Goal: Task Accomplishment & Management: Manage account settings

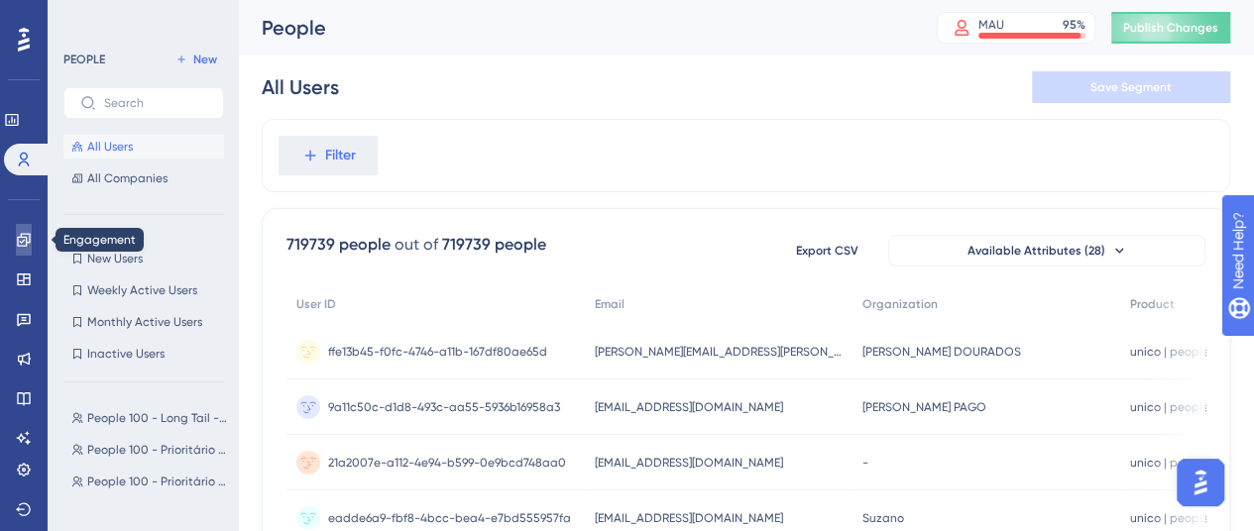
click at [17, 235] on icon at bounding box center [24, 240] width 16 height 16
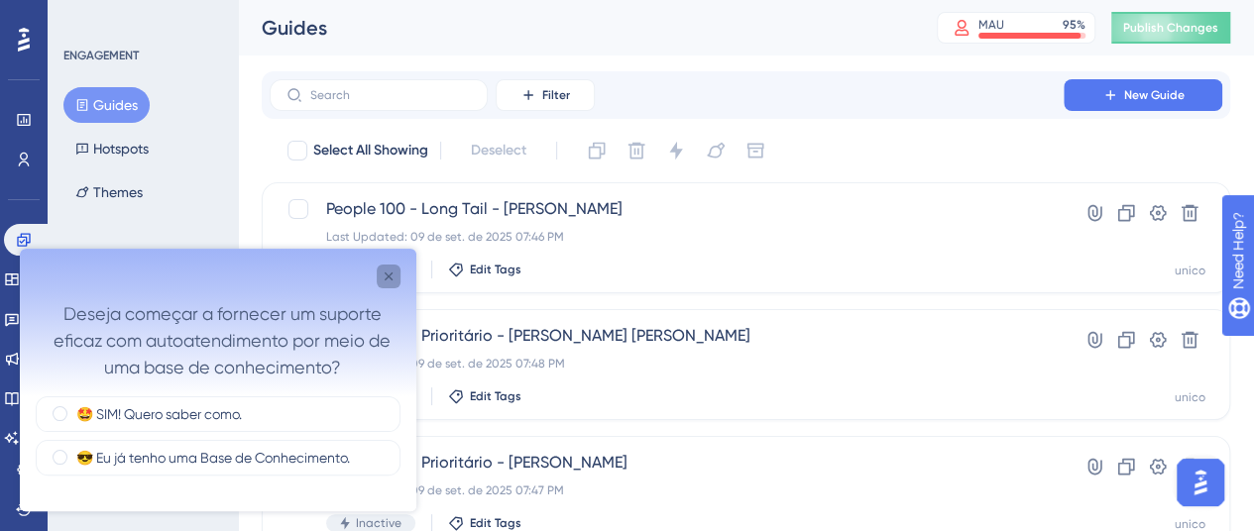
click at [391, 279] on icon "Close survey" at bounding box center [389, 277] width 8 height 8
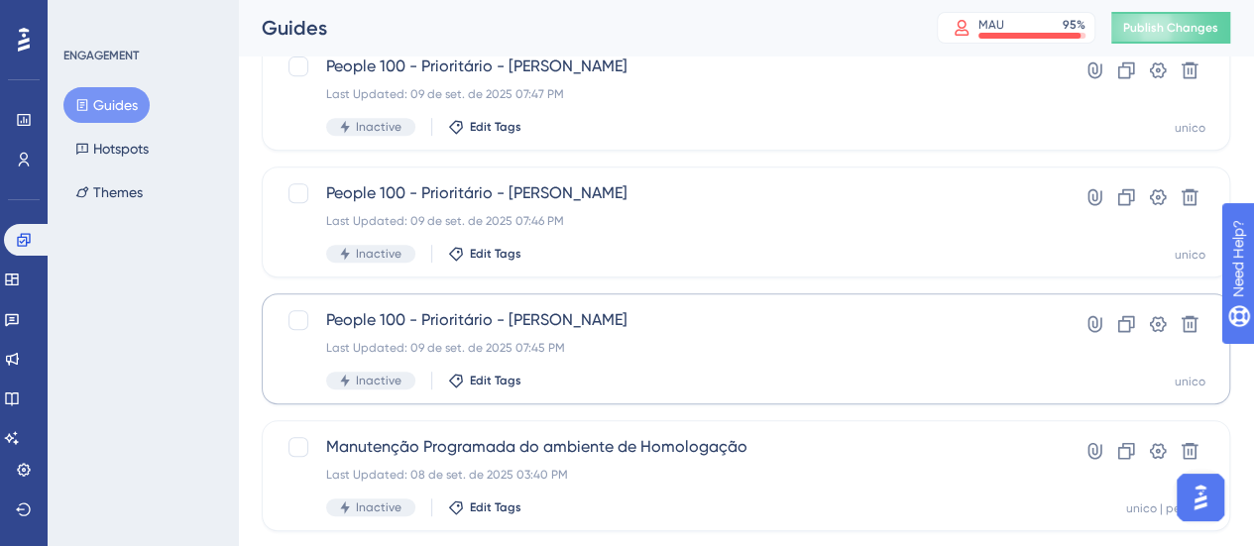
scroll to position [496, 0]
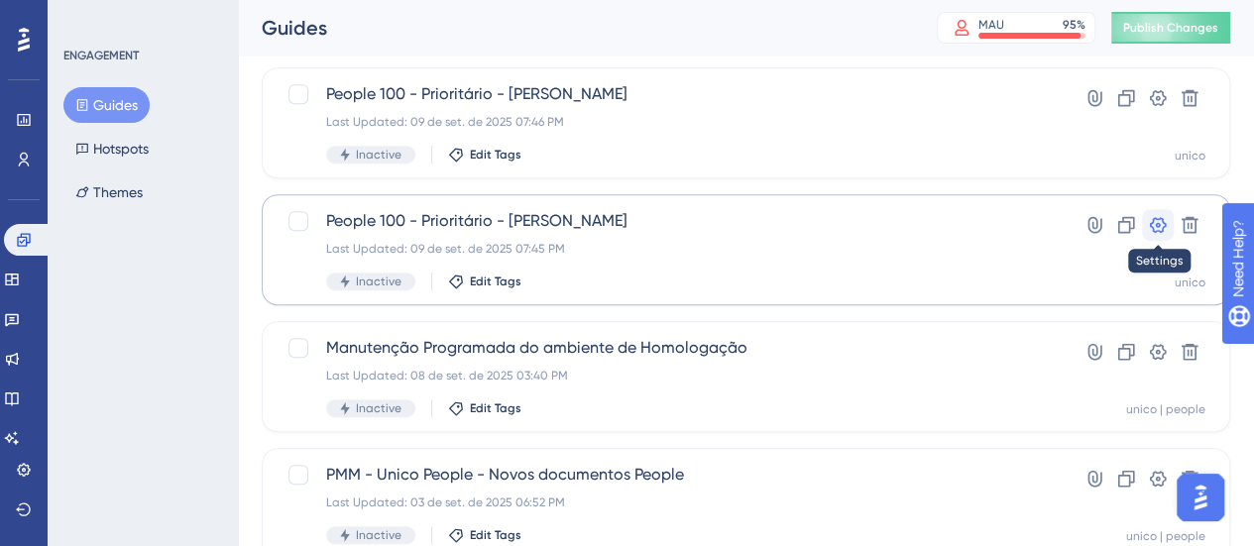
click at [1156, 225] on icon at bounding box center [1158, 225] width 17 height 16
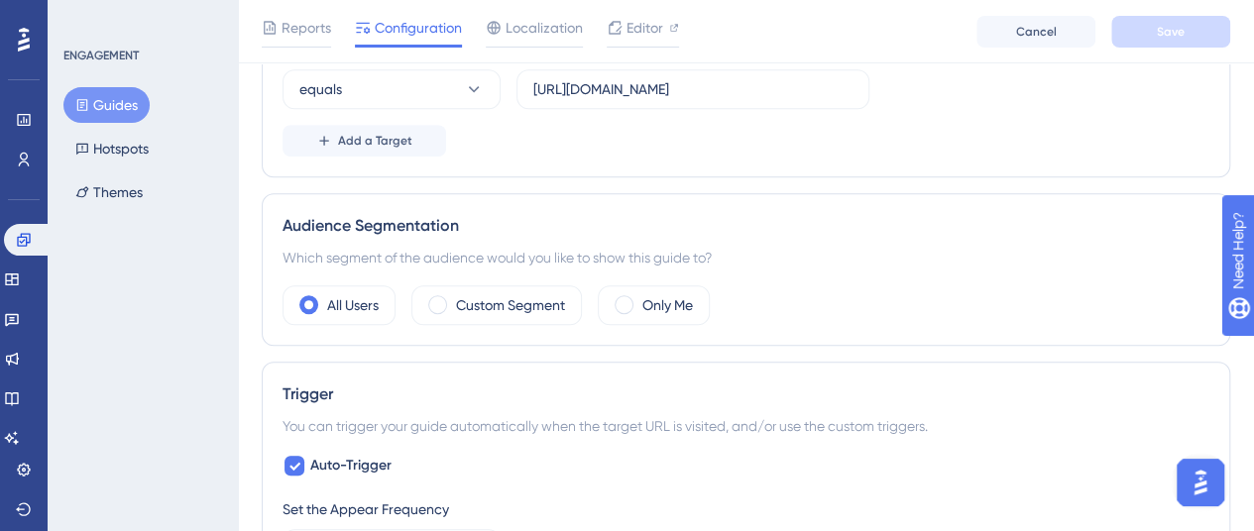
scroll to position [595, 0]
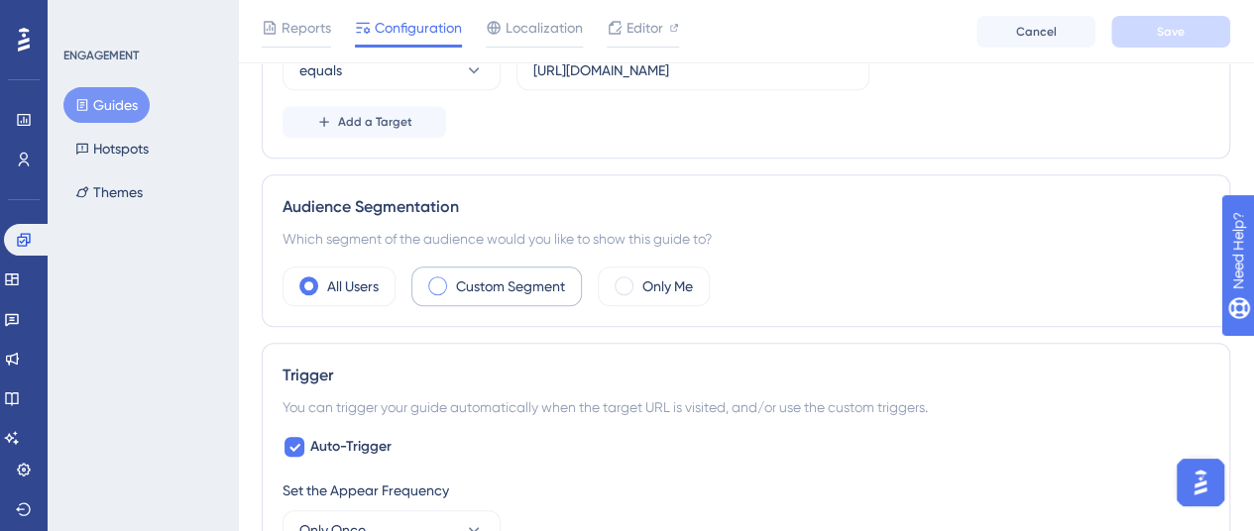
click at [530, 284] on label "Custom Segment" at bounding box center [510, 287] width 109 height 24
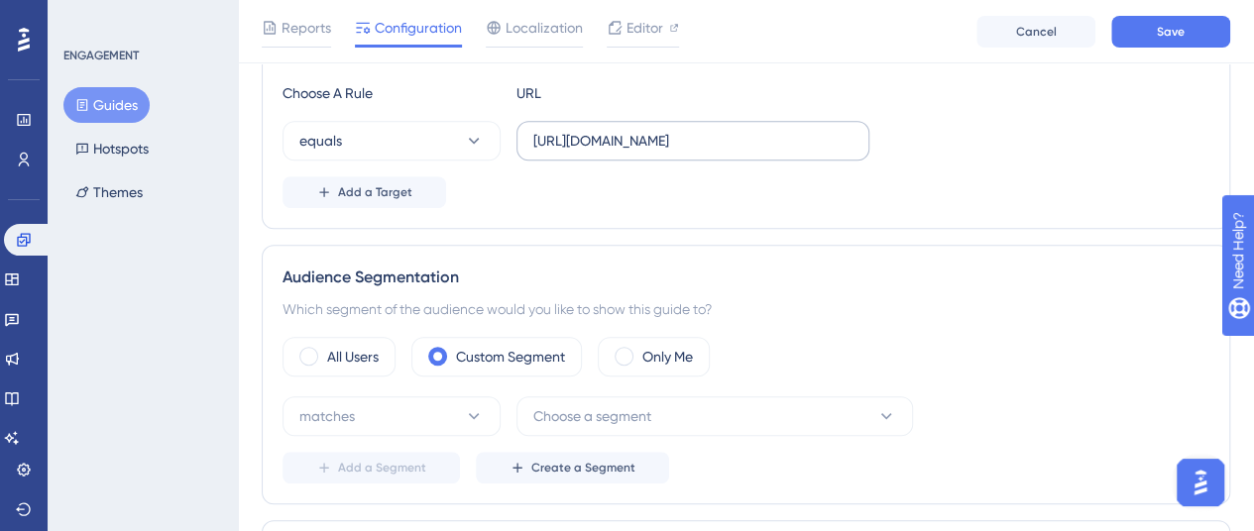
scroll to position [694, 0]
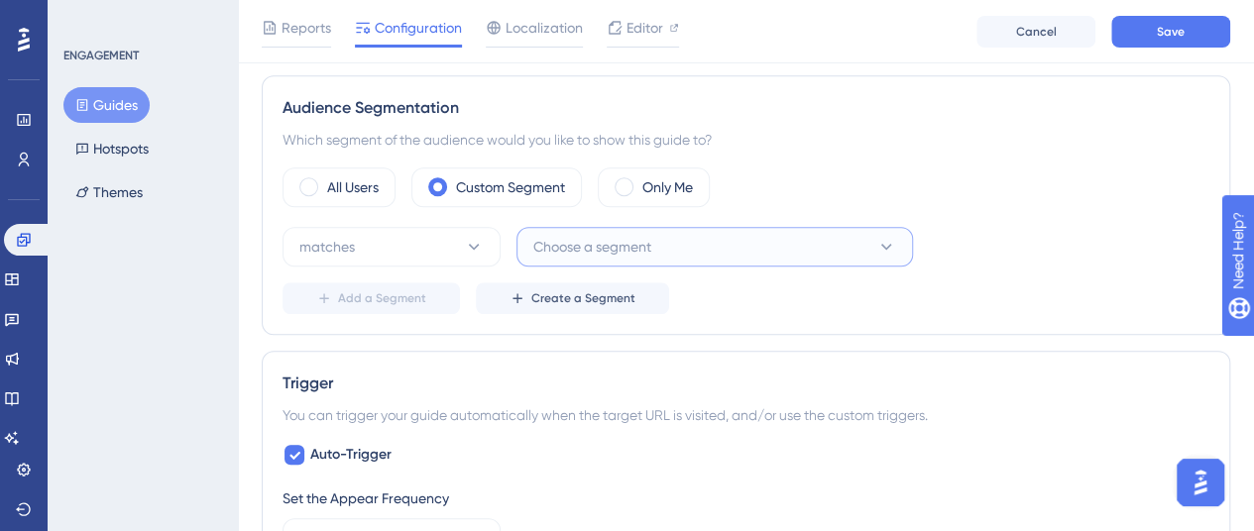
click at [791, 247] on button "Choose a segment" at bounding box center [715, 247] width 397 height 40
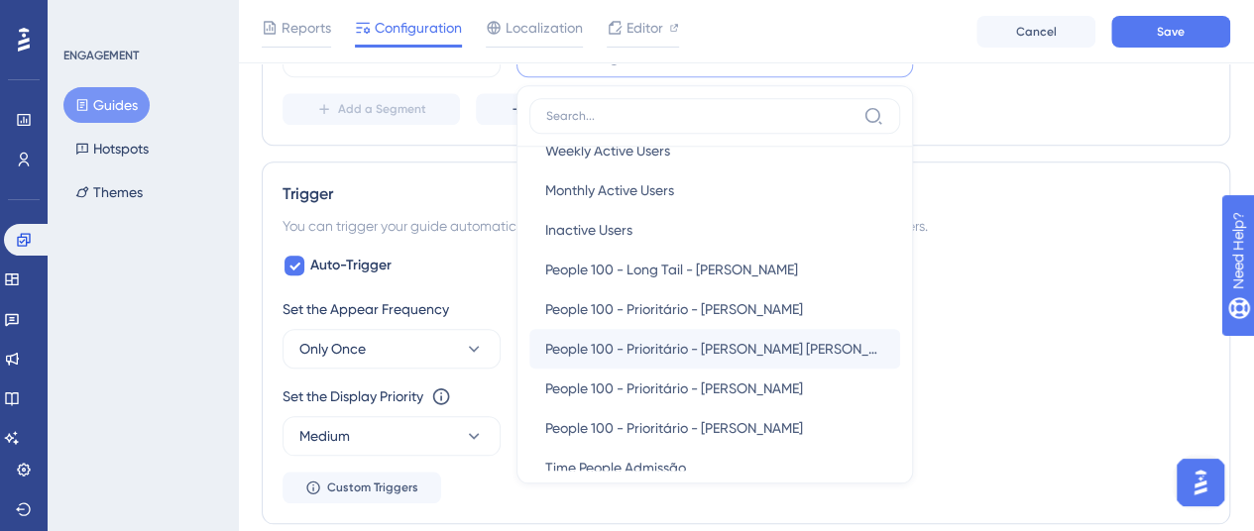
scroll to position [99, 0]
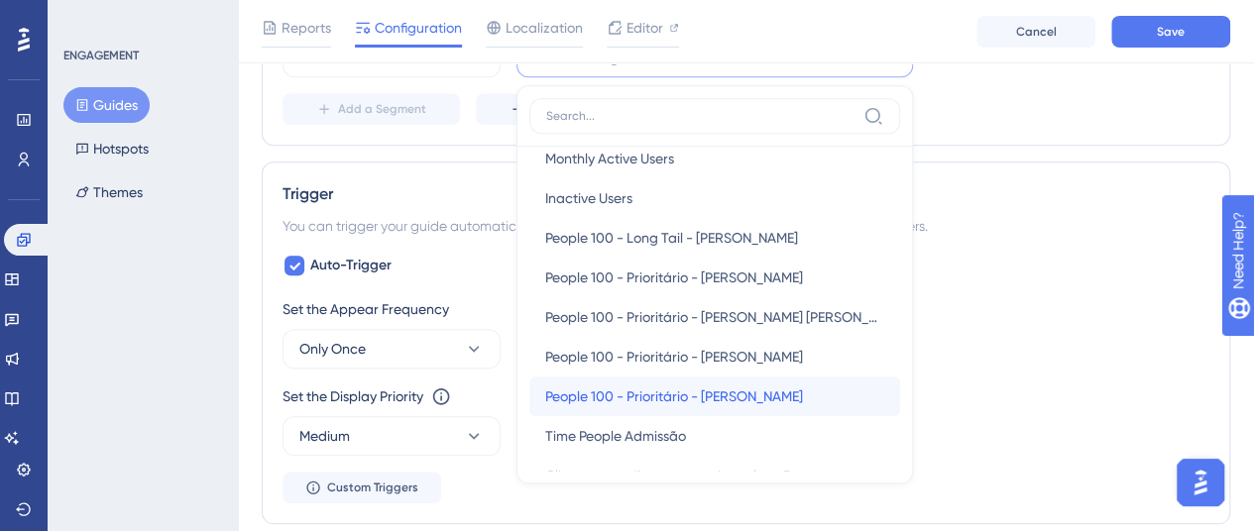
click at [737, 392] on span "People 100 - Prioritário - [PERSON_NAME]" at bounding box center [674, 397] width 258 height 24
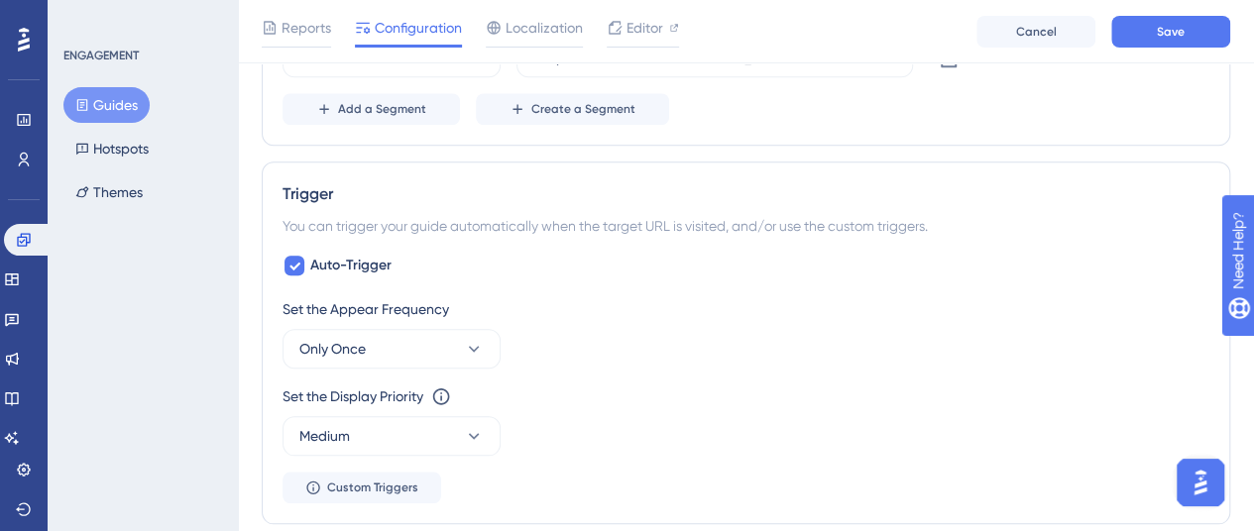
click at [796, 128] on div "Audience Segmentation Which segment of the audience would you like to show this…" at bounding box center [746, 16] width 969 height 260
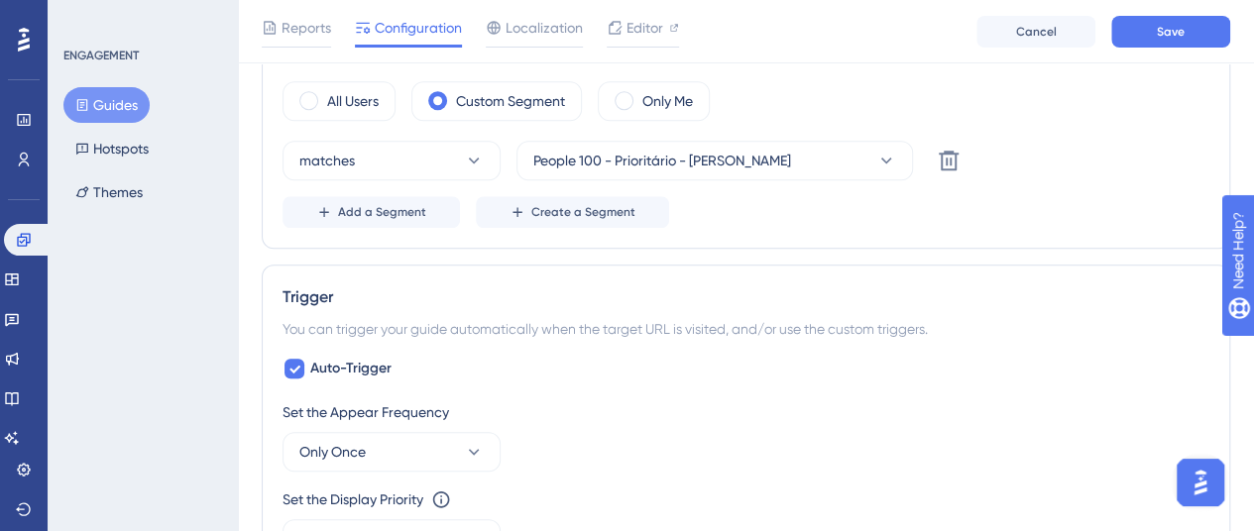
scroll to position [685, 0]
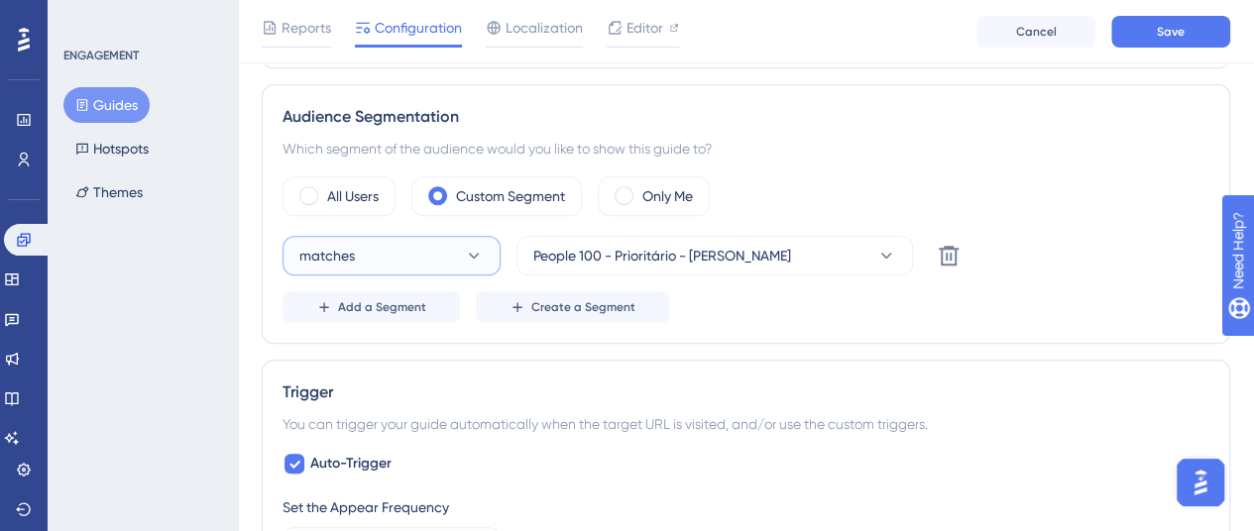
click at [432, 255] on button "matches" at bounding box center [392, 256] width 218 height 40
click at [765, 319] on div "Audience Segmentation Which segment of the audience would you like to show this…" at bounding box center [746, 214] width 969 height 260
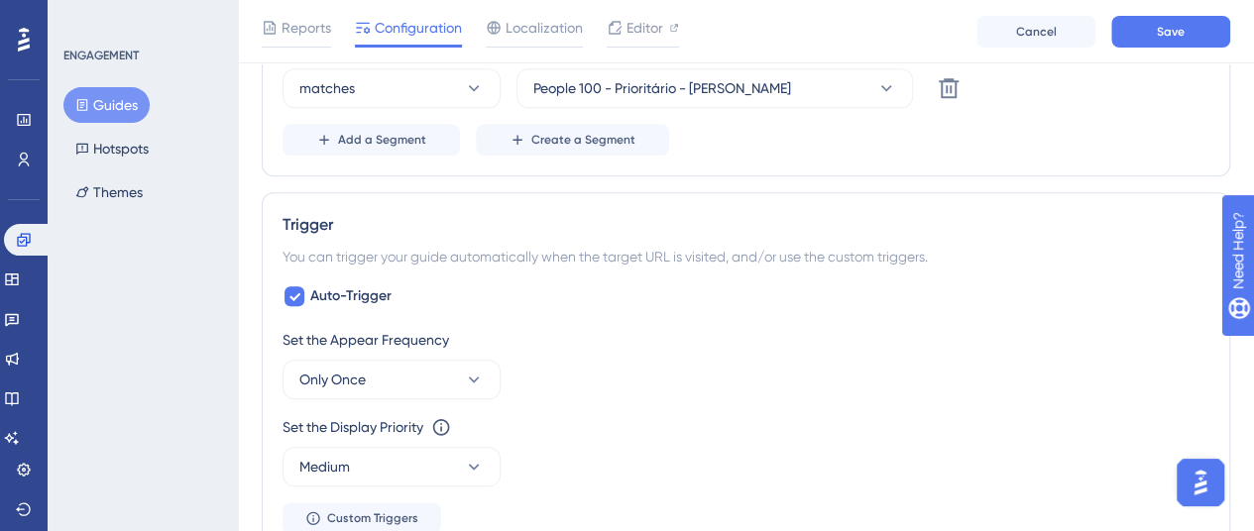
scroll to position [883, 0]
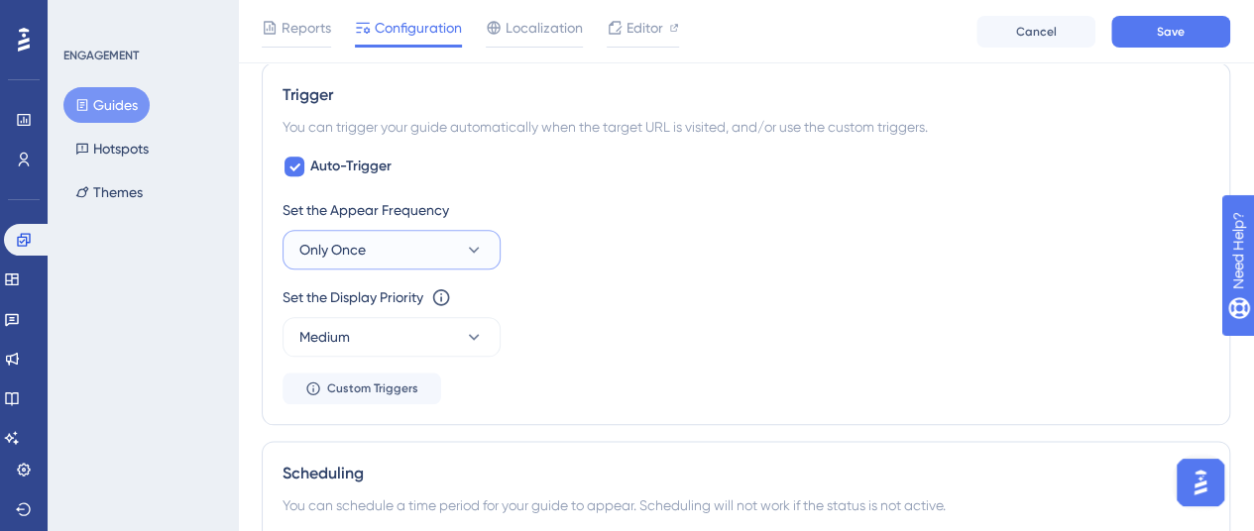
click at [469, 234] on button "Only Once" at bounding box center [392, 250] width 218 height 40
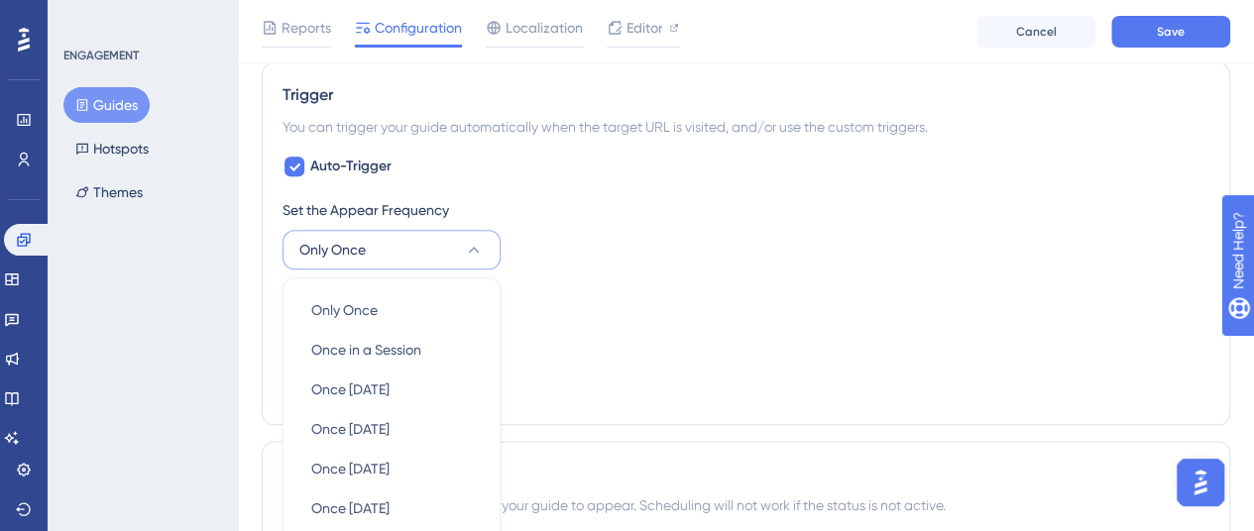
scroll to position [1141, 0]
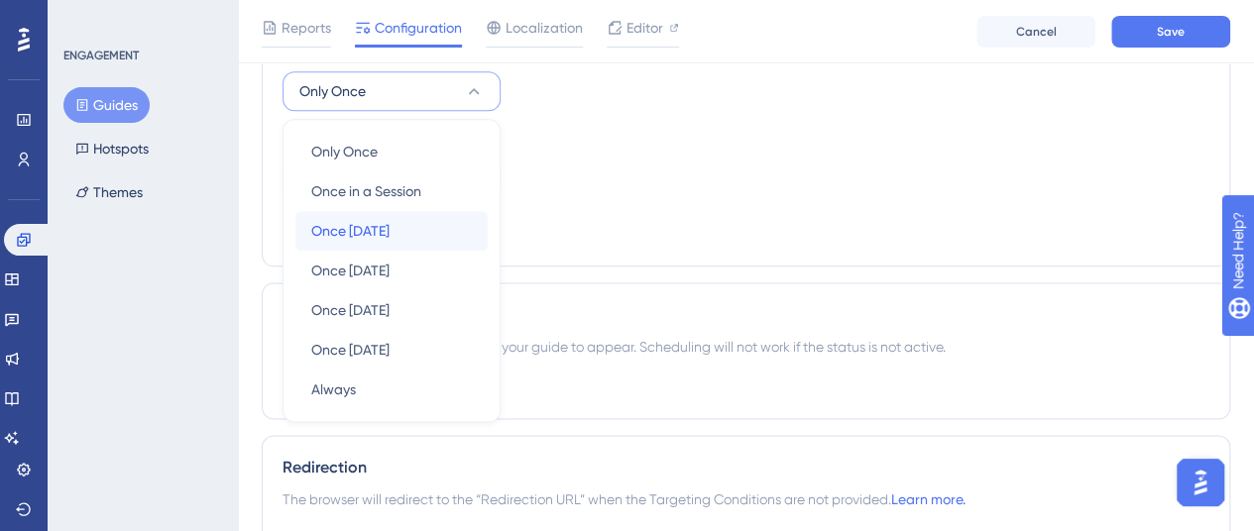
click at [382, 223] on span "Once [DATE]" at bounding box center [350, 231] width 78 height 24
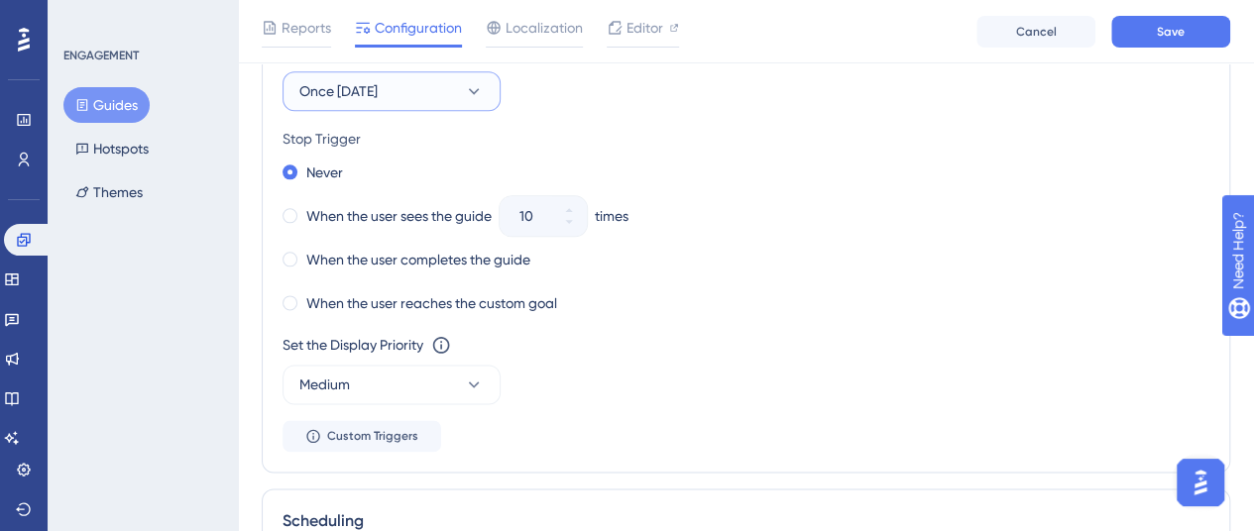
click at [461, 78] on button "Once [DATE]" at bounding box center [392, 91] width 218 height 40
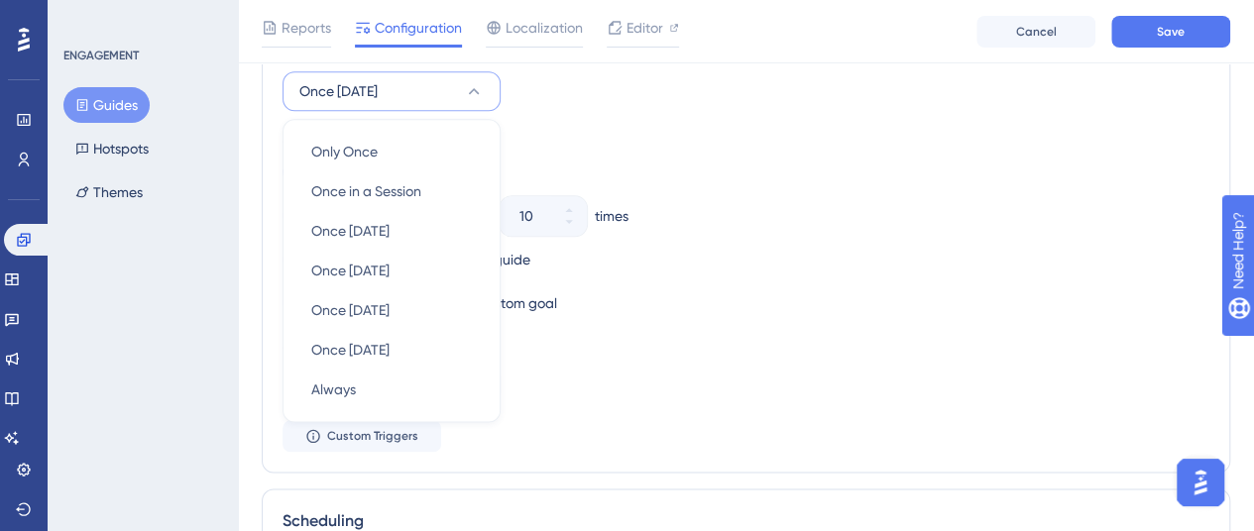
scroll to position [1138, 0]
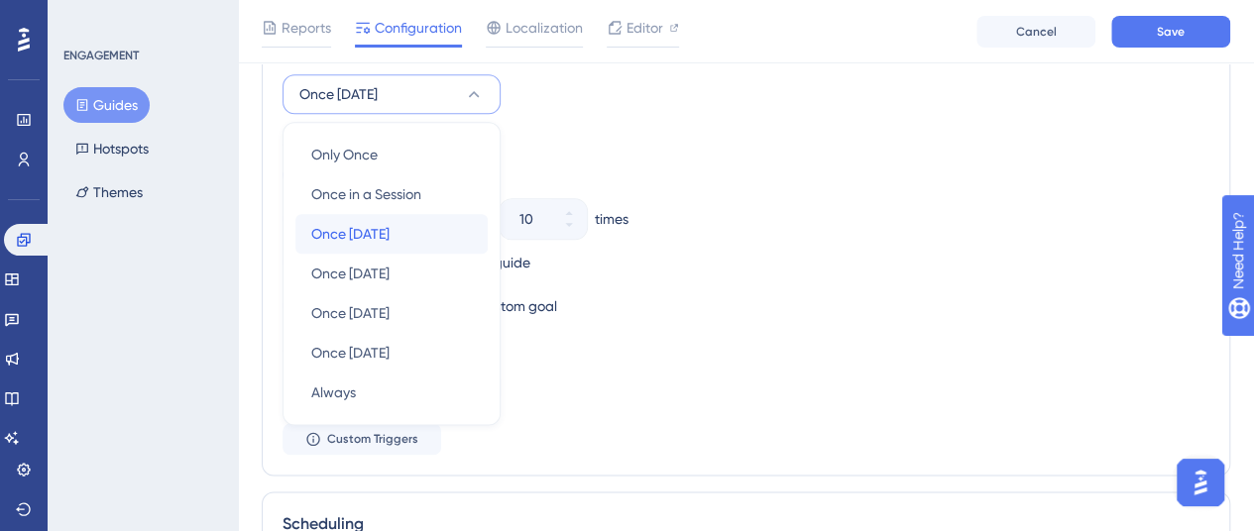
click at [371, 227] on span "Once [DATE]" at bounding box center [350, 234] width 78 height 24
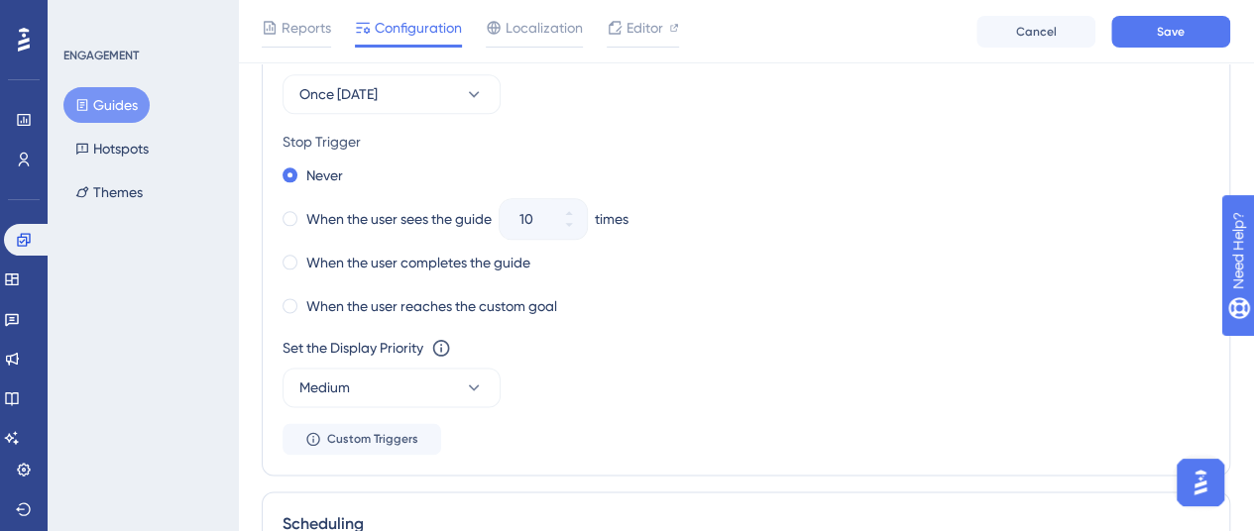
drag, startPoint x: 642, startPoint y: 114, endPoint x: 510, endPoint y: 352, distance: 272.1
click at [644, 114] on div "Set the Appear Frequency Once [DATE] Stop Trigger Never When the user sees the …" at bounding box center [746, 249] width 927 height 412
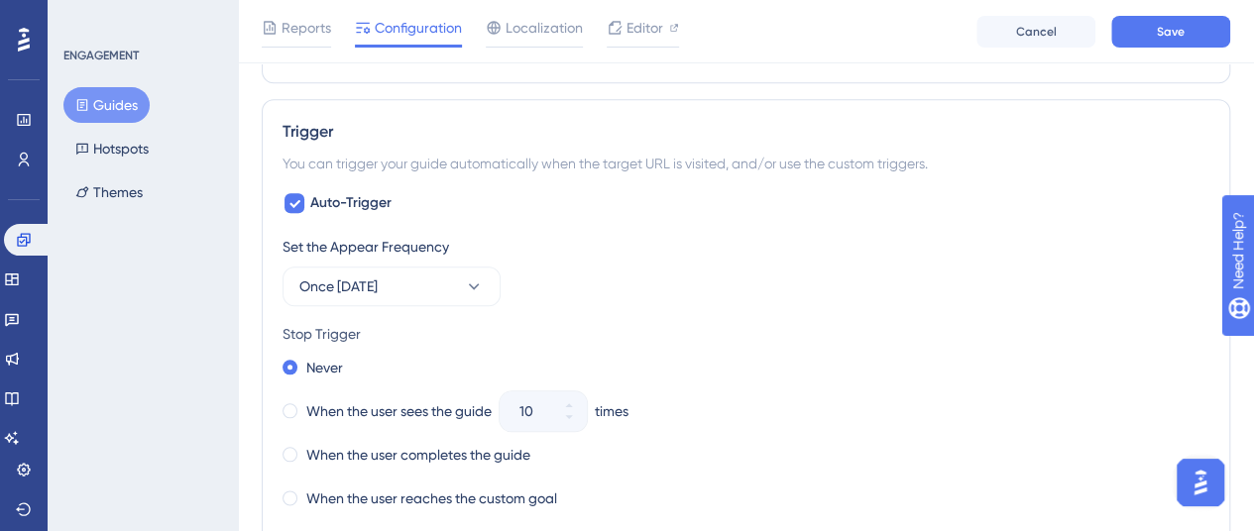
scroll to position [940, 0]
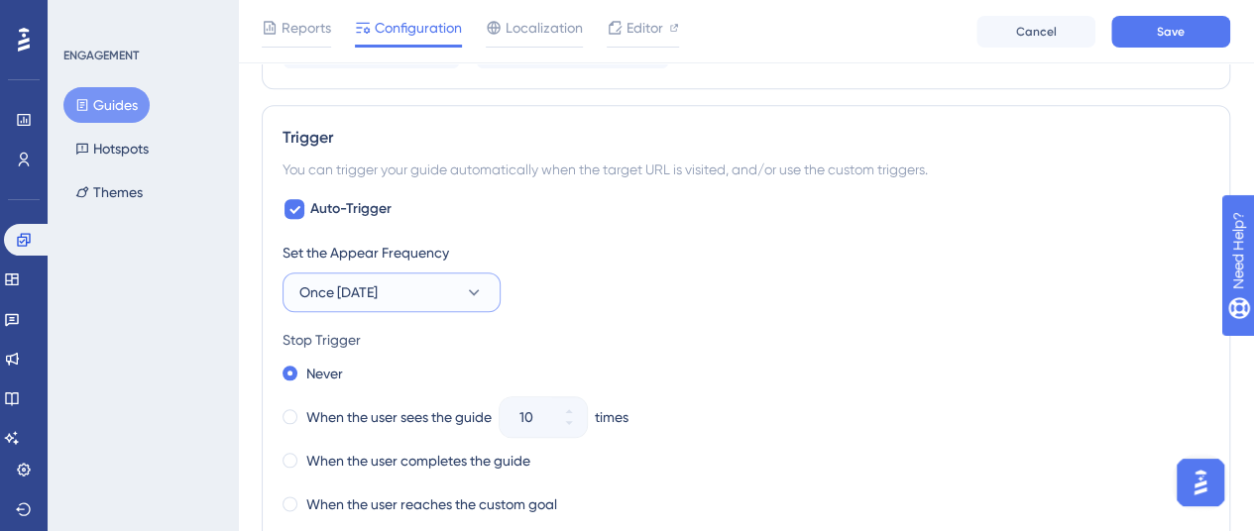
click at [462, 285] on button "Once [DATE]" at bounding box center [392, 293] width 218 height 40
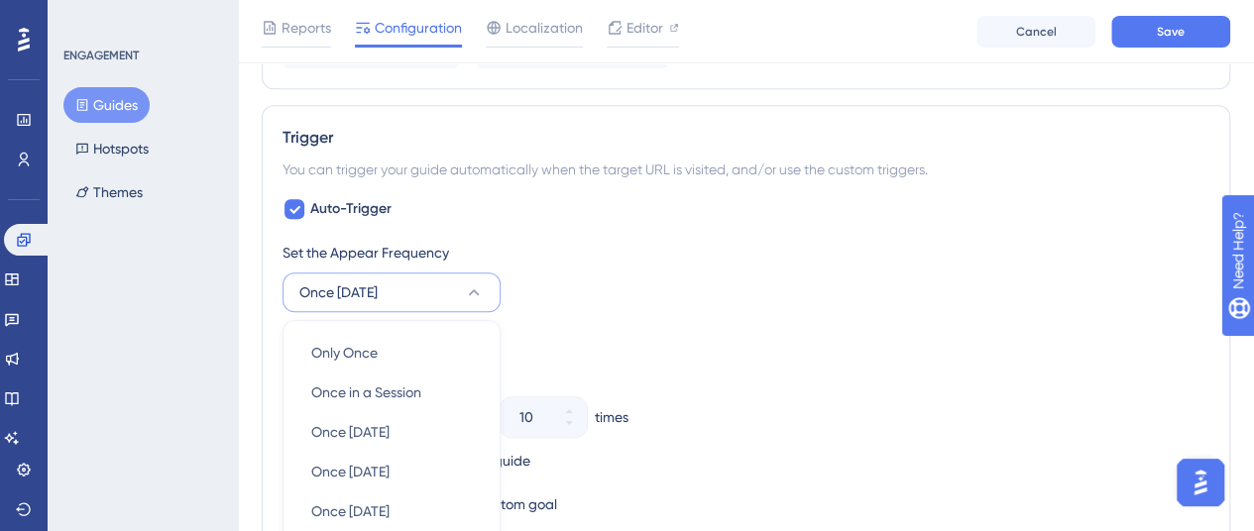
scroll to position [1138, 0]
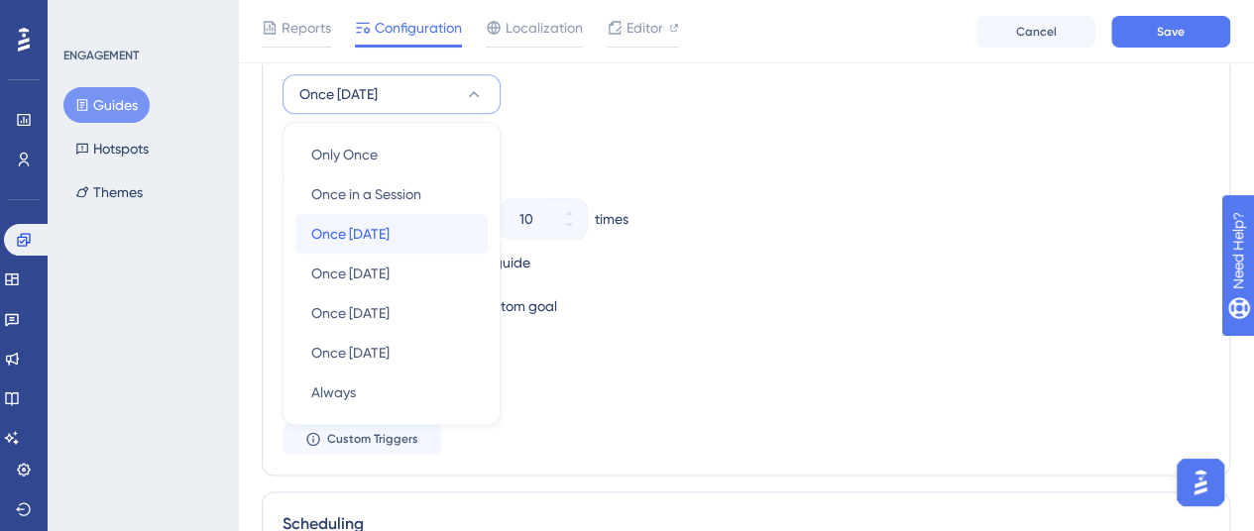
click at [400, 227] on div "Once [DATE] Once [DATE]" at bounding box center [391, 234] width 161 height 40
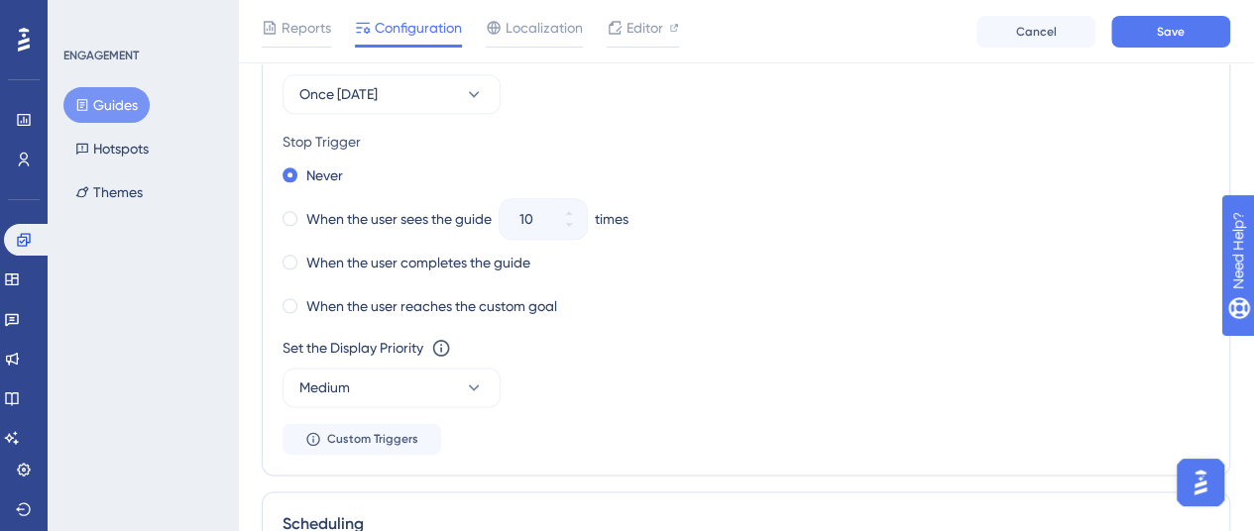
click at [629, 133] on div "Stop Trigger" at bounding box center [746, 142] width 927 height 24
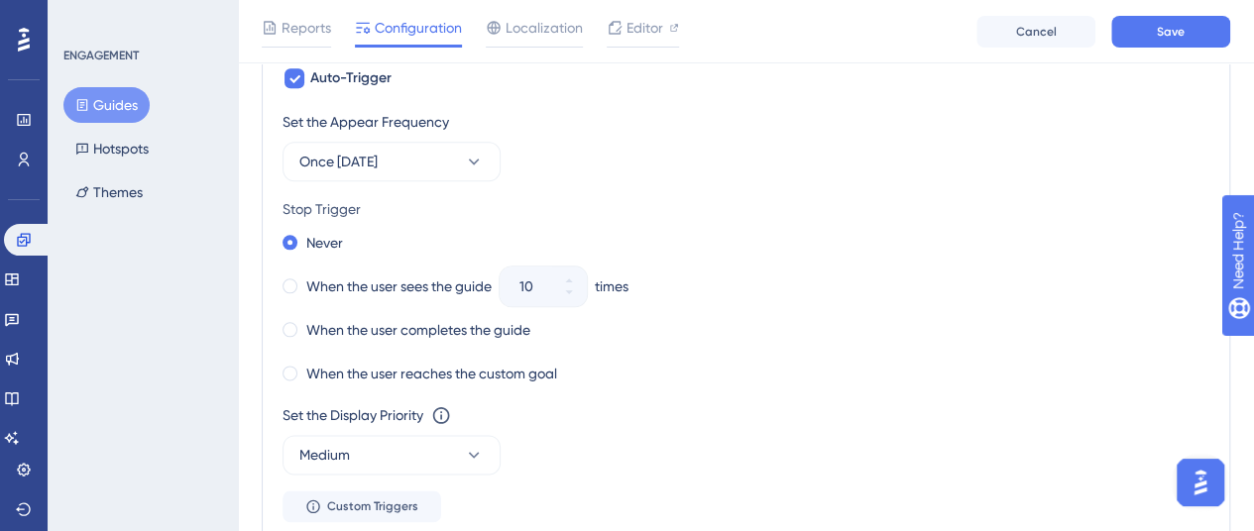
scroll to position [1039, 0]
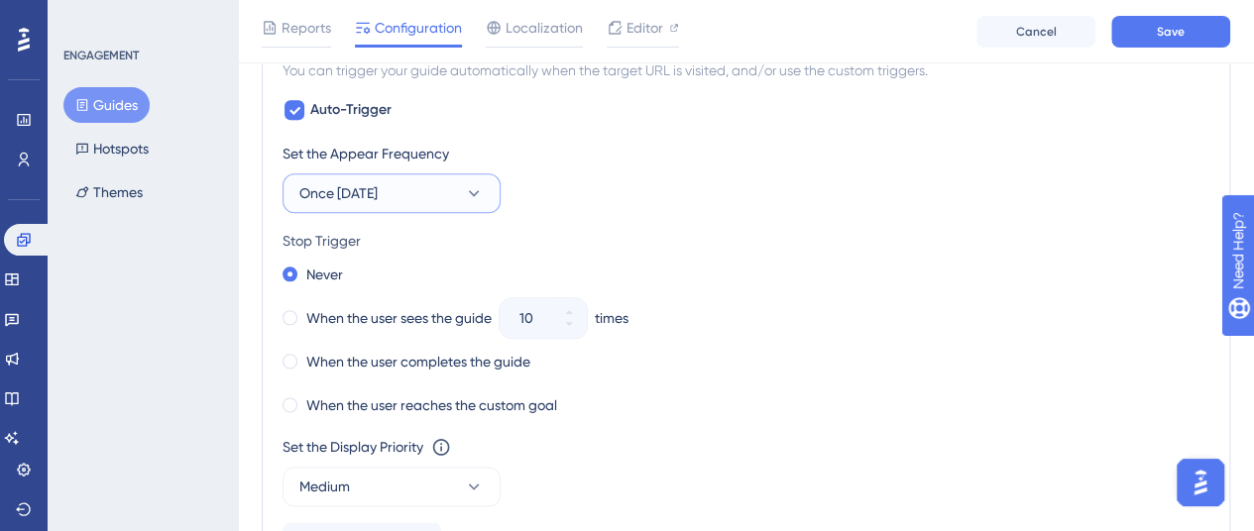
click at [452, 183] on button "Once [DATE]" at bounding box center [392, 194] width 218 height 40
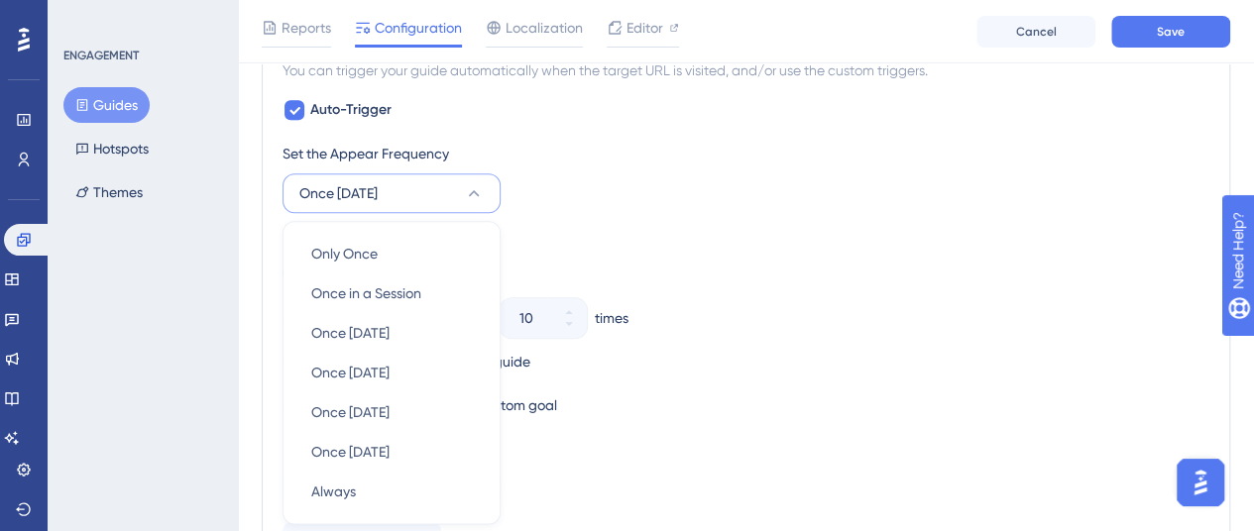
scroll to position [1141, 0]
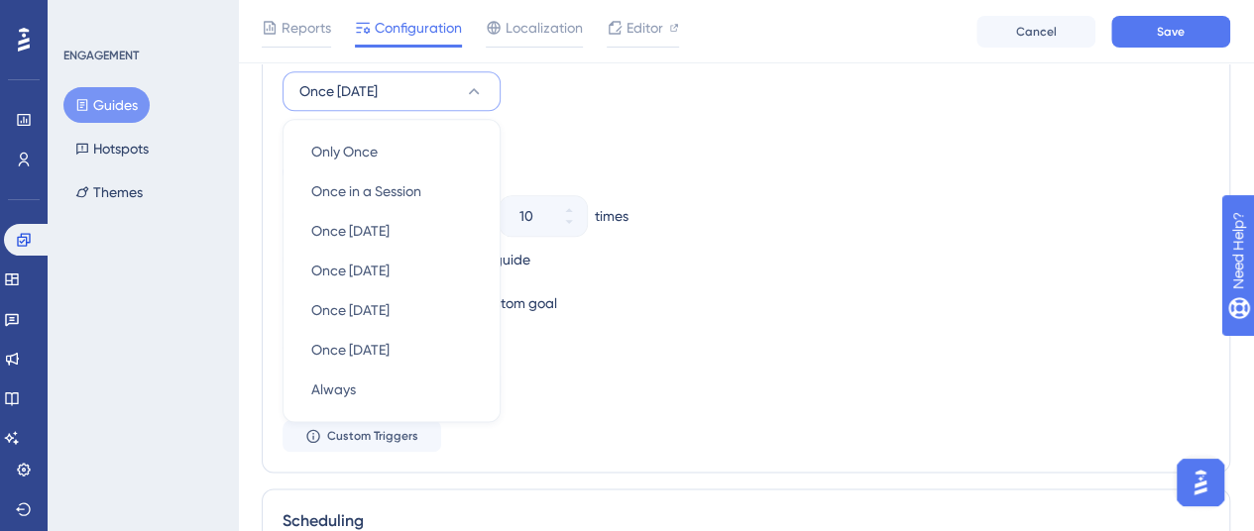
click at [612, 106] on div "Set the Appear Frequency Once [DATE] Only Once Only Once Once in a Session Once…" at bounding box center [746, 246] width 927 height 412
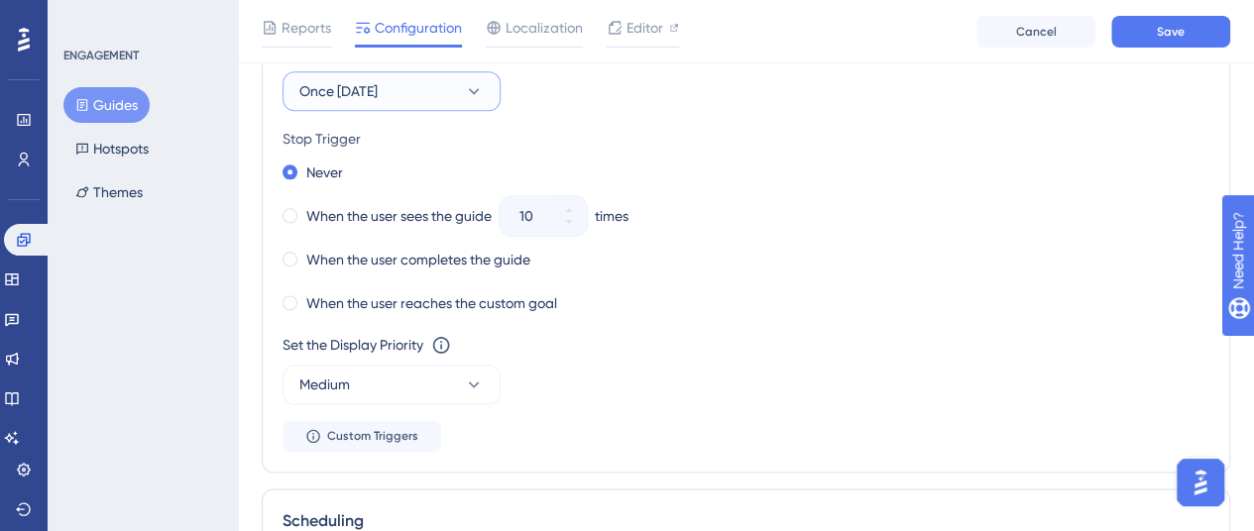
click at [464, 90] on icon at bounding box center [474, 91] width 20 height 20
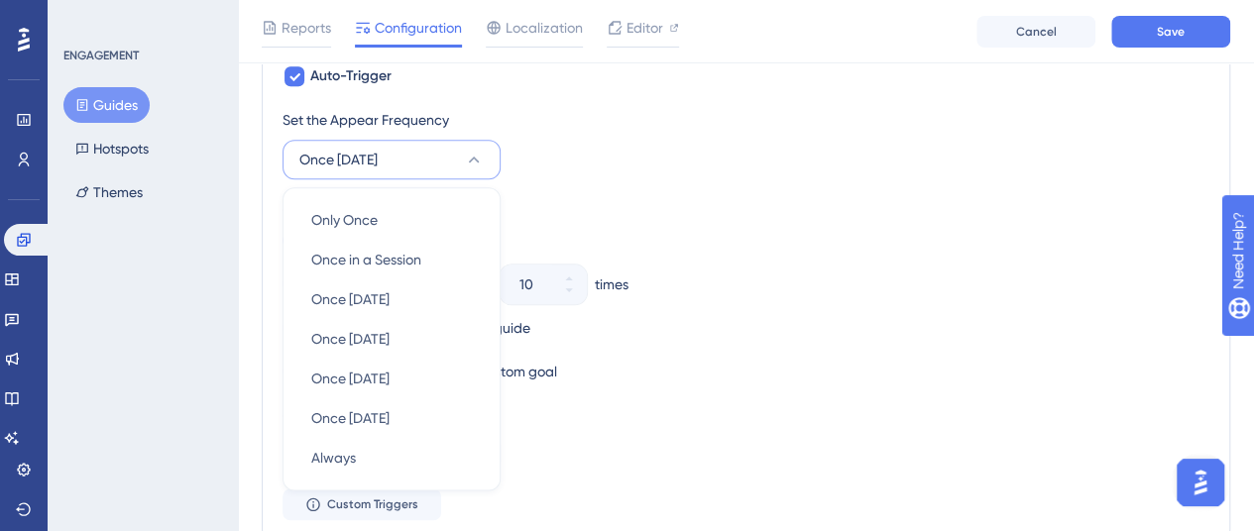
scroll to position [1042, 0]
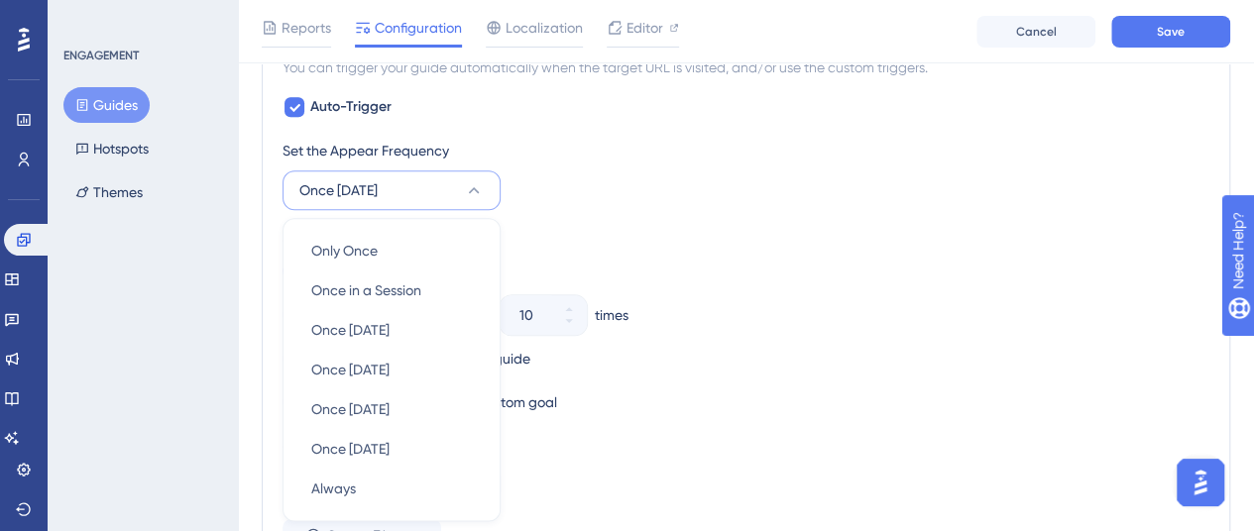
click at [470, 187] on icon at bounding box center [474, 190] width 11 height 6
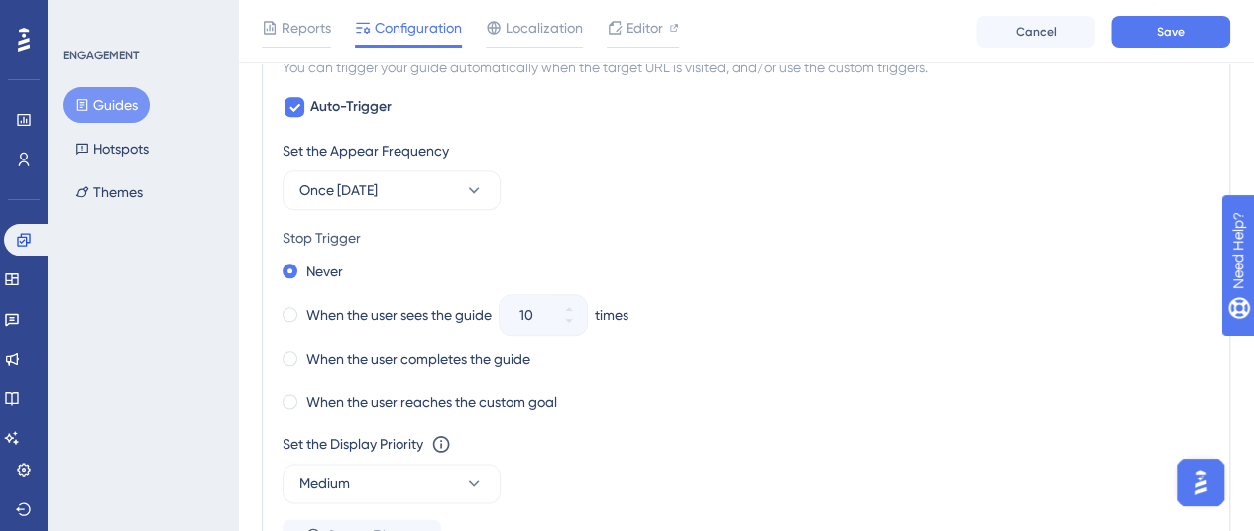
click at [736, 217] on div "Set the Appear Frequency Once [DATE] Stop Trigger Never When the user sees the …" at bounding box center [746, 345] width 927 height 412
click at [466, 187] on icon at bounding box center [474, 190] width 20 height 20
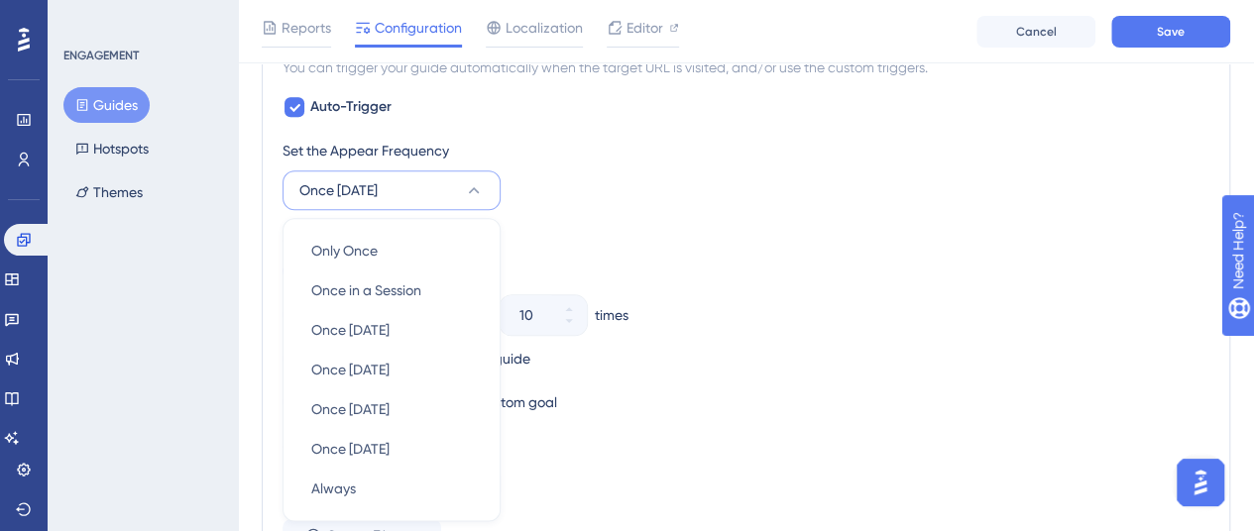
scroll to position [1141, 0]
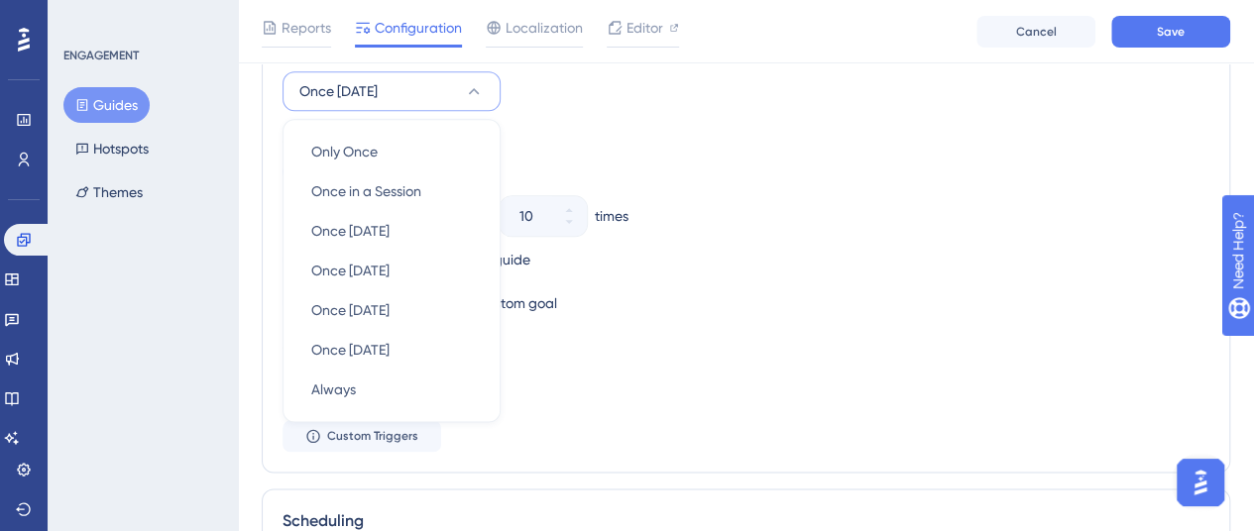
click at [600, 114] on div "Set the Appear Frequency Once [DATE] Only Once Only Once Once in a Session Once…" at bounding box center [746, 246] width 927 height 412
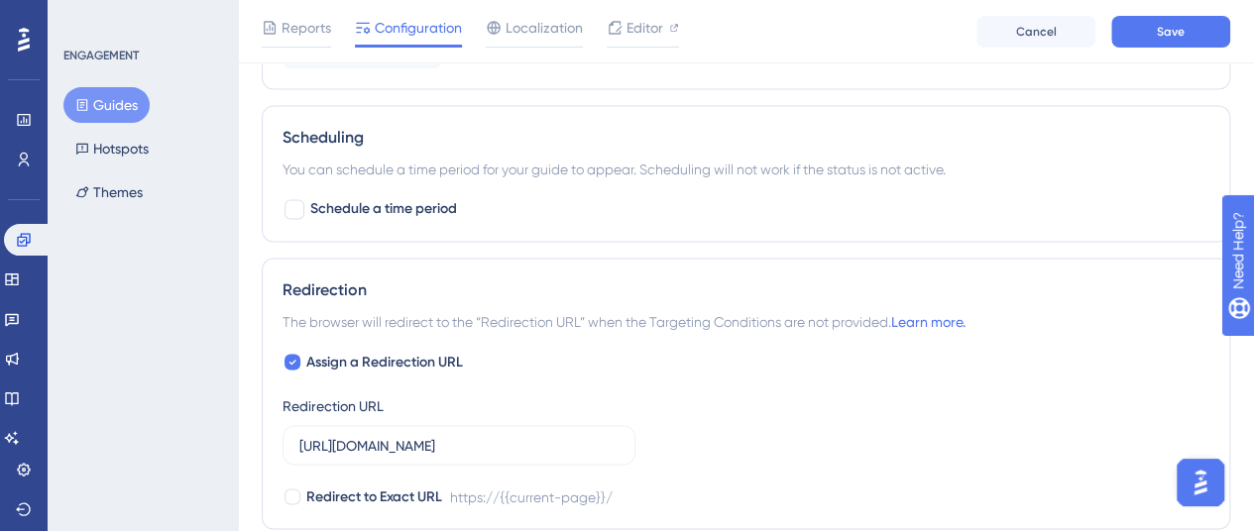
scroll to position [1637, 0]
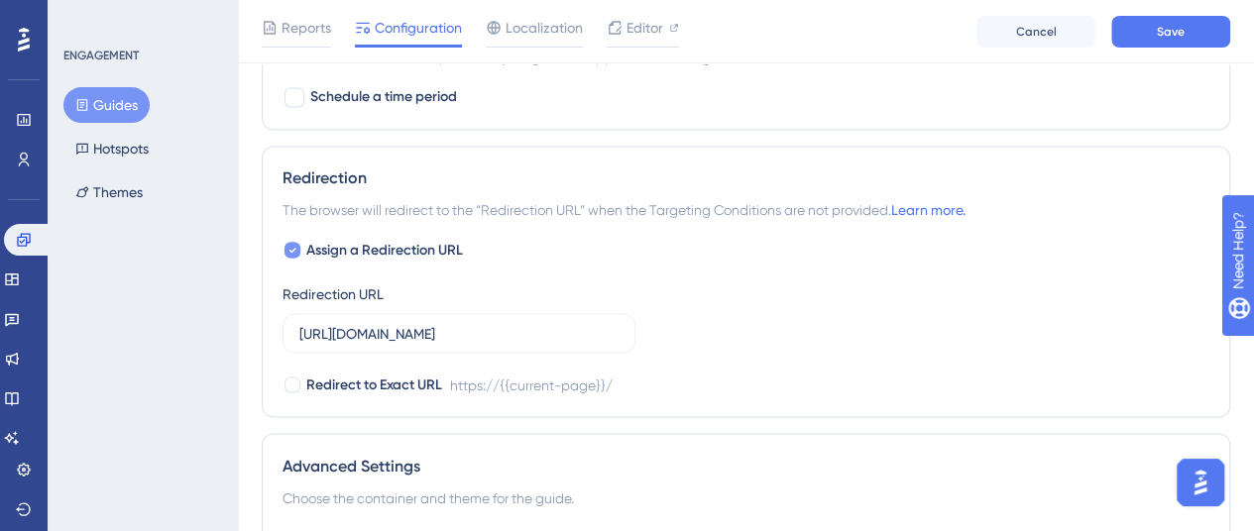
click at [288, 242] on div at bounding box center [293, 250] width 16 height 16
checkbox input "false"
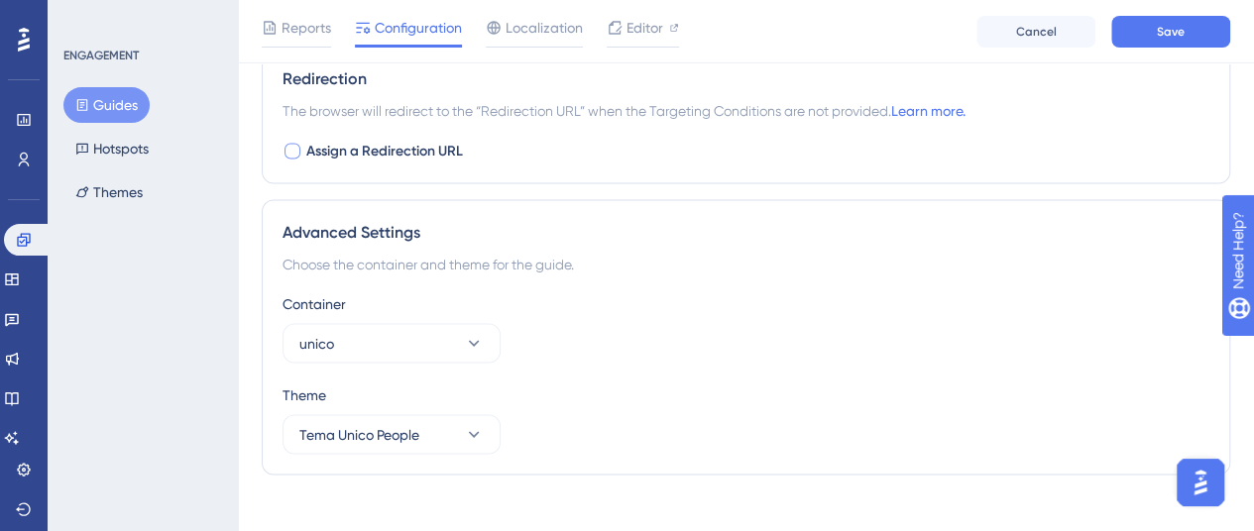
scroll to position [1752, 0]
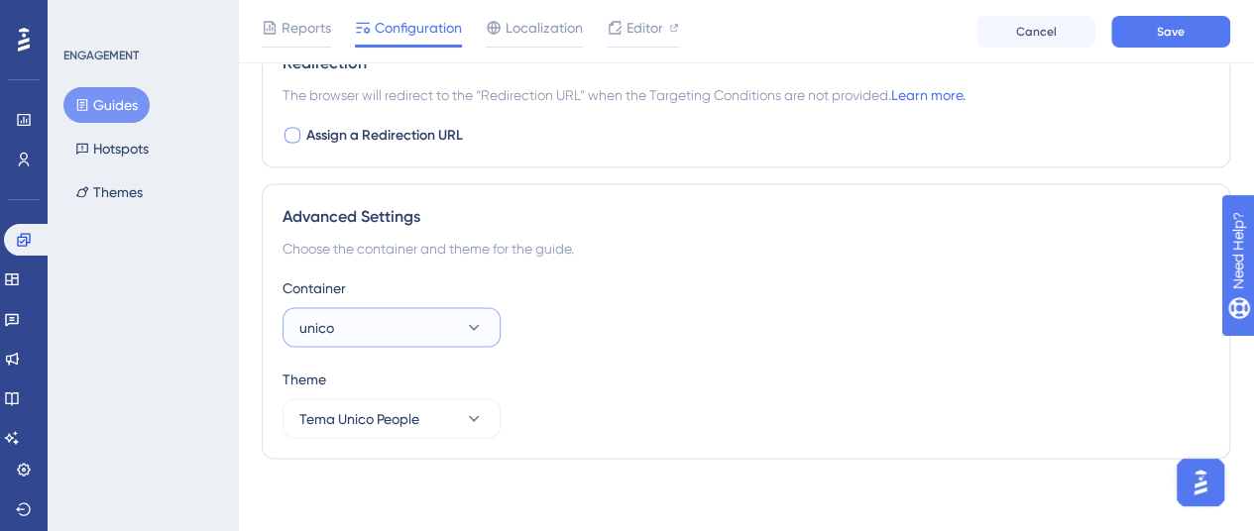
click at [478, 317] on icon at bounding box center [474, 327] width 20 height 20
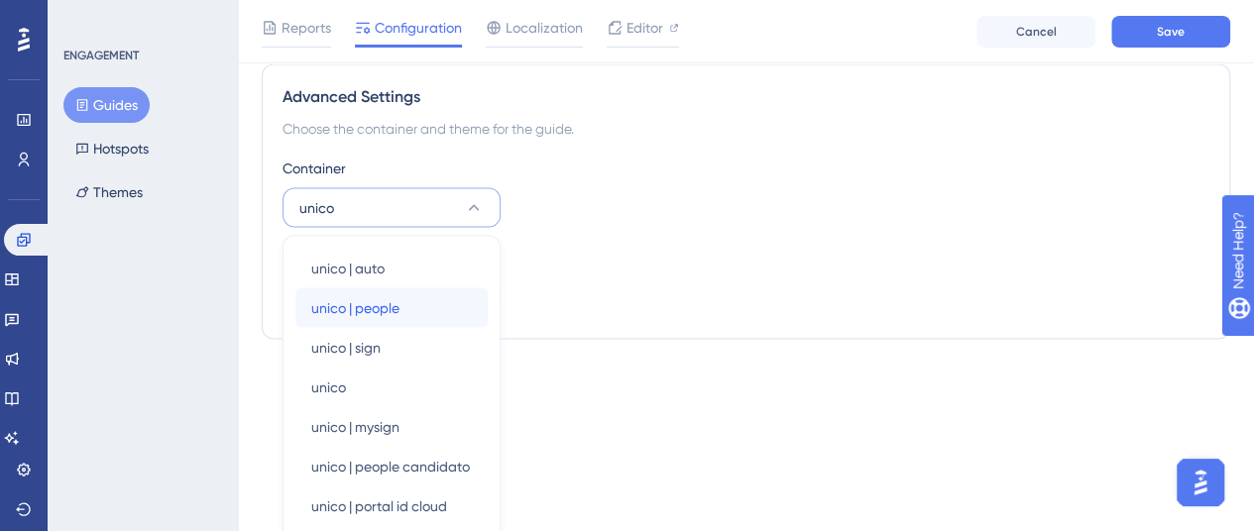
click at [433, 302] on div "unico | people unico | people" at bounding box center [391, 308] width 161 height 40
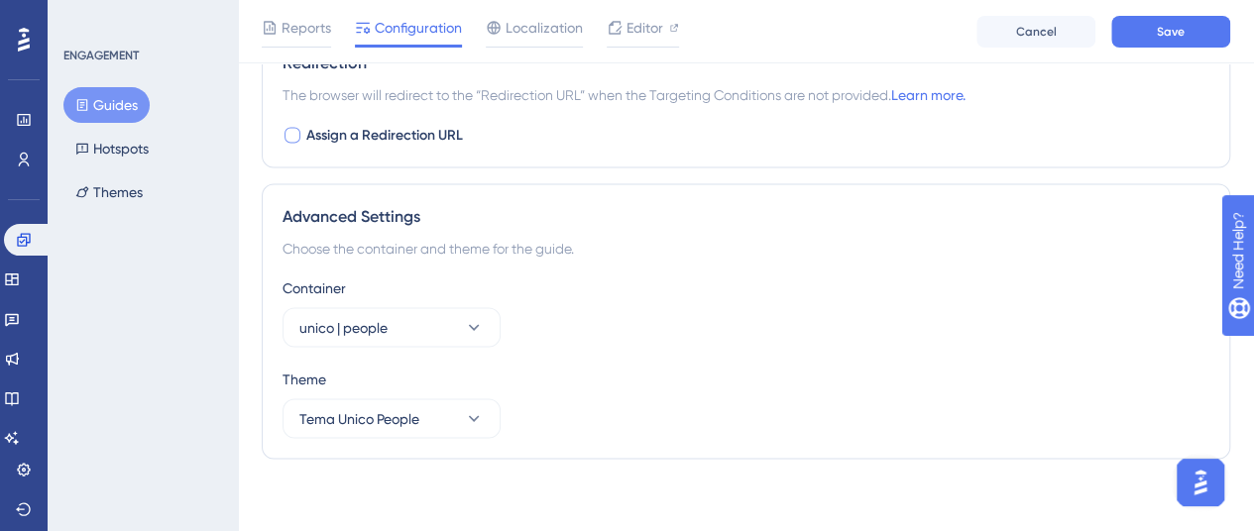
click at [700, 326] on div "Container unico | people" at bounding box center [746, 311] width 927 height 71
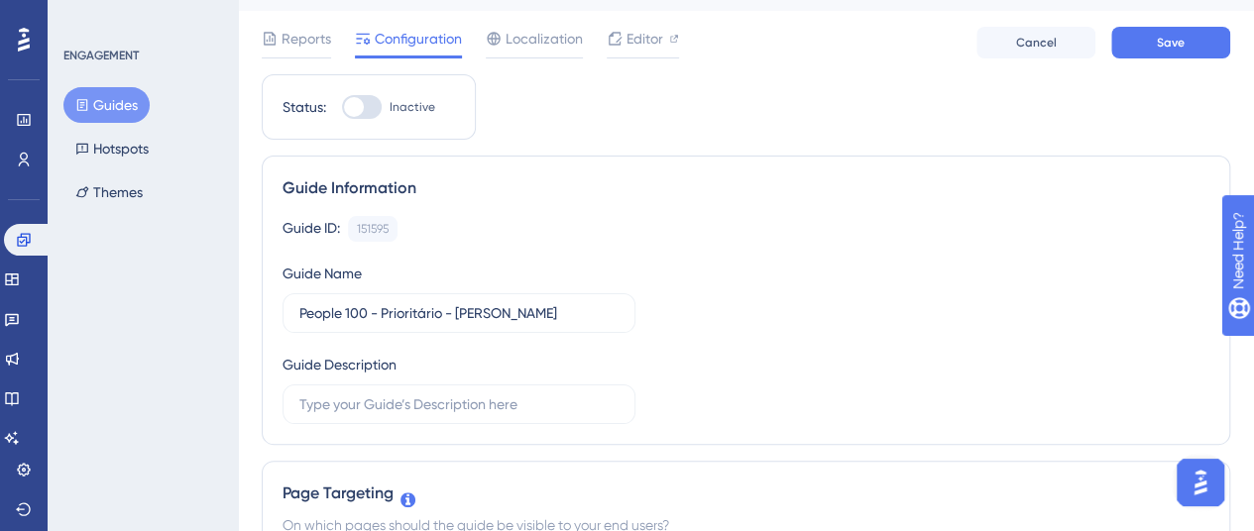
scroll to position [0, 0]
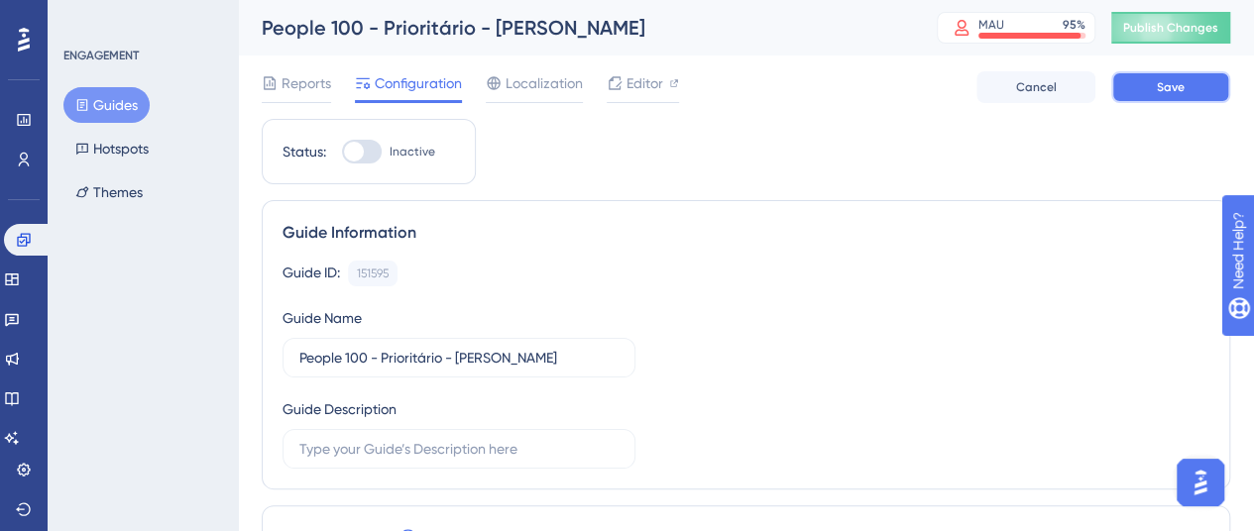
click at [1142, 94] on button "Save" at bounding box center [1171, 87] width 119 height 32
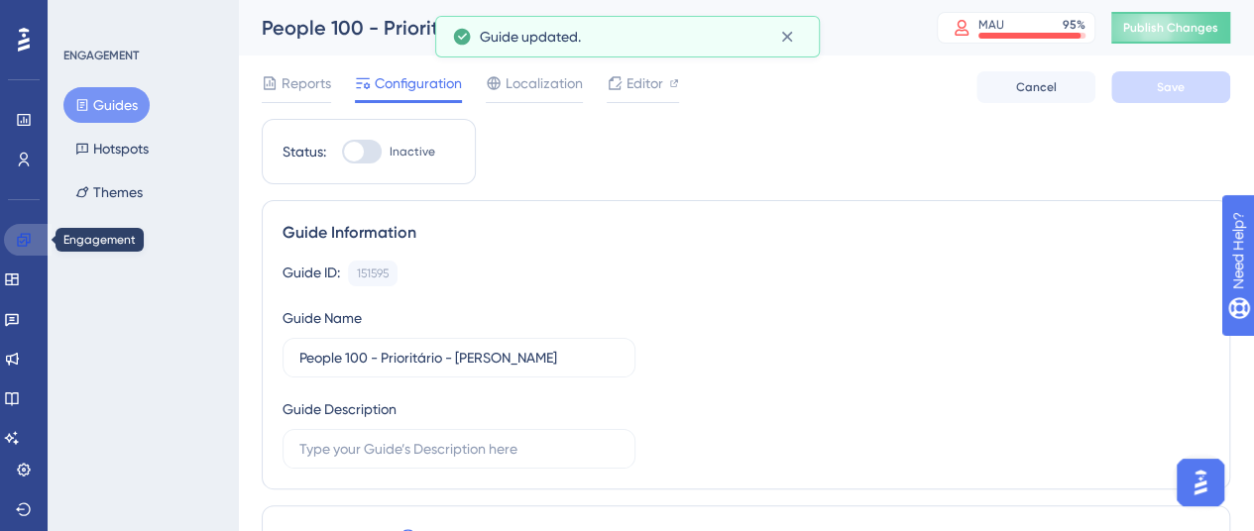
click at [34, 240] on link at bounding box center [28, 240] width 48 height 32
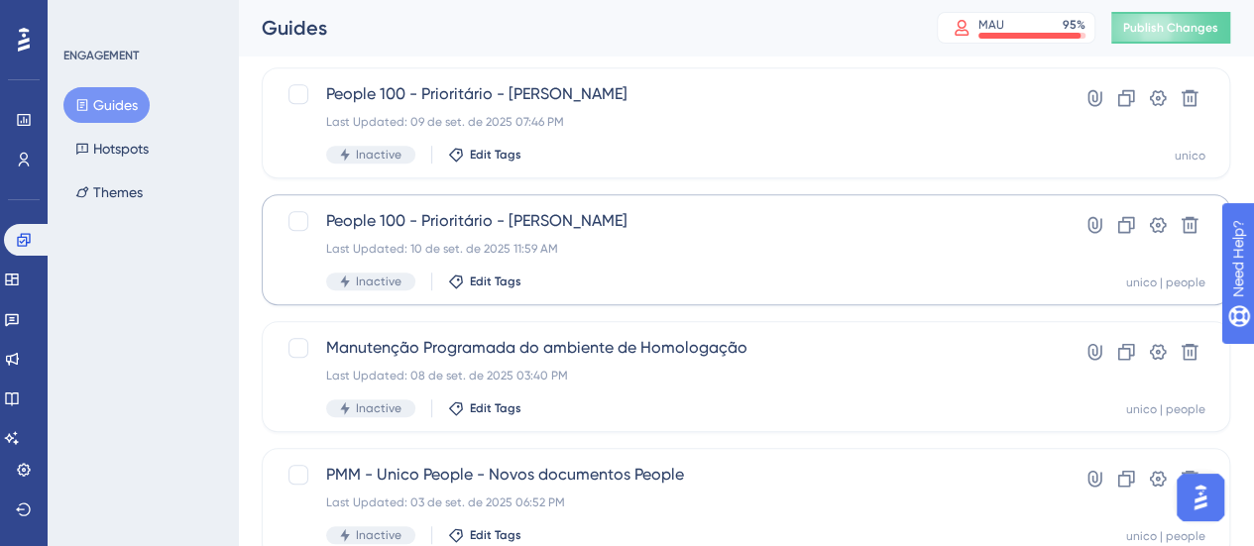
scroll to position [397, 0]
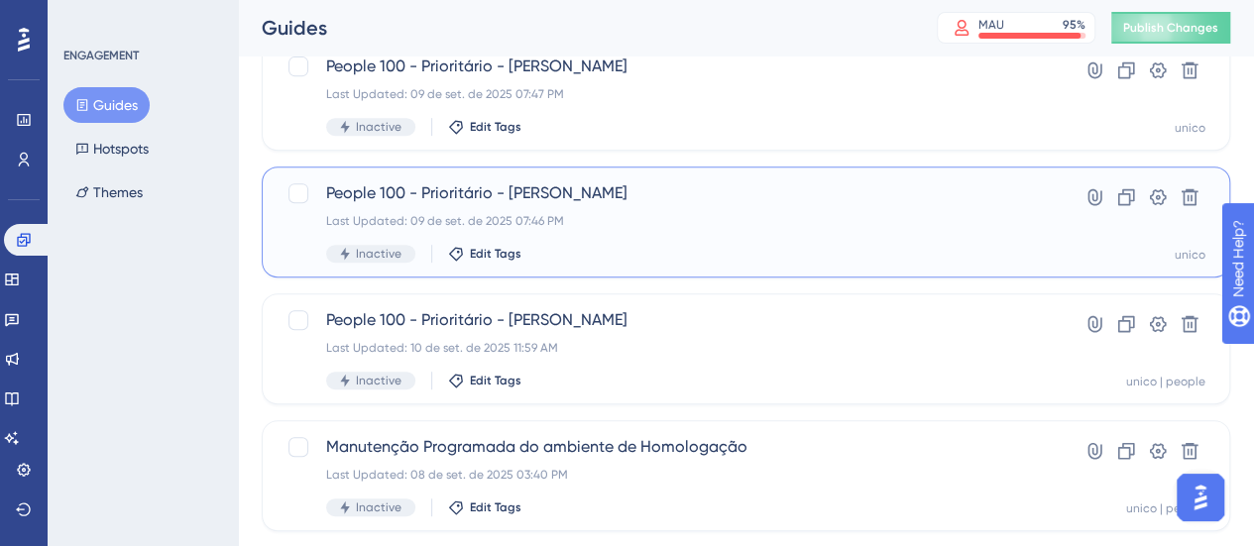
click at [673, 212] on div "People 100 - Prioritário - [PERSON_NAME] Last Updated: 09 de set. de 2025 07:46…" at bounding box center [666, 221] width 681 height 81
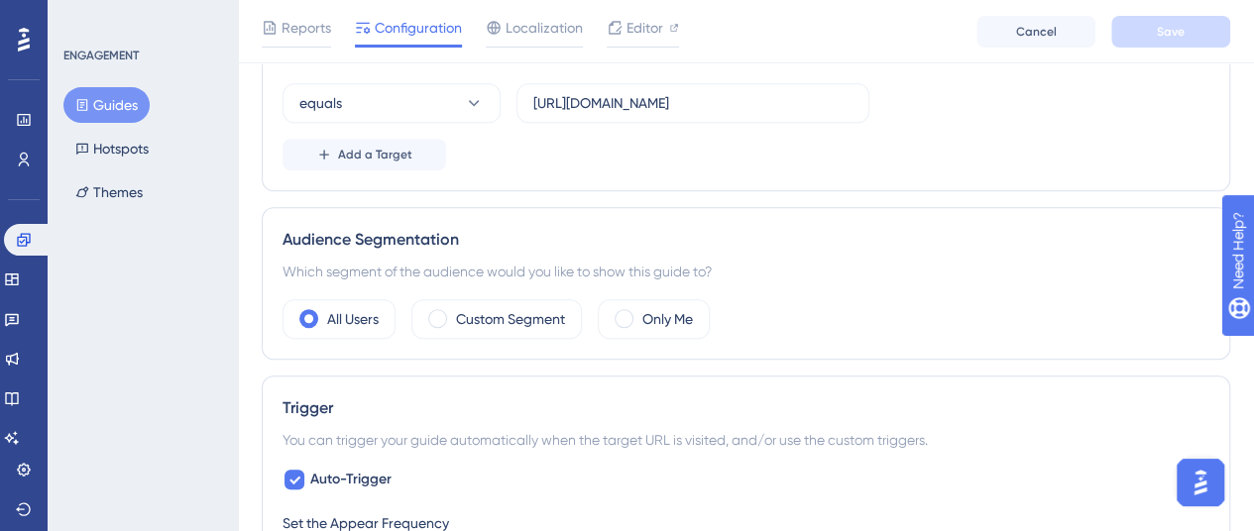
scroll to position [595, 0]
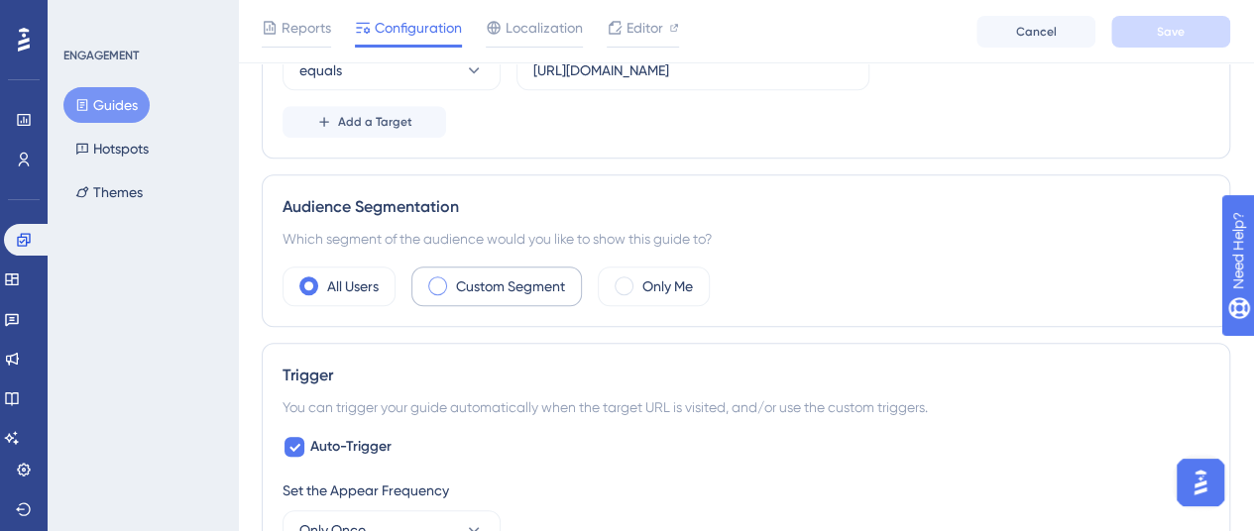
click at [429, 275] on div "Custom Segment" at bounding box center [496, 287] width 171 height 40
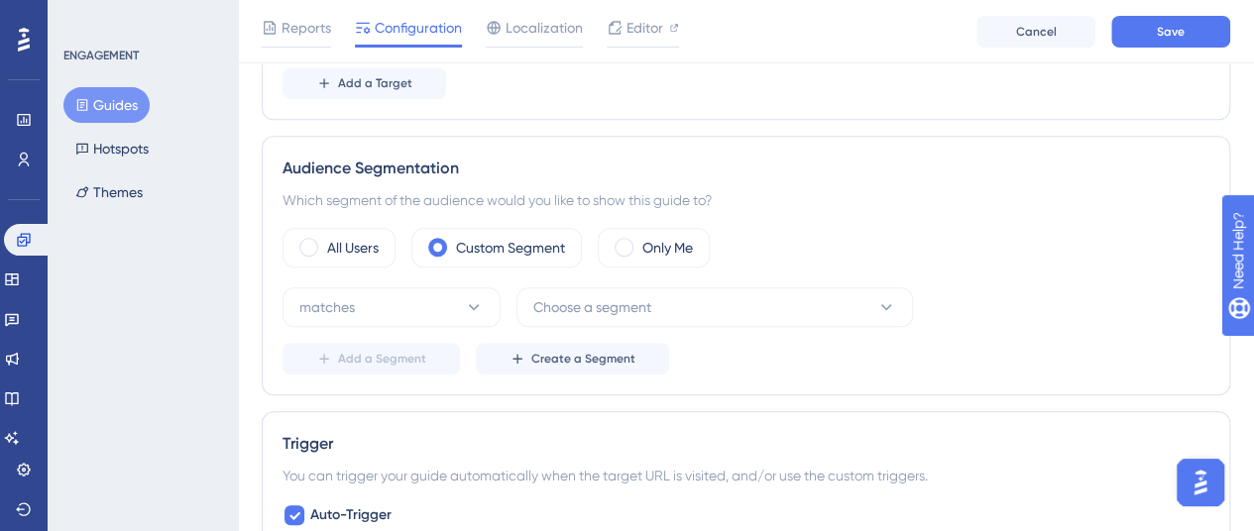
scroll to position [793, 0]
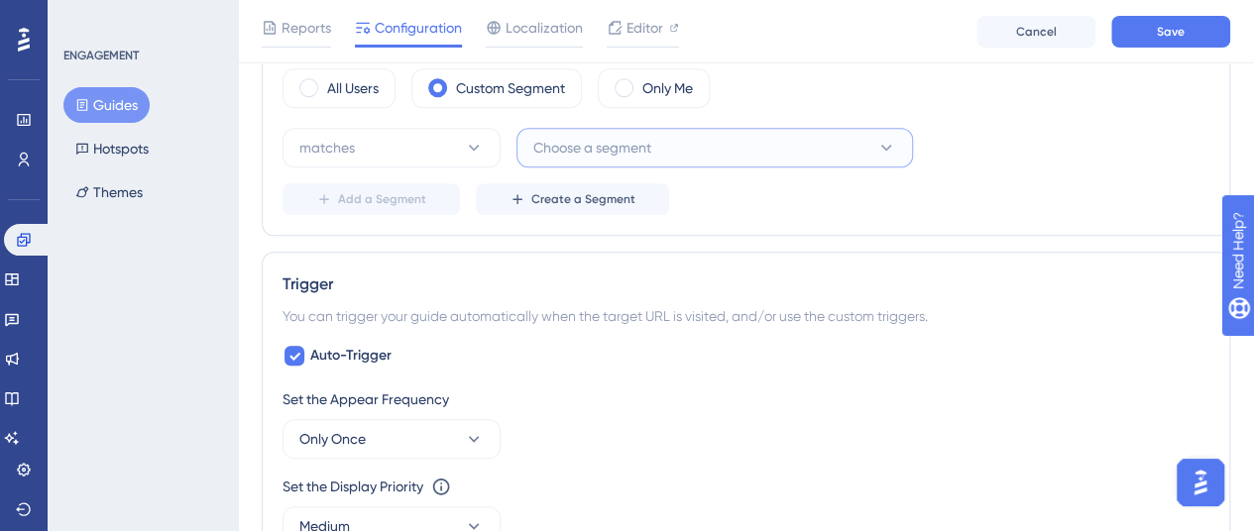
click at [614, 148] on span "Choose a segment" at bounding box center [592, 148] width 118 height 24
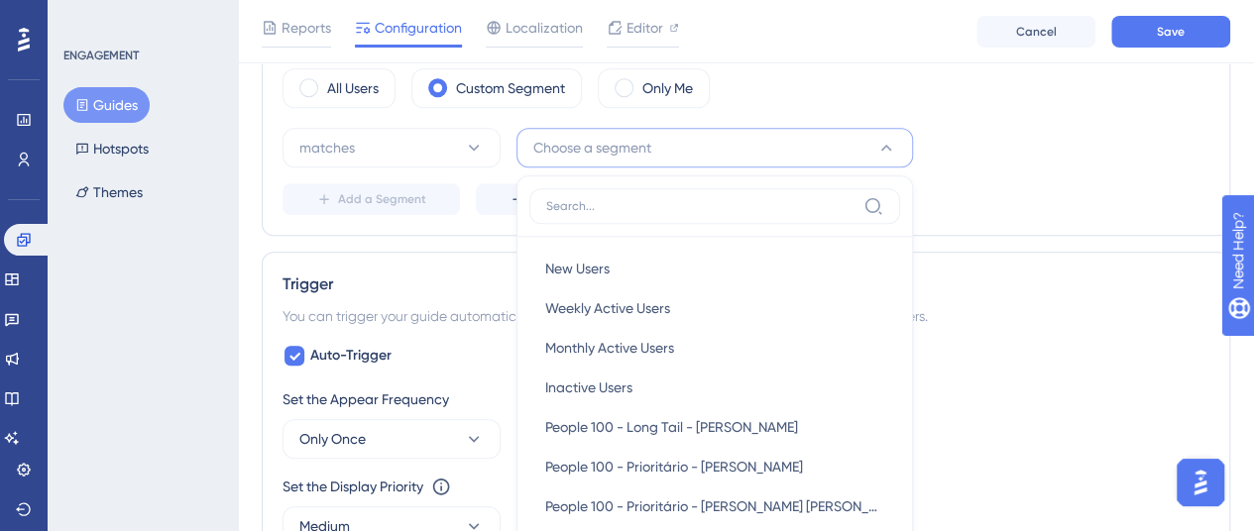
scroll to position [859, 0]
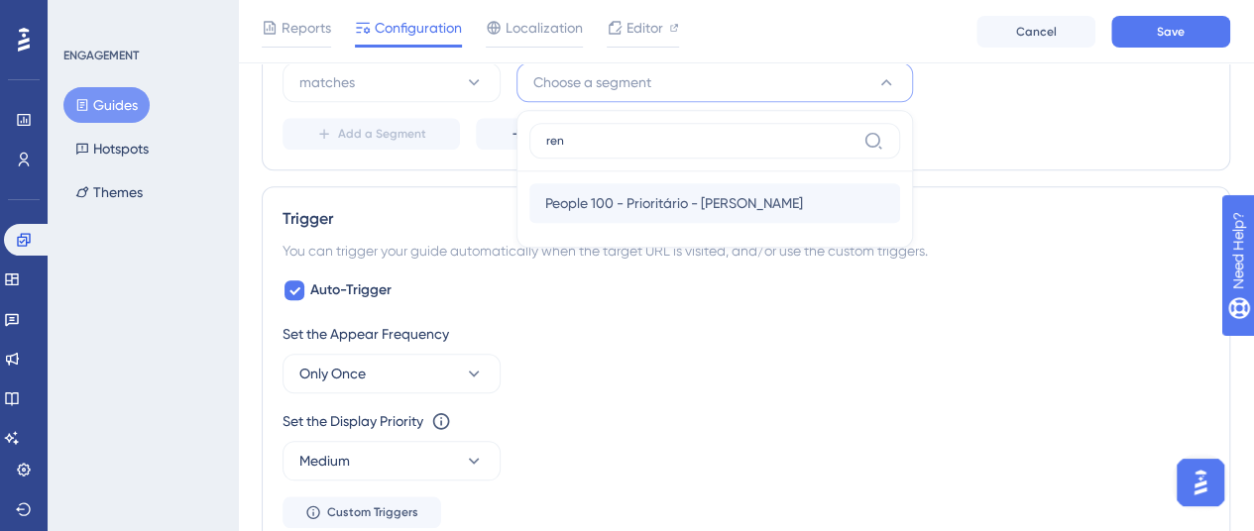
type input "ren"
click at [637, 204] on span "People 100 - Prioritário - [PERSON_NAME]" at bounding box center [674, 203] width 258 height 24
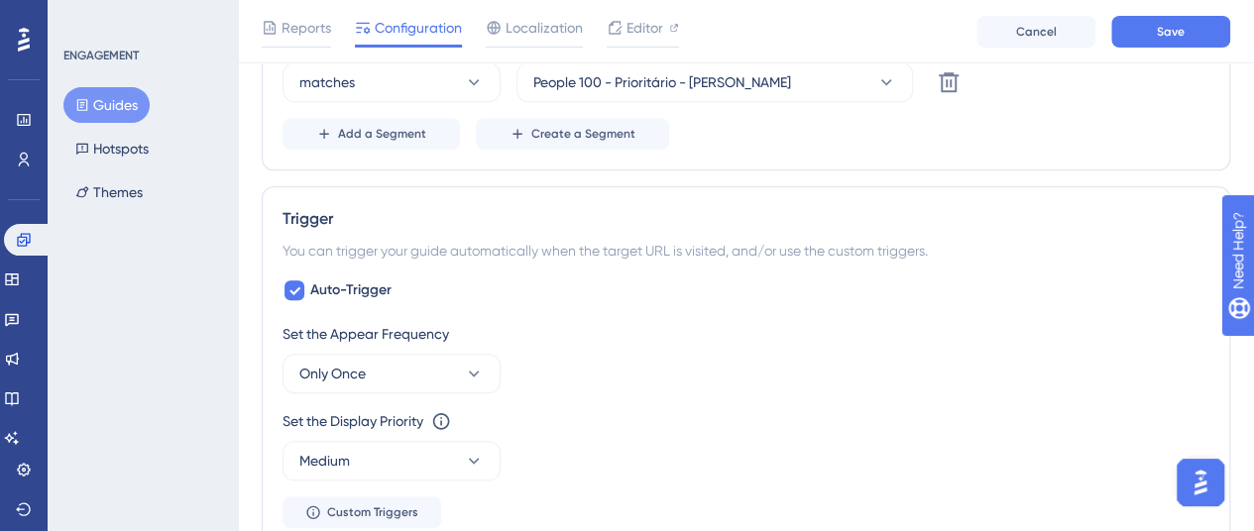
click at [771, 168] on div "Status: Inactive Guide Information Guide ID: 151596 Copy Guide Name People 100 …" at bounding box center [746, 282] width 969 height 2029
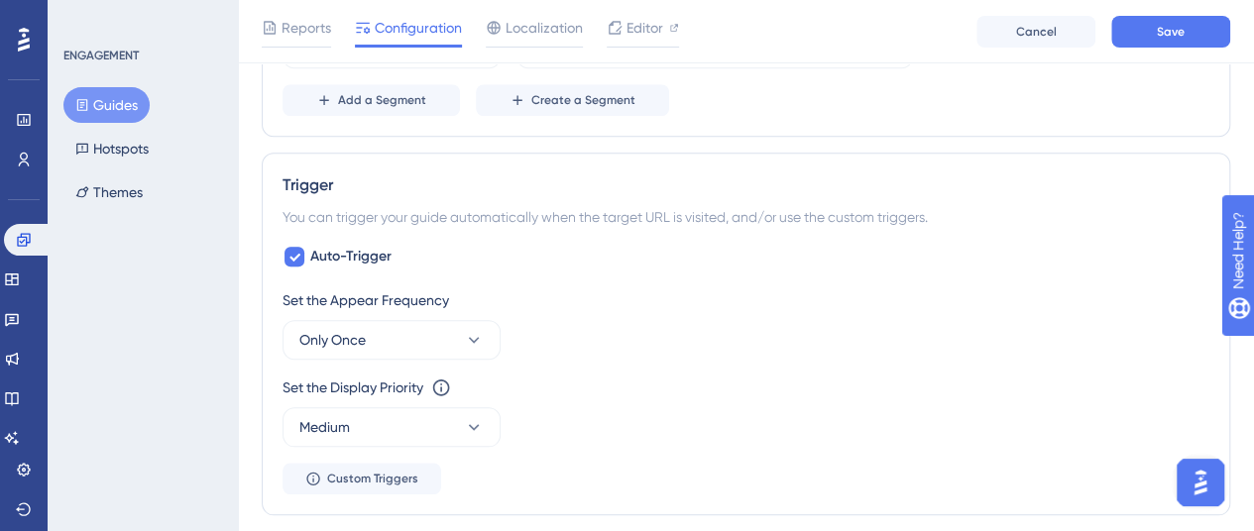
scroll to position [992, 0]
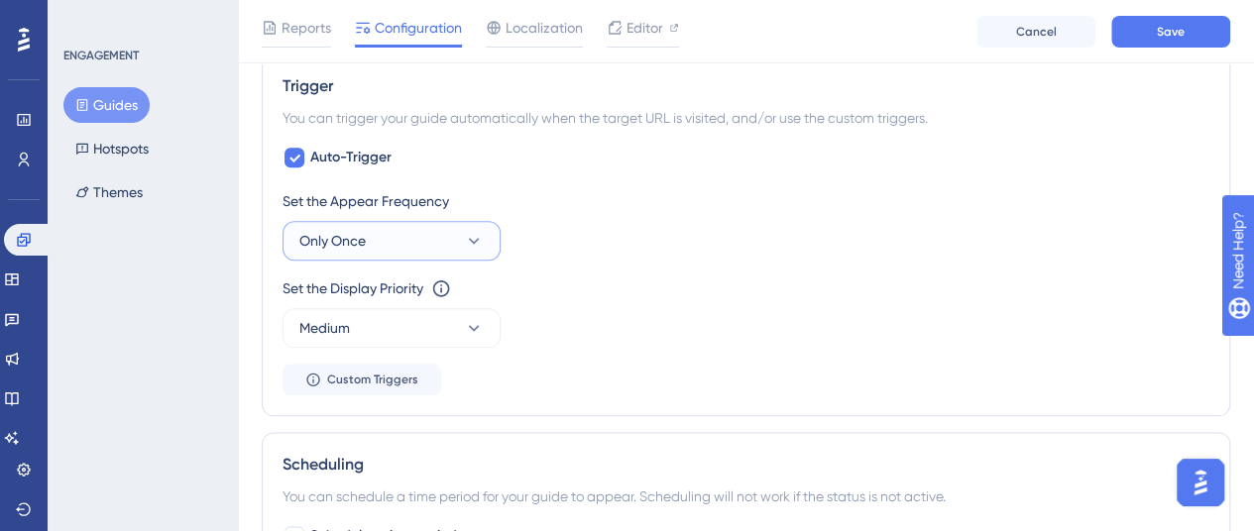
click at [389, 247] on button "Only Once" at bounding box center [392, 241] width 218 height 40
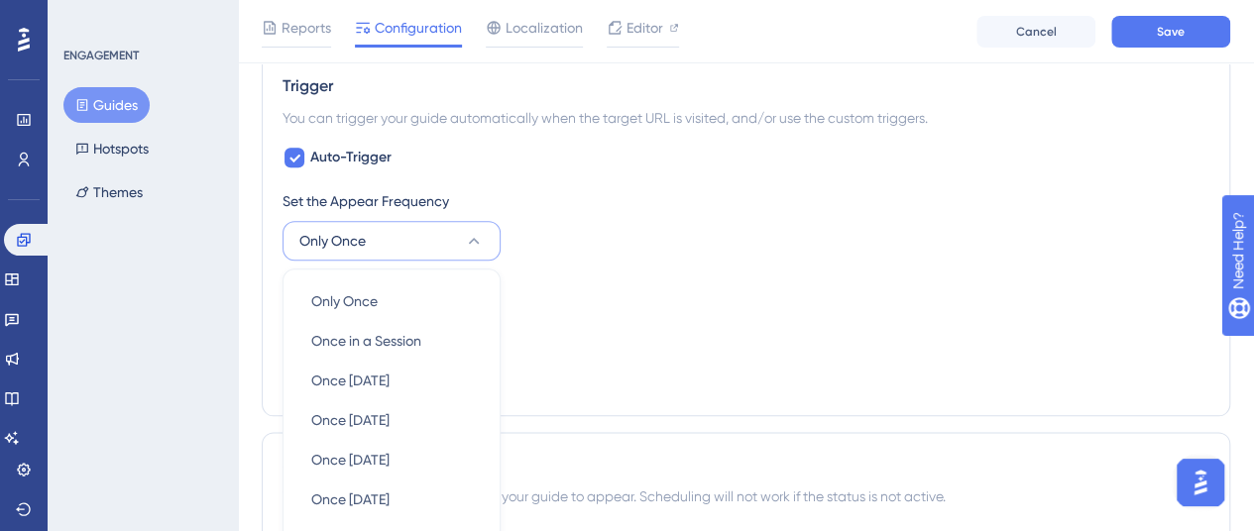
scroll to position [1141, 0]
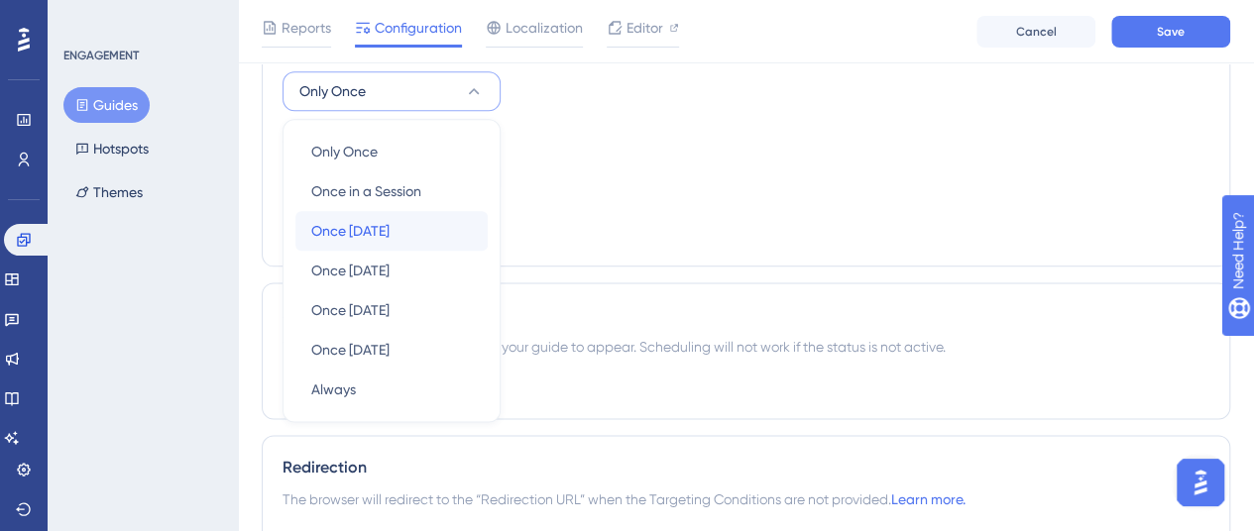
click at [390, 225] on span "Once [DATE]" at bounding box center [350, 231] width 78 height 24
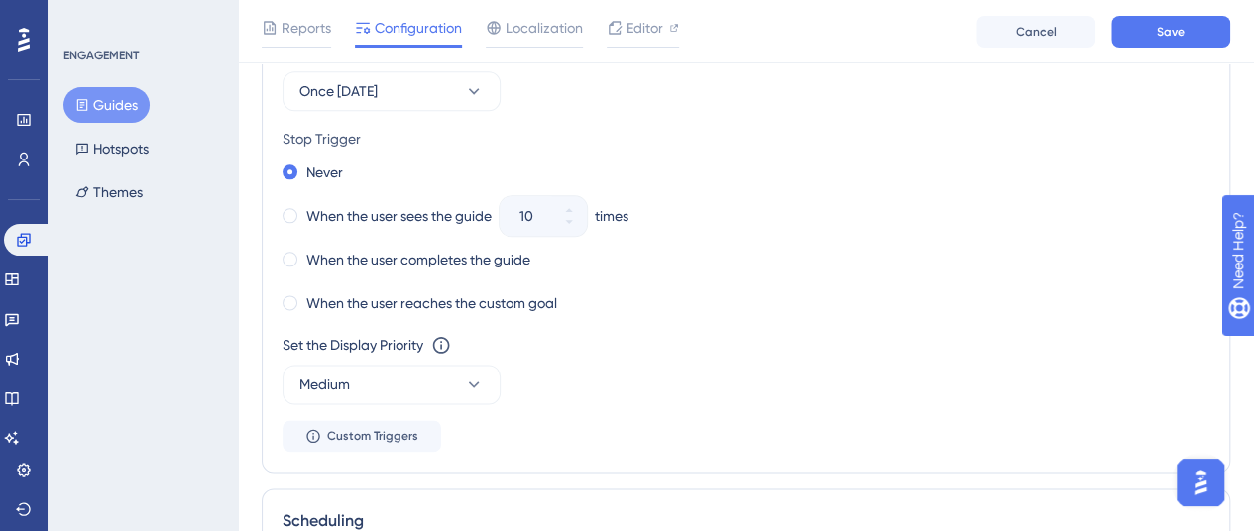
click at [724, 159] on div "Never" at bounding box center [746, 173] width 927 height 28
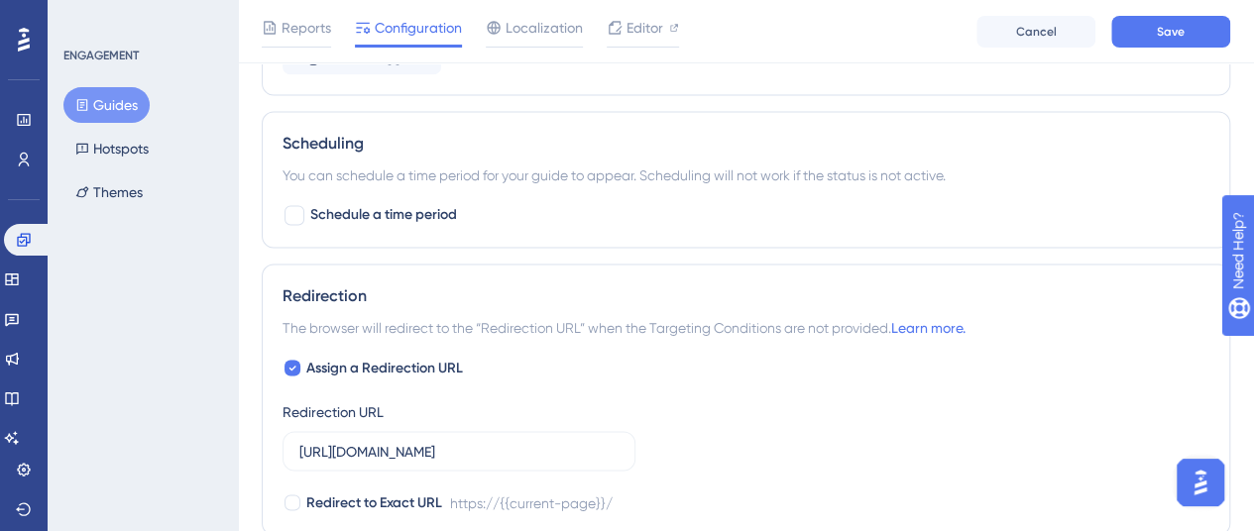
scroll to position [1538, 0]
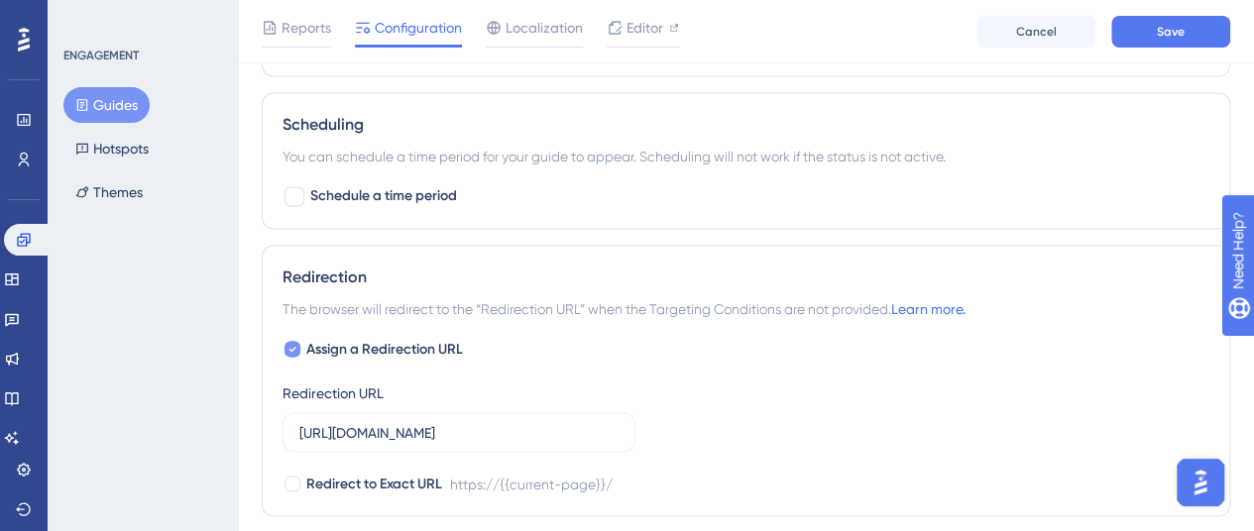
click at [287, 344] on div at bounding box center [293, 349] width 16 height 16
checkbox input "false"
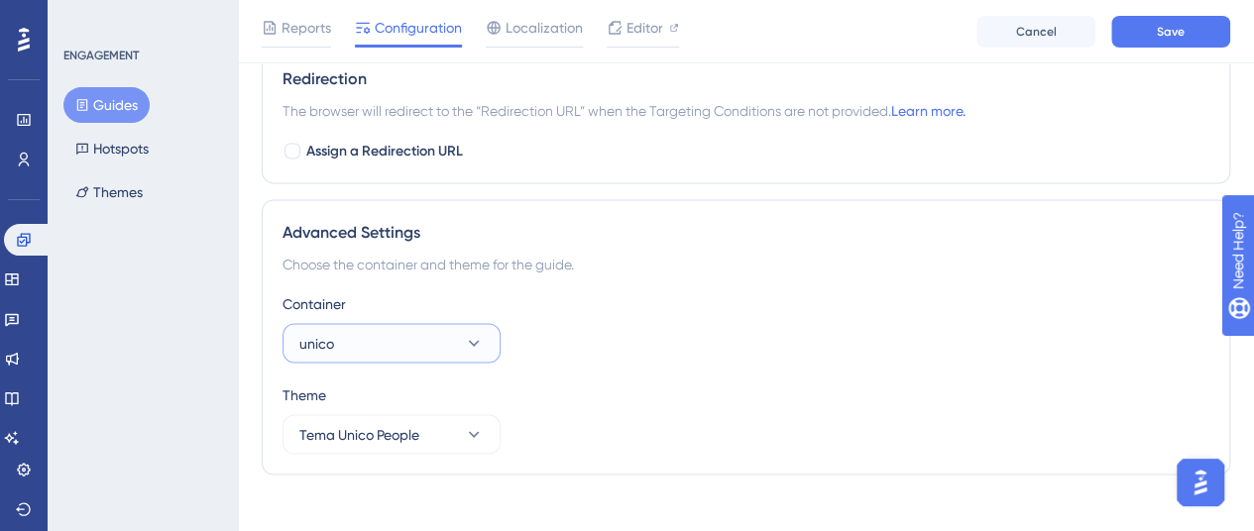
click at [450, 338] on button "unico" at bounding box center [392, 343] width 218 height 40
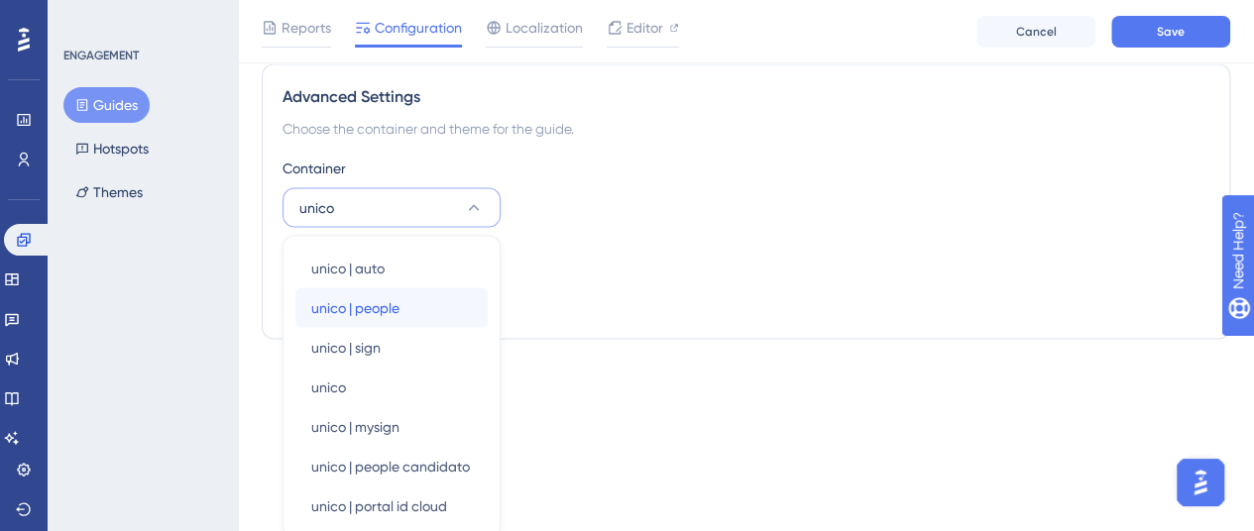
click at [397, 312] on span "unico | people" at bounding box center [355, 307] width 88 height 24
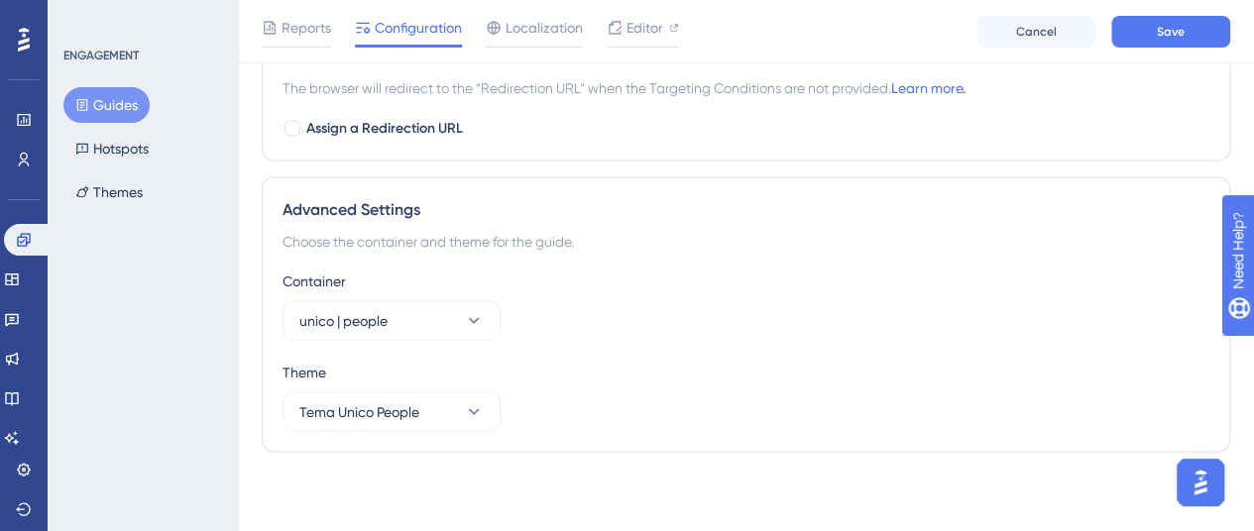
scroll to position [1752, 0]
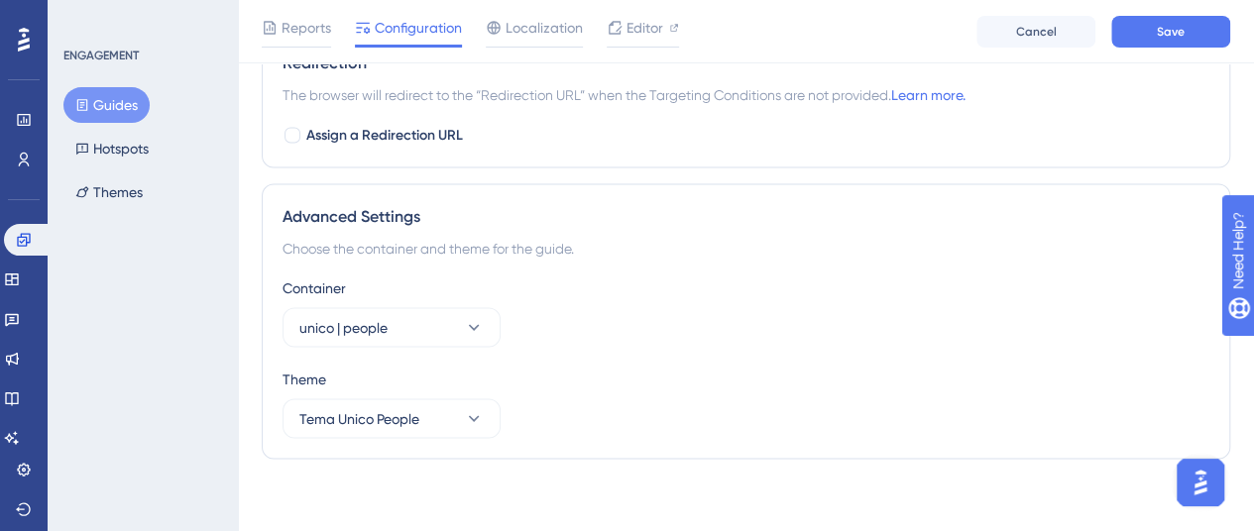
click at [847, 304] on div "Container unico | people" at bounding box center [746, 311] width 927 height 71
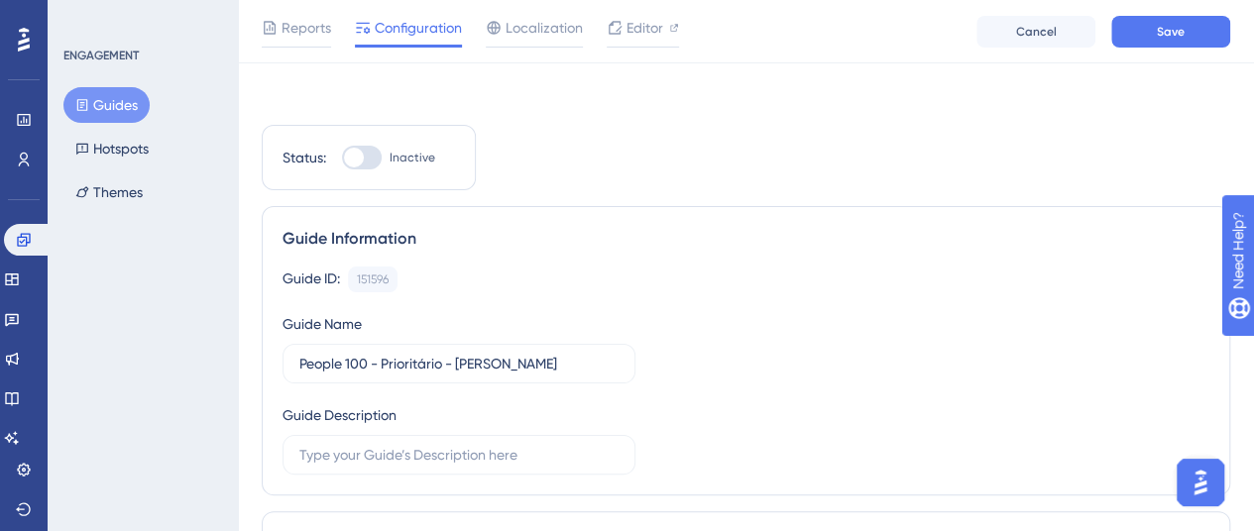
scroll to position [0, 0]
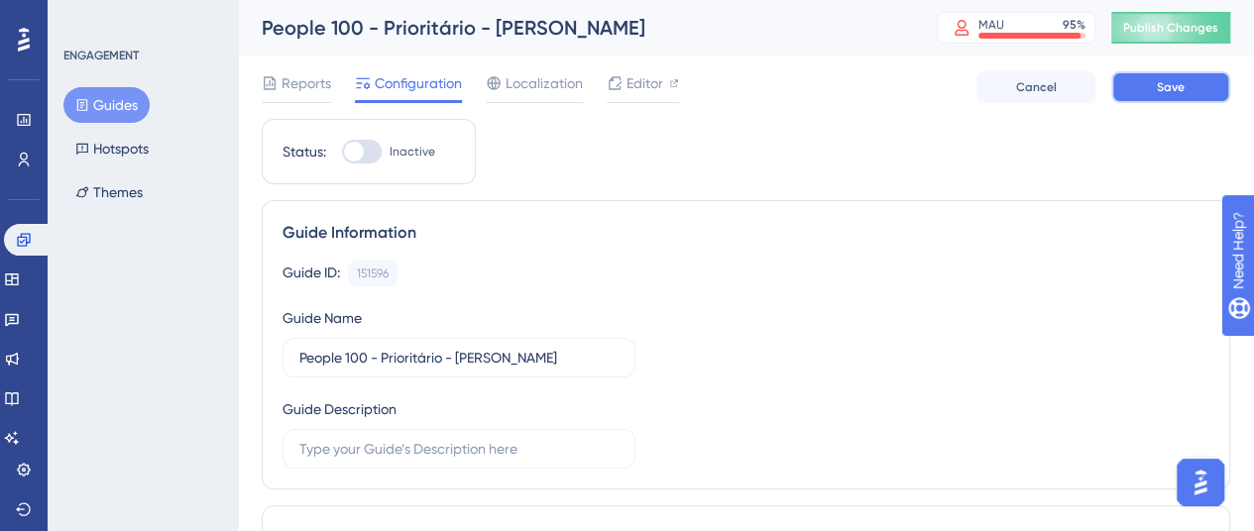
click at [1156, 102] on button "Save" at bounding box center [1171, 87] width 119 height 32
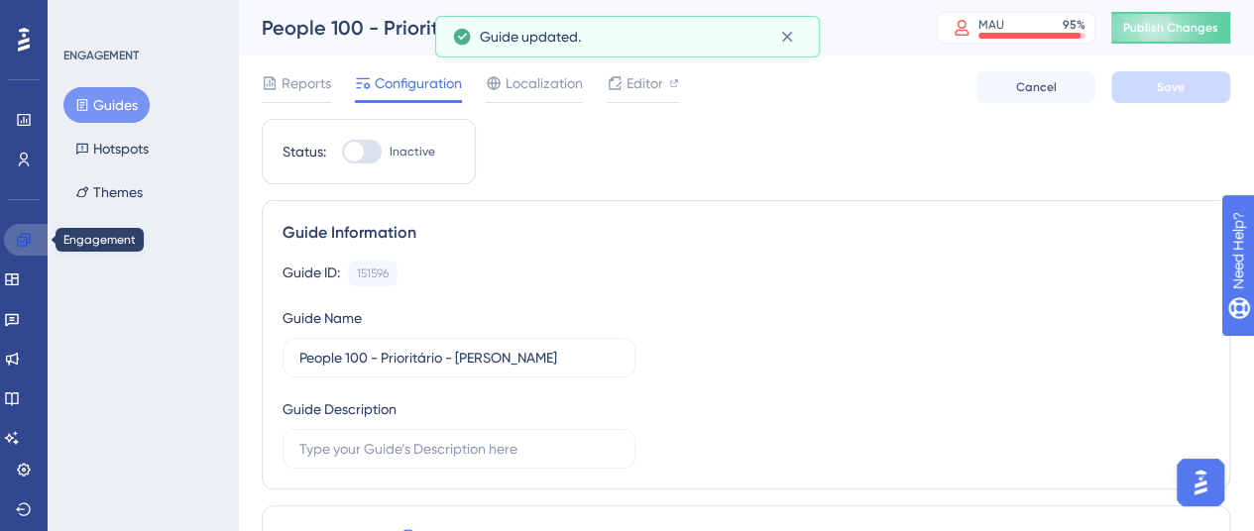
click at [29, 238] on icon at bounding box center [23, 239] width 13 height 13
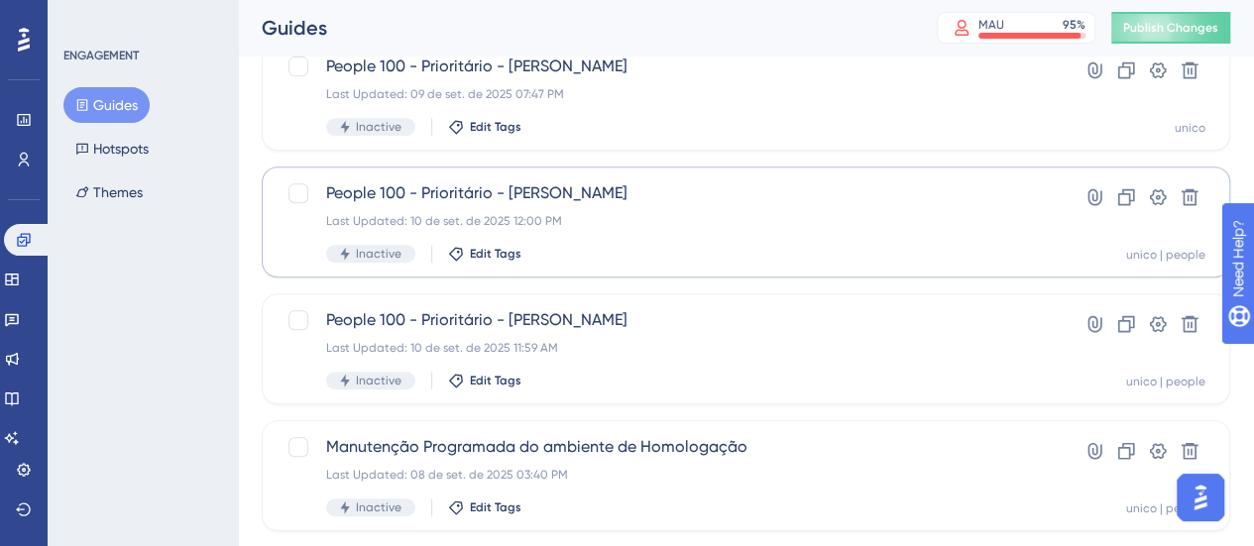
scroll to position [297, 0]
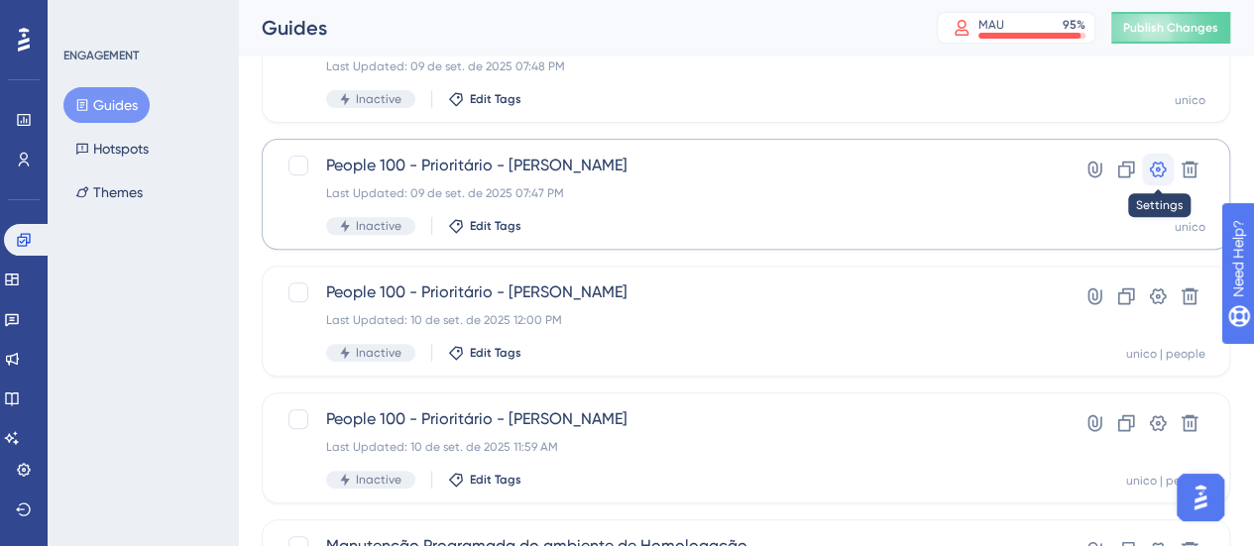
click at [1154, 162] on icon at bounding box center [1158, 170] width 20 height 20
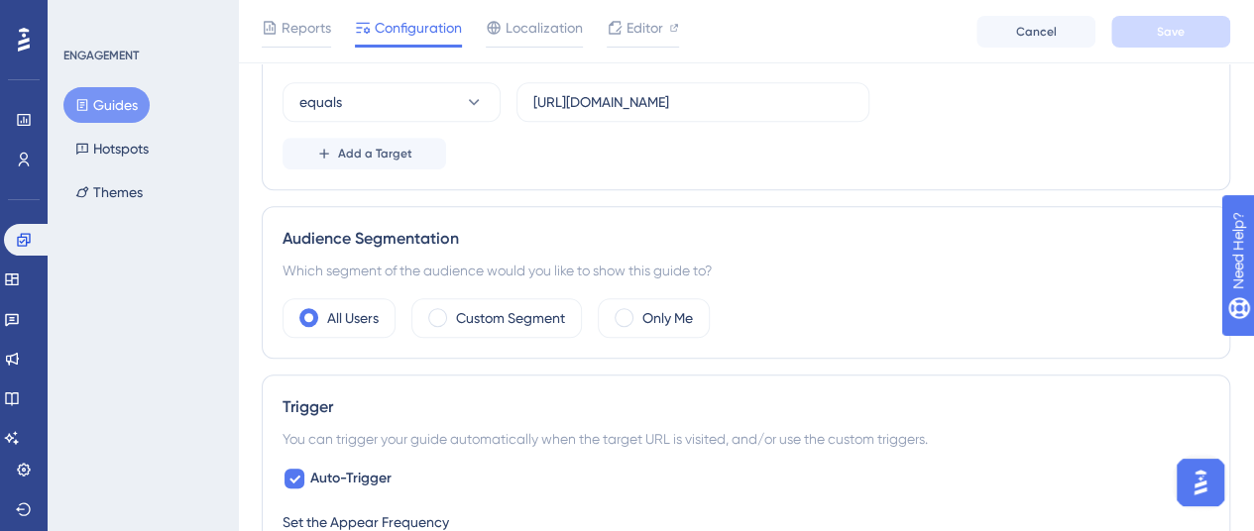
scroll to position [595, 0]
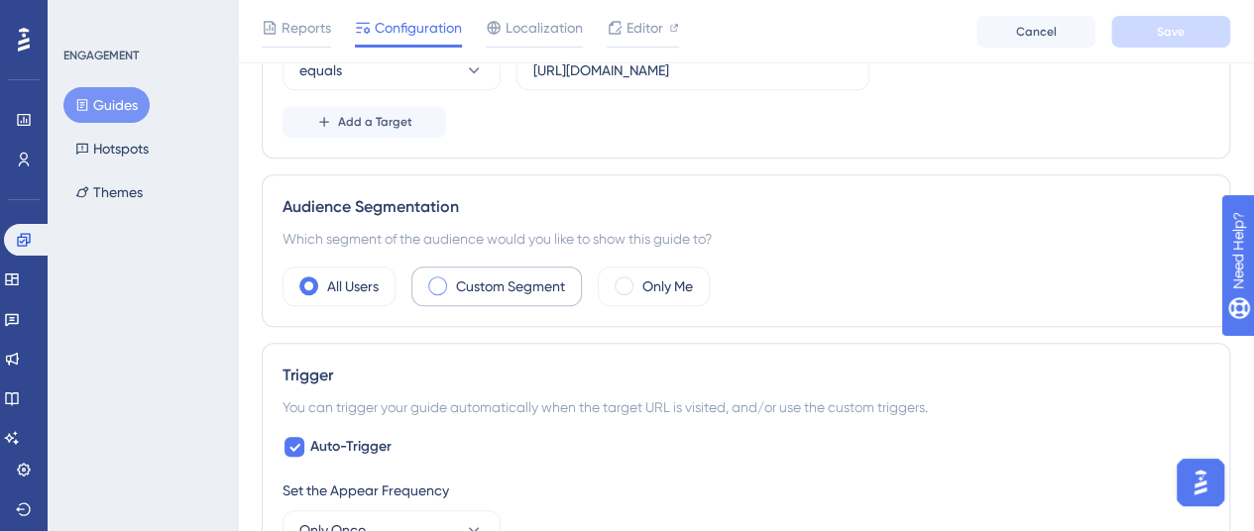
click at [545, 300] on div "Custom Segment" at bounding box center [496, 287] width 171 height 40
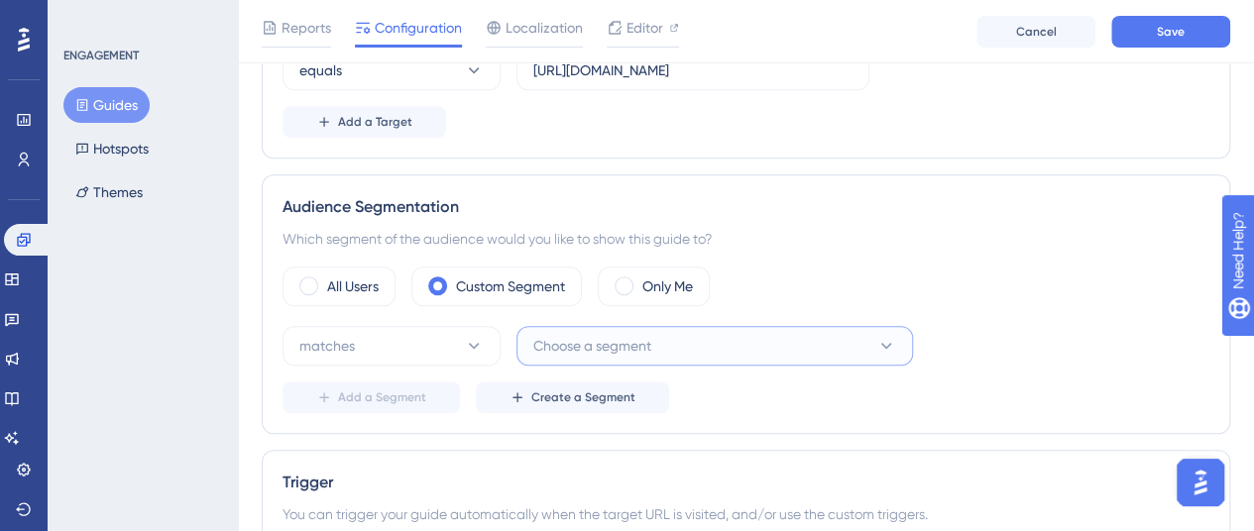
click at [715, 338] on button "Choose a segment" at bounding box center [715, 346] width 397 height 40
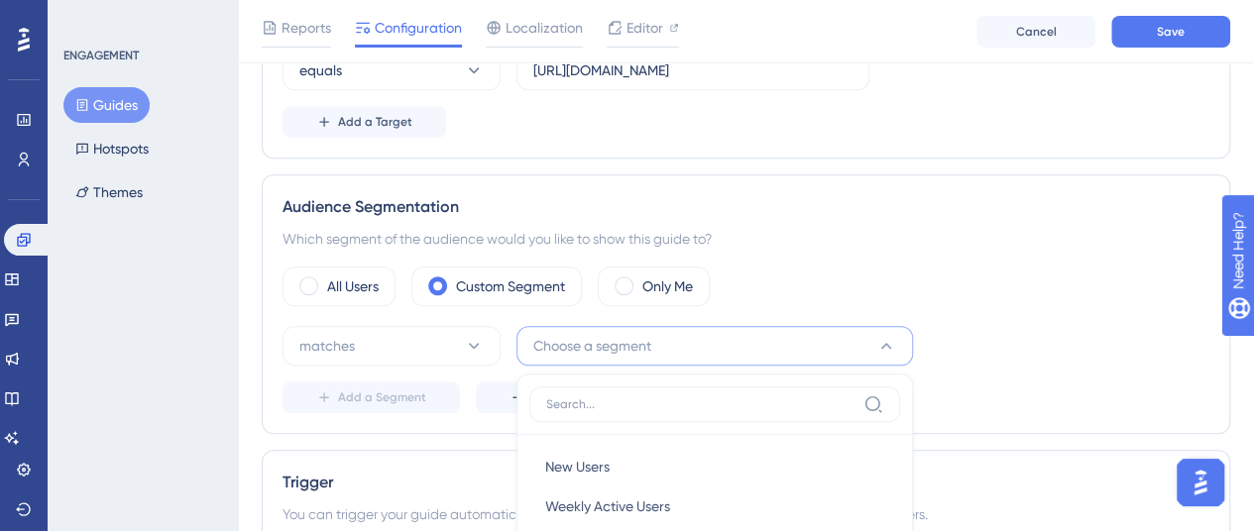
scroll to position [883, 0]
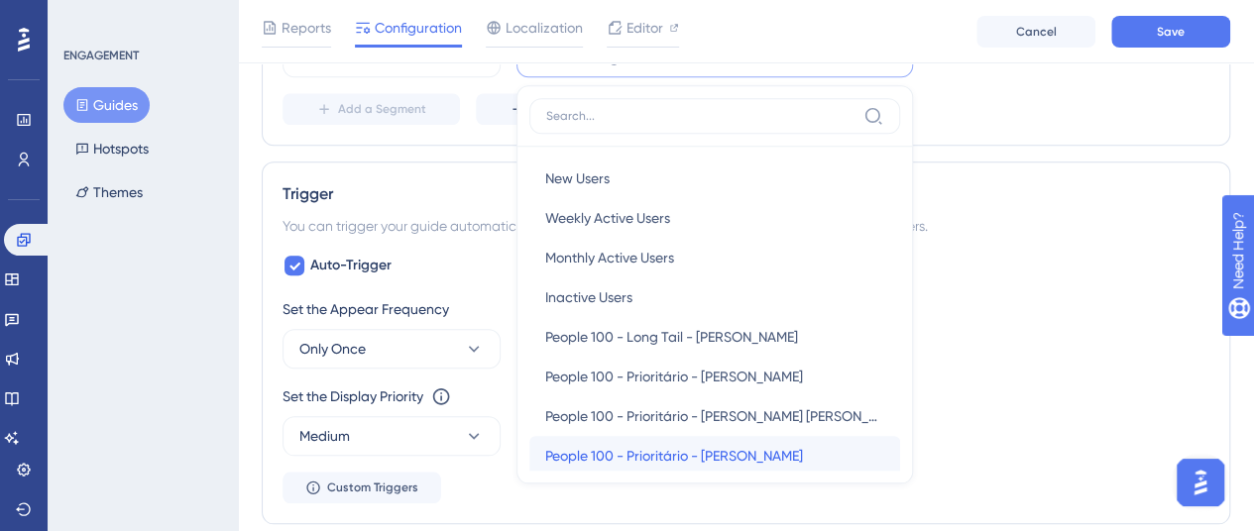
click at [737, 447] on span "People 100 - Prioritário - [PERSON_NAME]" at bounding box center [674, 456] width 258 height 24
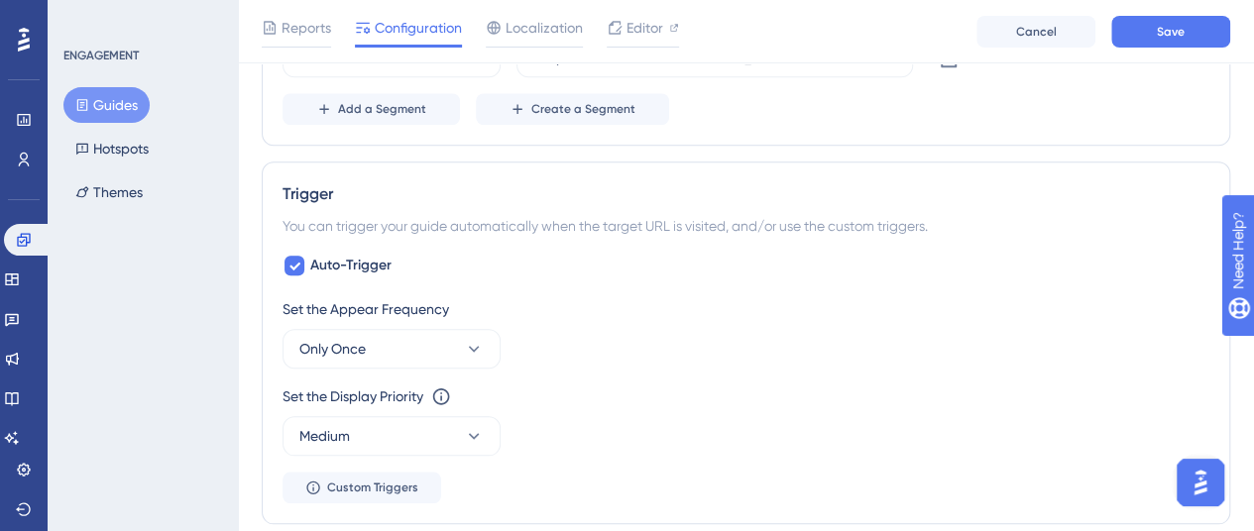
click at [880, 175] on div "Trigger You can trigger your guide automatically when the target URL is visited…" at bounding box center [746, 343] width 969 height 363
click at [488, 344] on button "Only Once" at bounding box center [392, 349] width 218 height 40
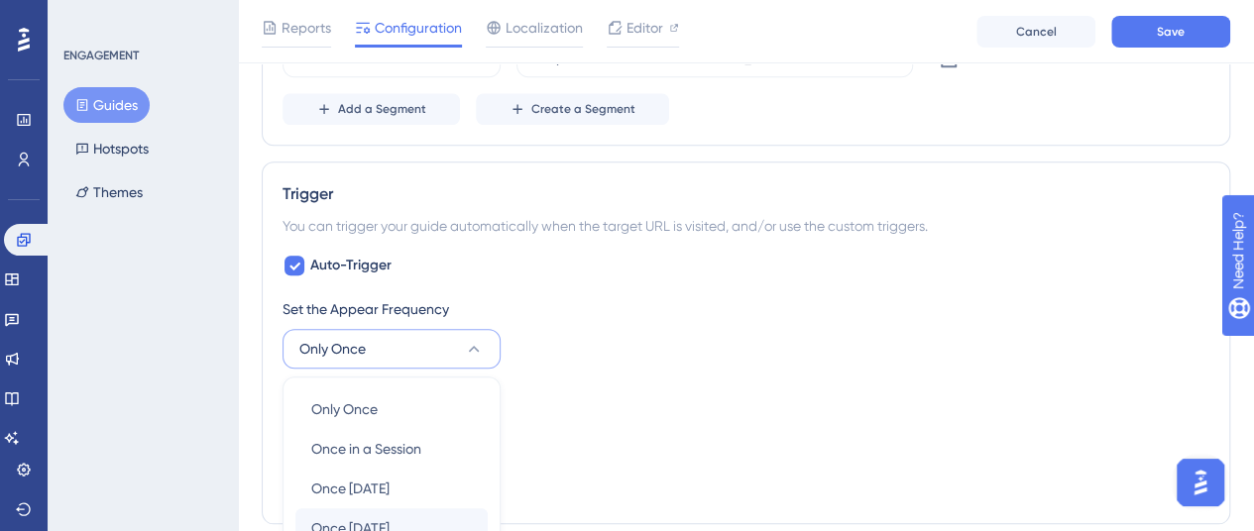
scroll to position [1141, 0]
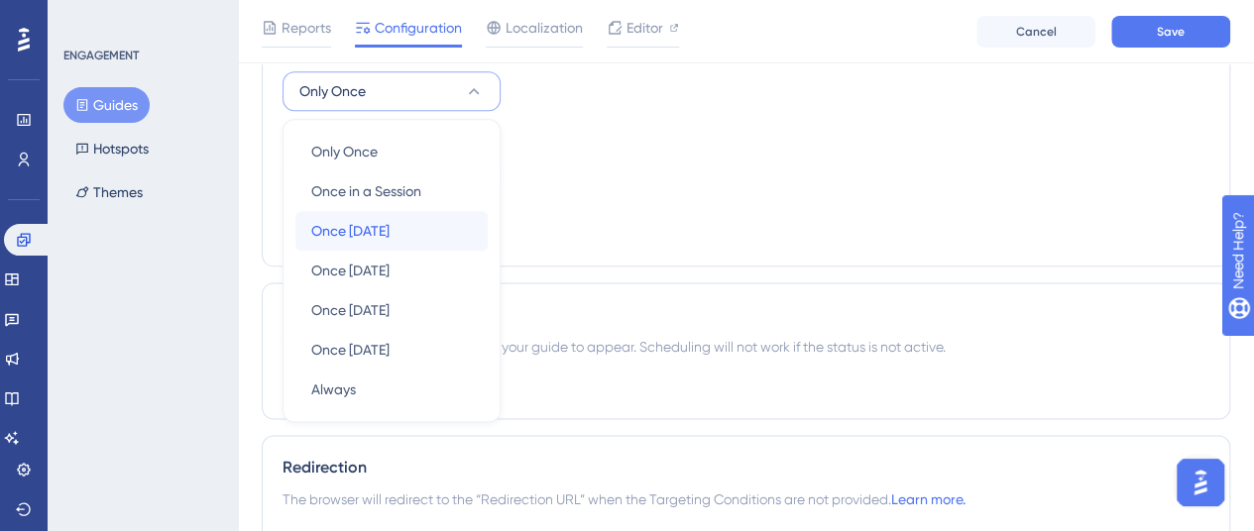
click at [363, 221] on span "Once [DATE]" at bounding box center [350, 231] width 78 height 24
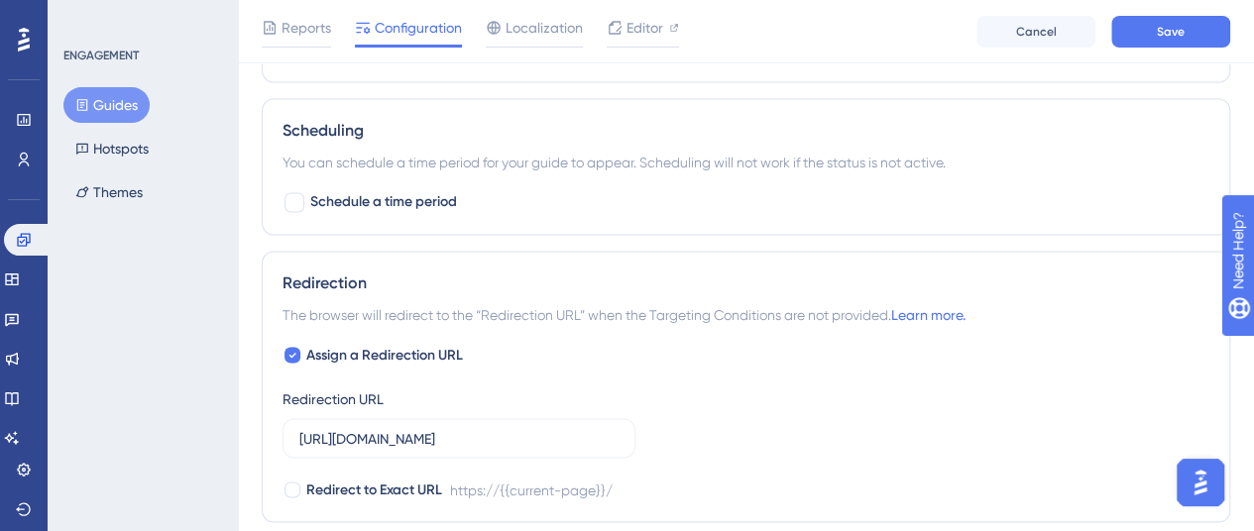
scroll to position [1538, 0]
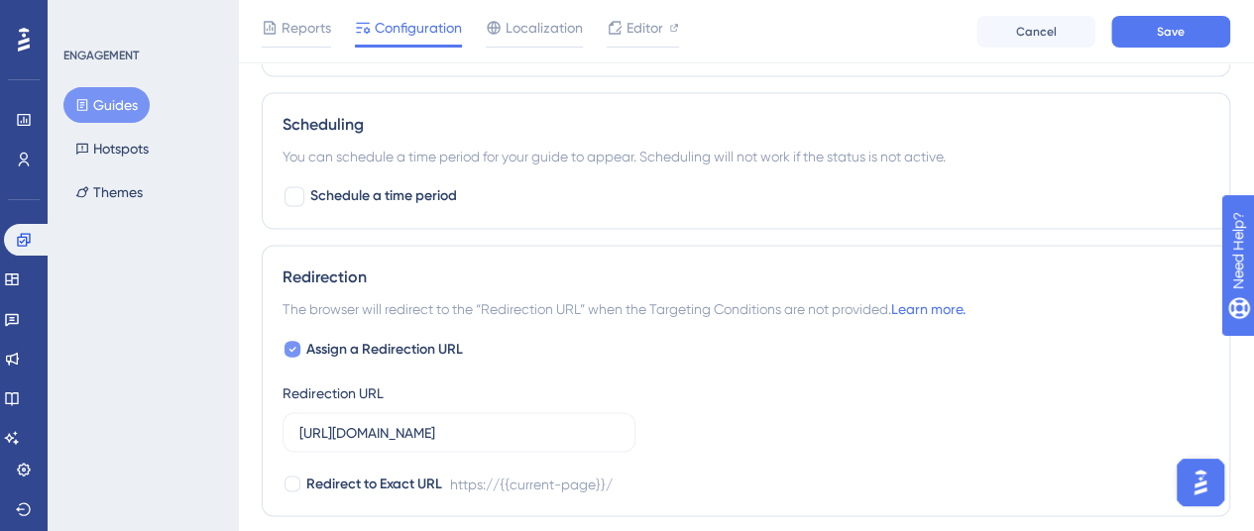
click at [289, 344] on icon at bounding box center [293, 349] width 8 height 16
checkbox input "false"
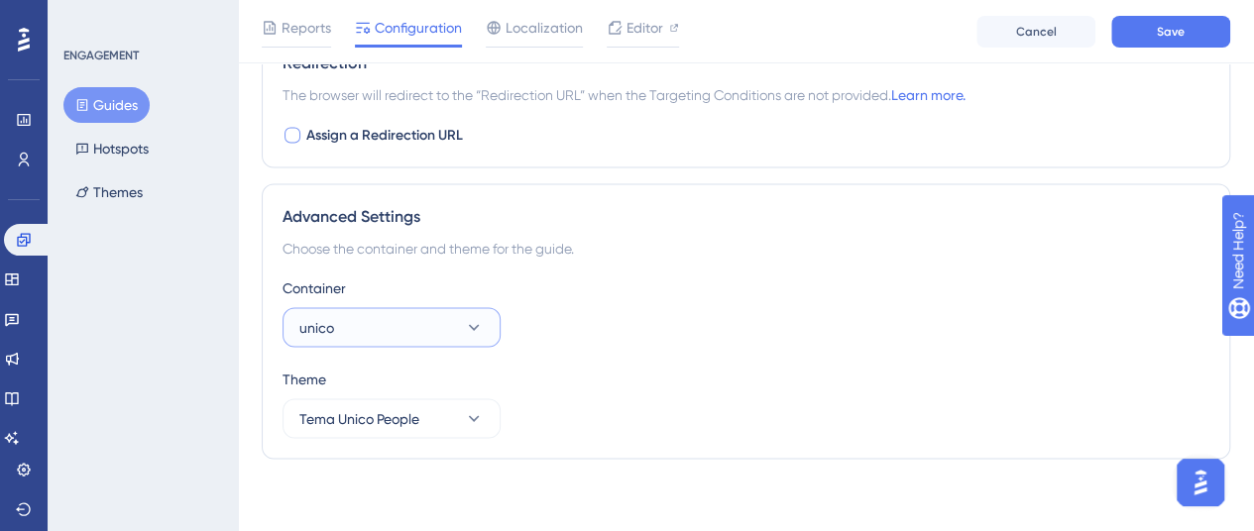
click at [377, 310] on button "unico" at bounding box center [392, 327] width 218 height 40
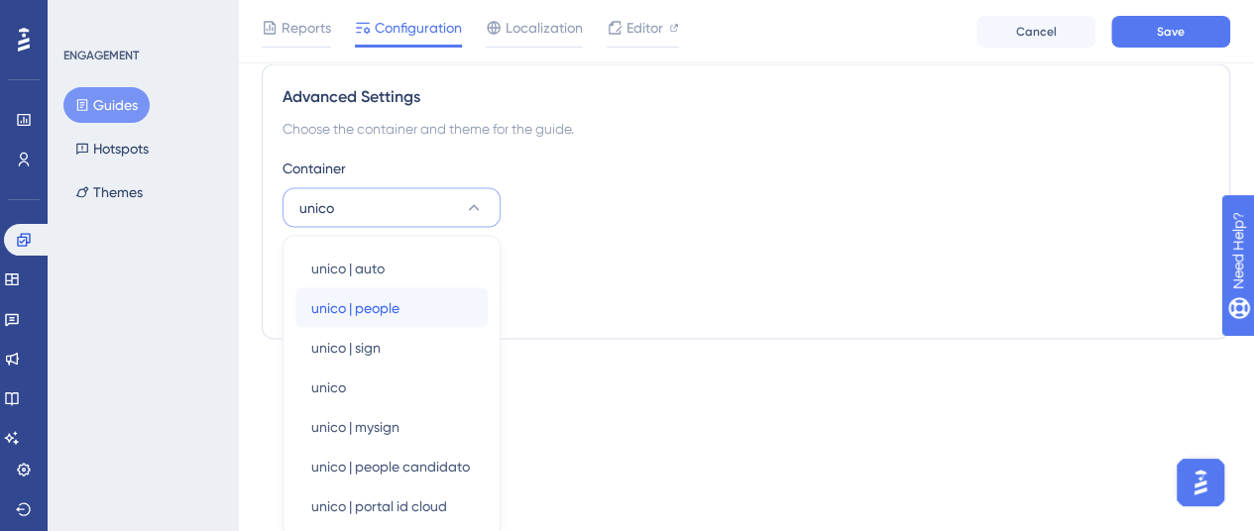
click at [379, 308] on span "unico | people" at bounding box center [355, 307] width 88 height 24
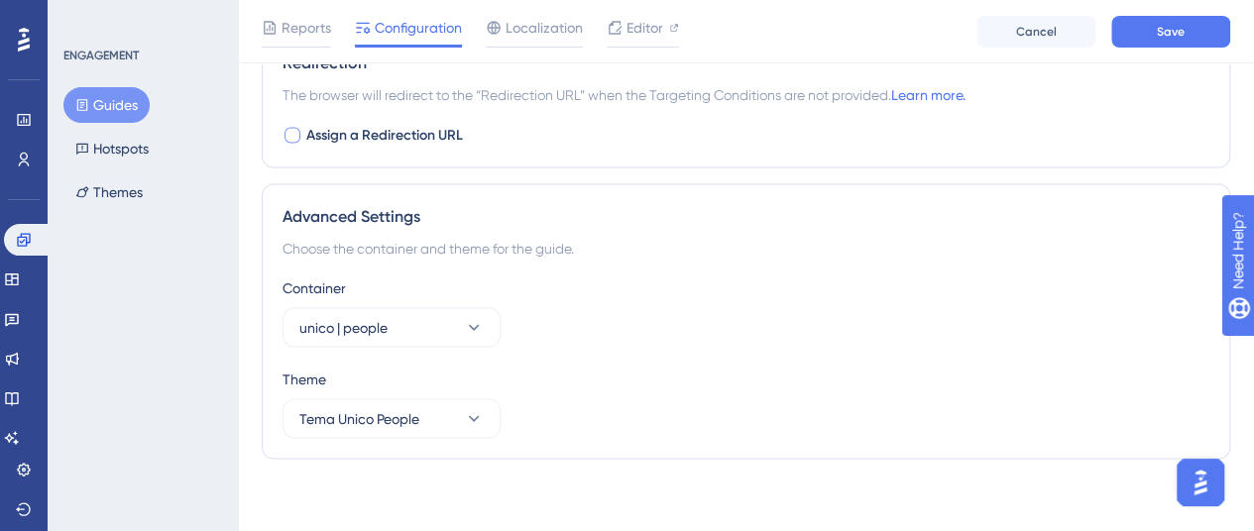
drag, startPoint x: 805, startPoint y: 269, endPoint x: 817, endPoint y: 272, distance: 12.3
click at [809, 276] on div "Container" at bounding box center [746, 288] width 927 height 24
click at [1168, 28] on span "Save" at bounding box center [1171, 32] width 28 height 16
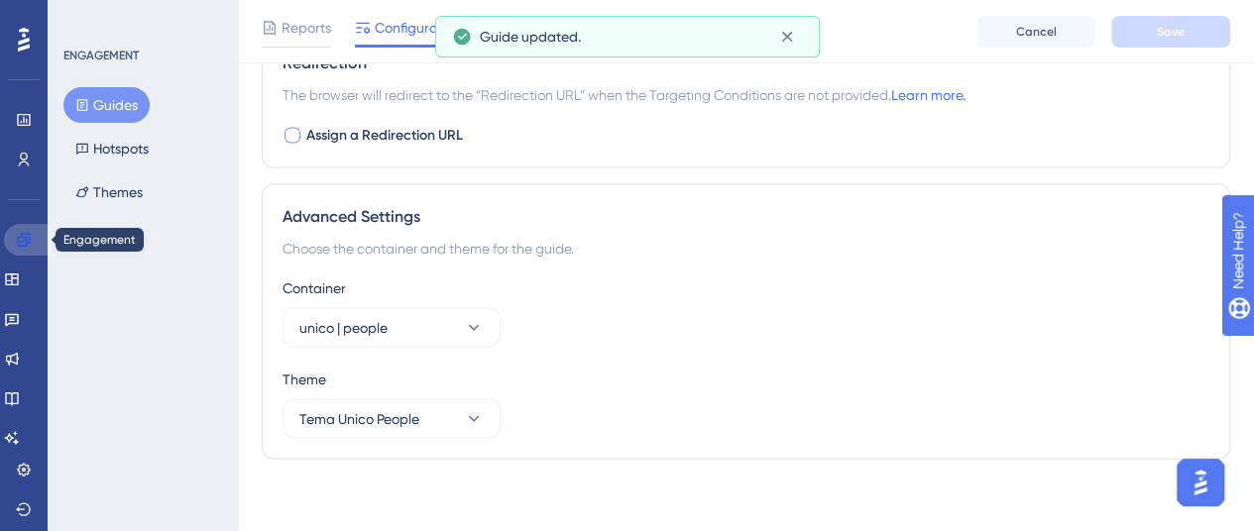
click at [35, 237] on link at bounding box center [28, 240] width 48 height 32
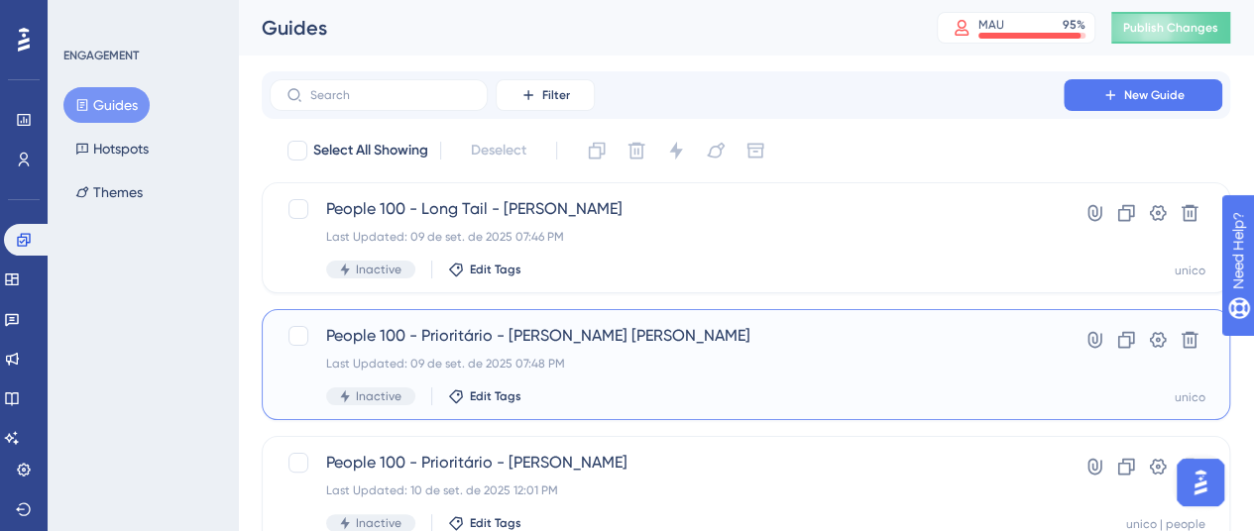
click at [825, 356] on div "Last Updated: 09 de set. de 2025 07:48 PM" at bounding box center [666, 364] width 681 height 16
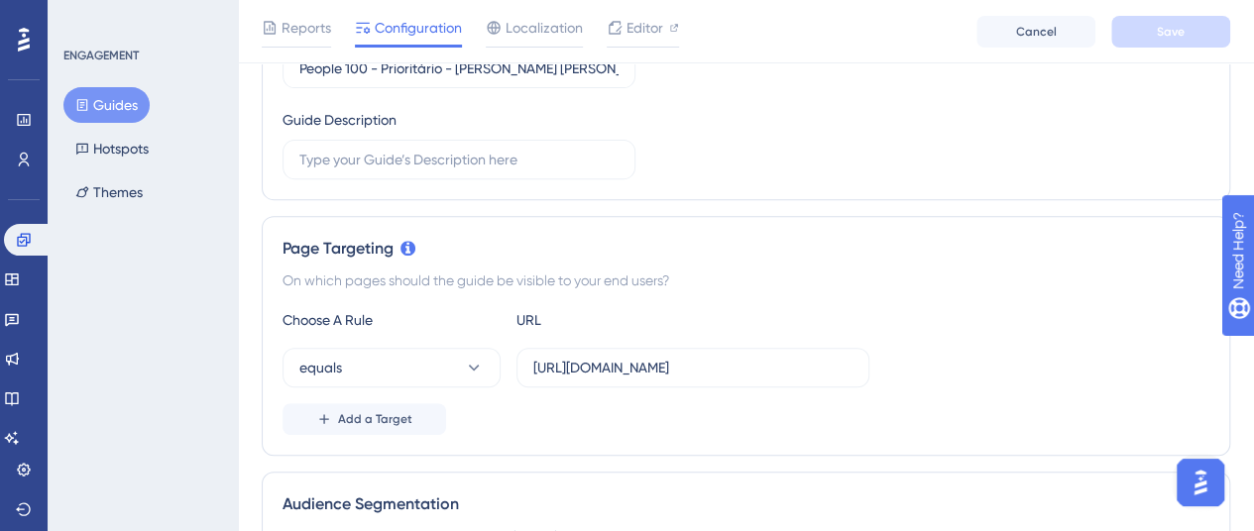
scroll to position [496, 0]
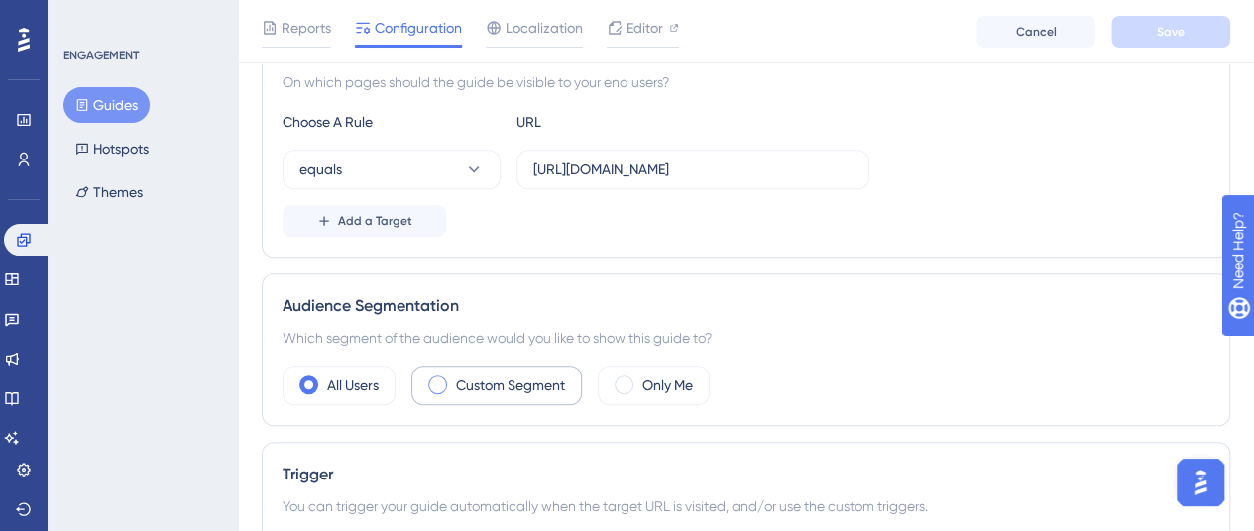
click at [498, 380] on label "Custom Segment" at bounding box center [510, 386] width 109 height 24
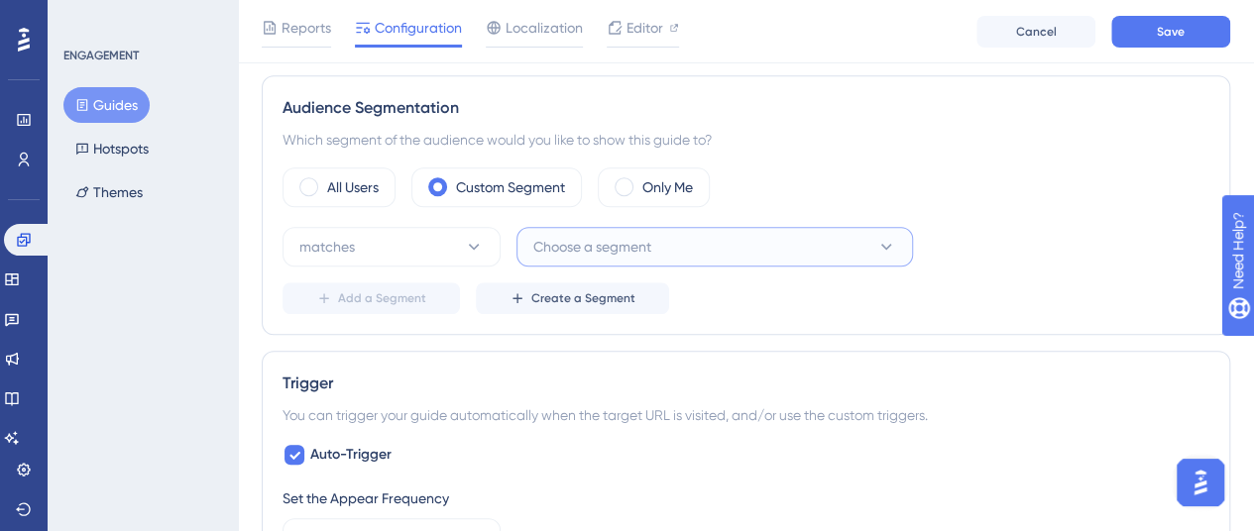
click at [860, 251] on button "Choose a segment" at bounding box center [715, 247] width 397 height 40
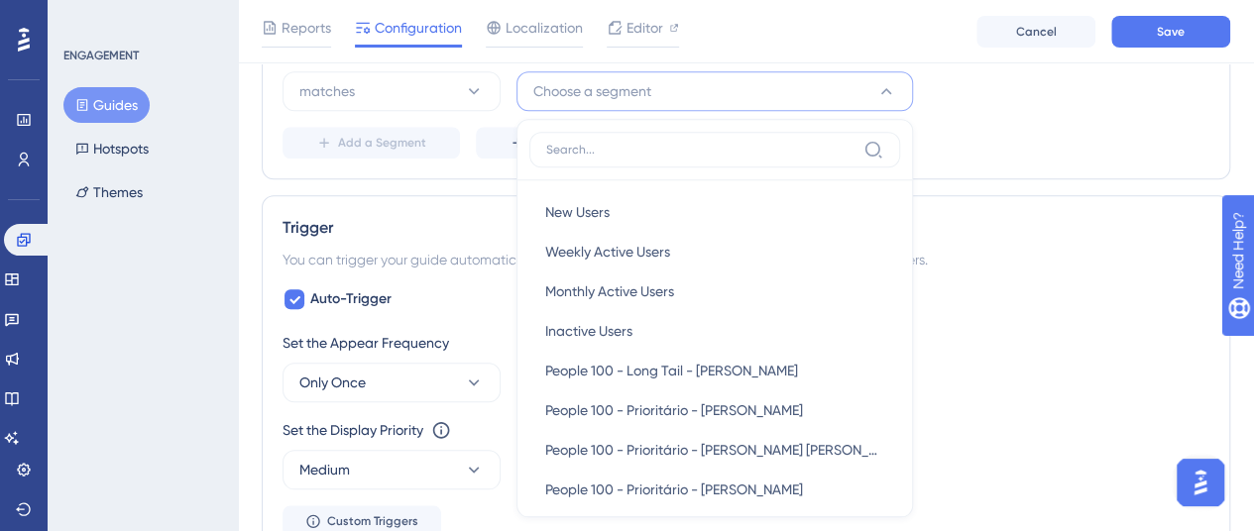
scroll to position [992, 0]
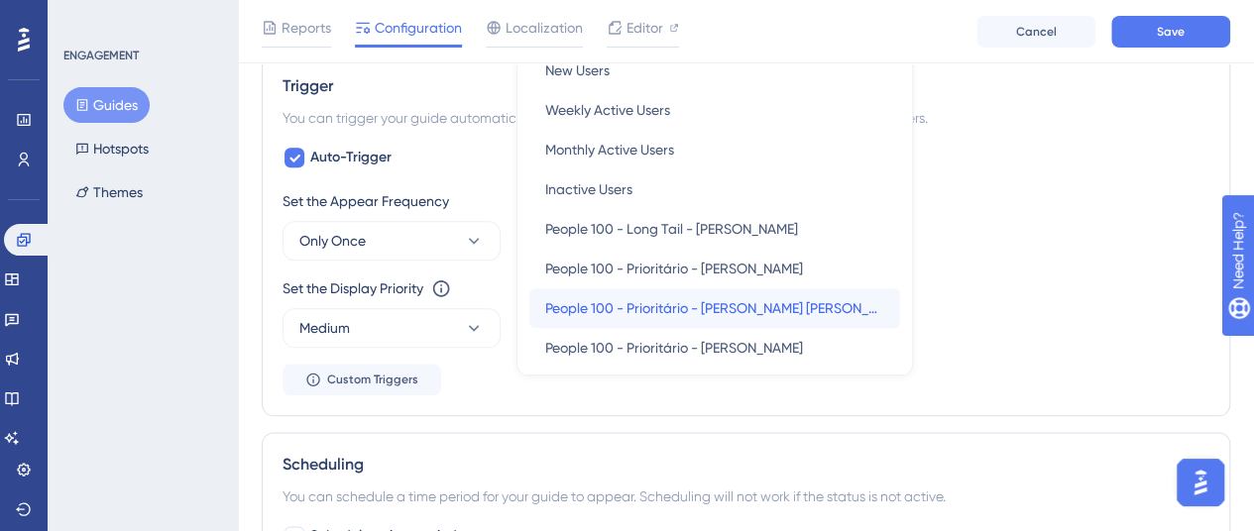
click at [769, 312] on span "People 100 - Prioritário - [PERSON_NAME] [PERSON_NAME]" at bounding box center [714, 308] width 339 height 24
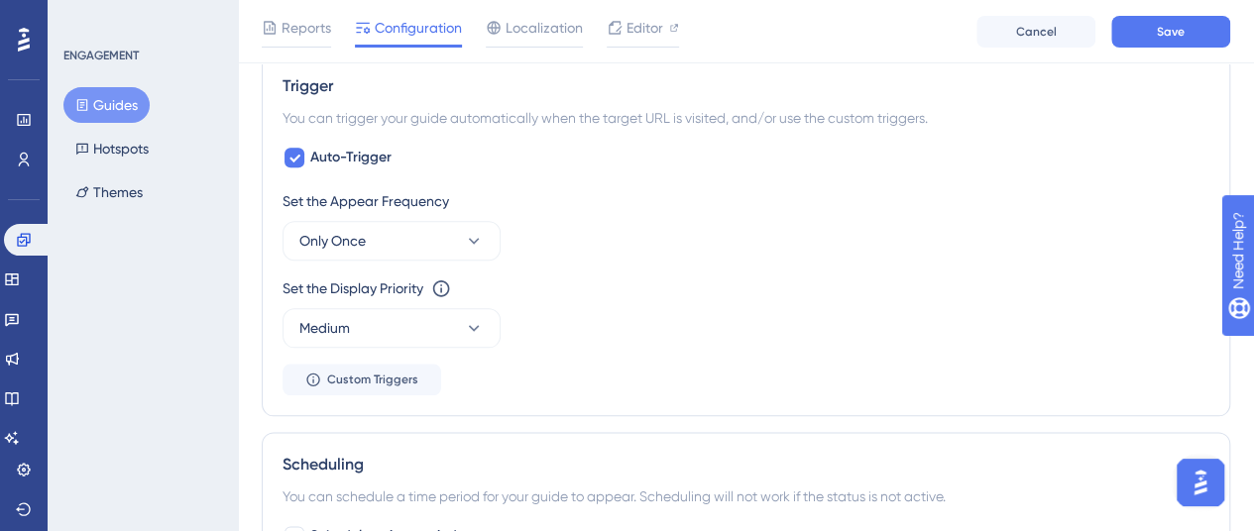
click at [880, 256] on div "Set the Appear Frequency Only Once" at bounding box center [746, 224] width 927 height 71
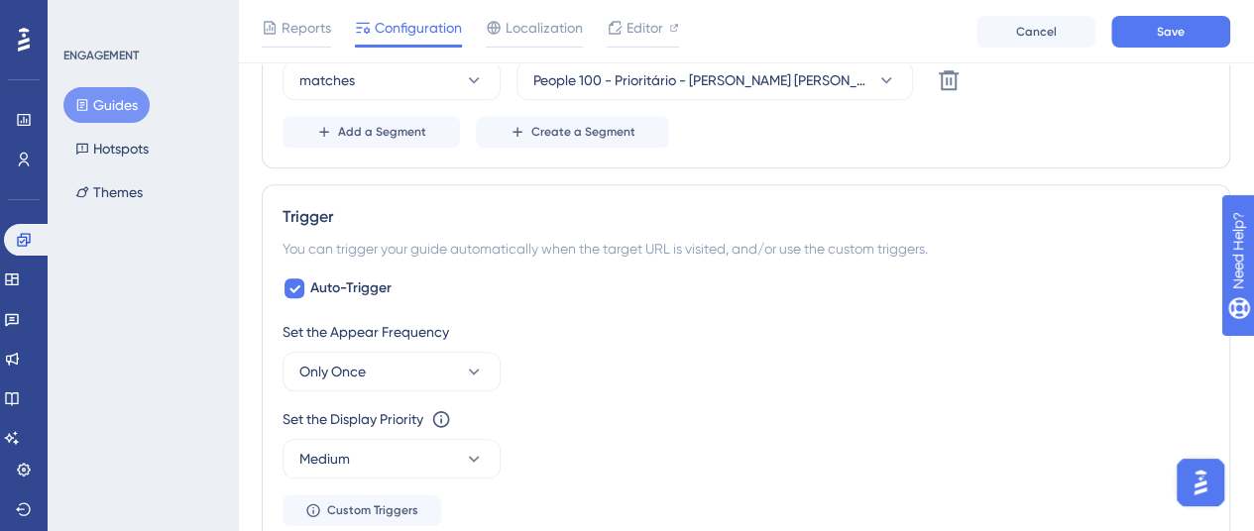
scroll to position [892, 0]
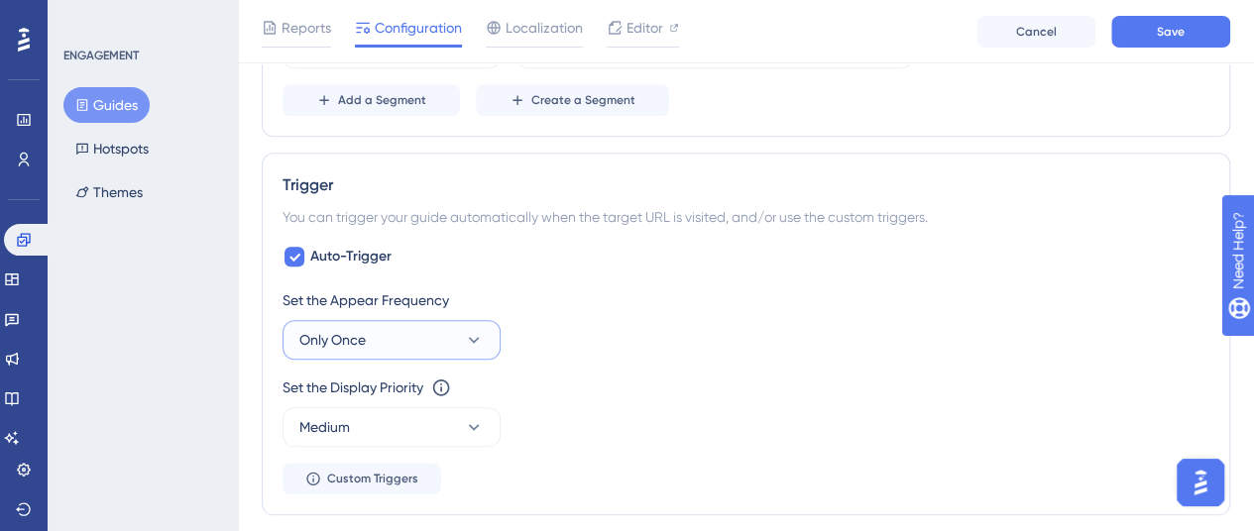
click at [452, 334] on button "Only Once" at bounding box center [392, 340] width 218 height 40
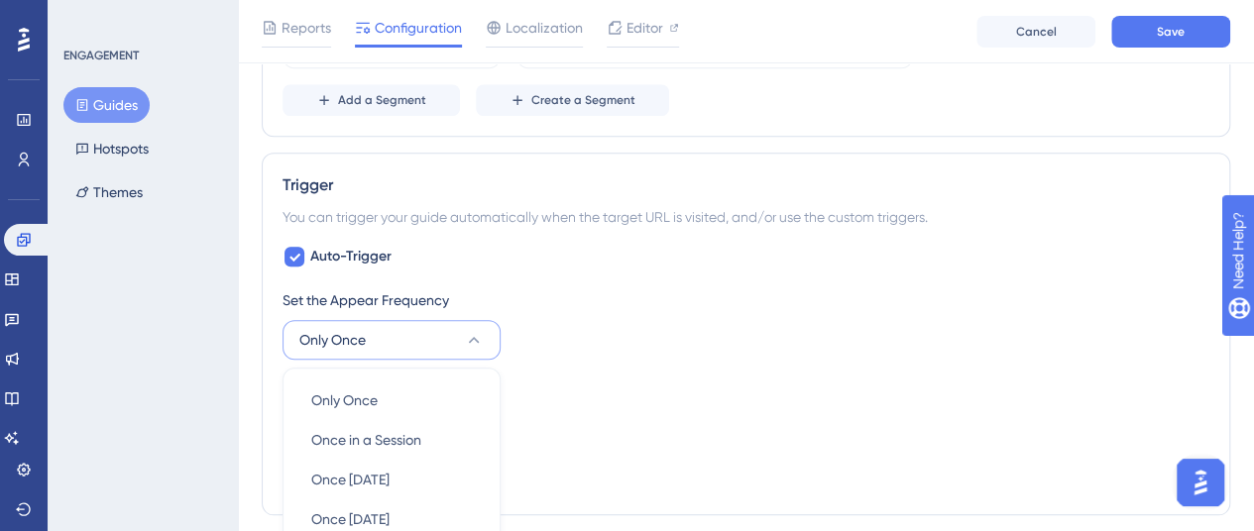
scroll to position [1141, 0]
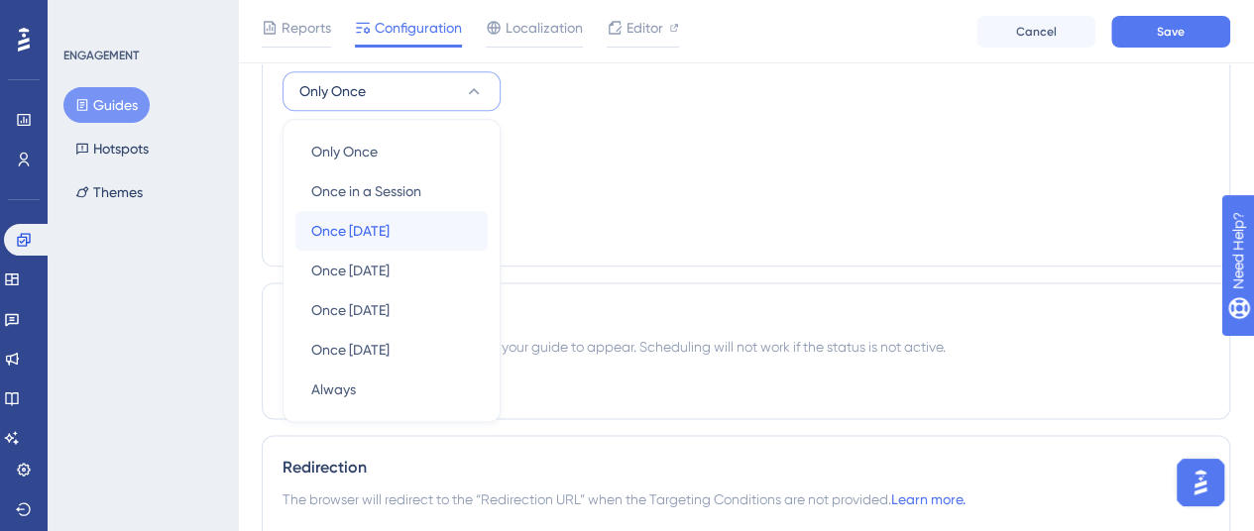
click at [370, 226] on span "Once [DATE]" at bounding box center [350, 231] width 78 height 24
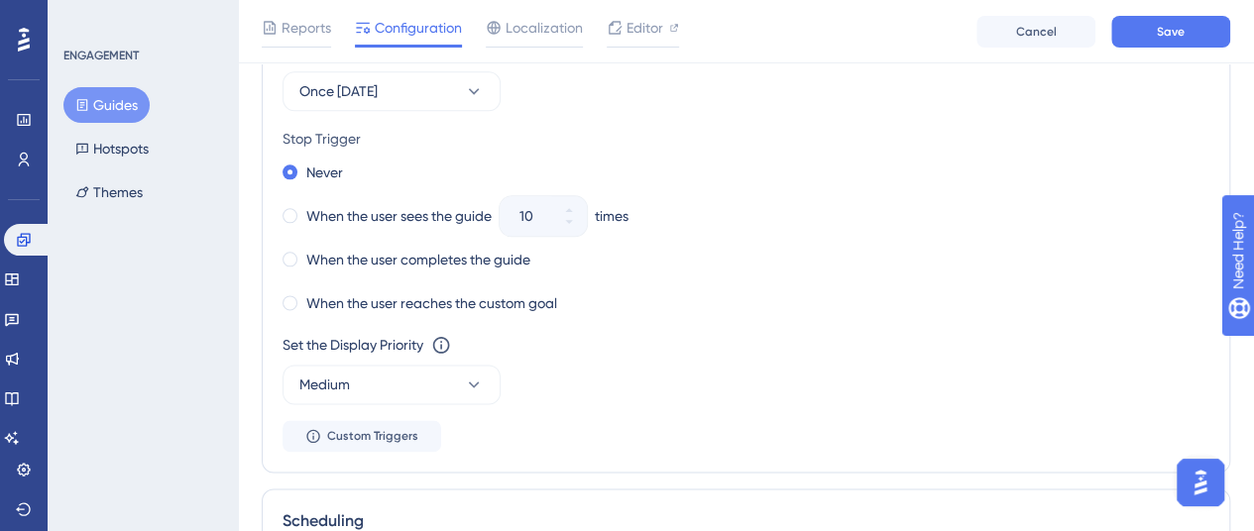
drag, startPoint x: 787, startPoint y: 223, endPoint x: 630, endPoint y: 234, distance: 158.0
click at [790, 221] on div "When the user sees the guide 10 times" at bounding box center [746, 216] width 927 height 28
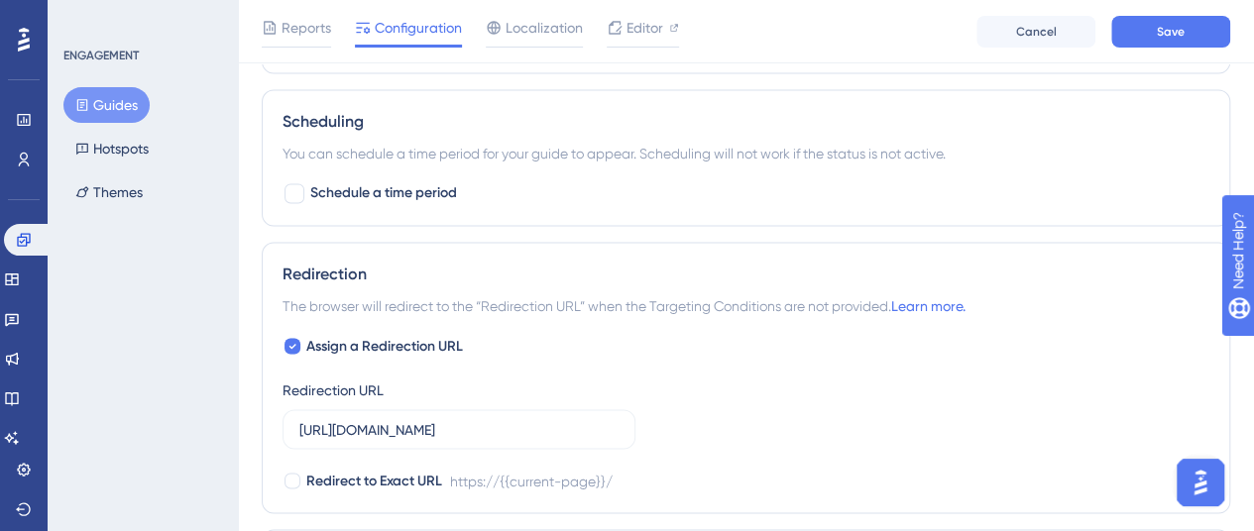
scroll to position [1637, 0]
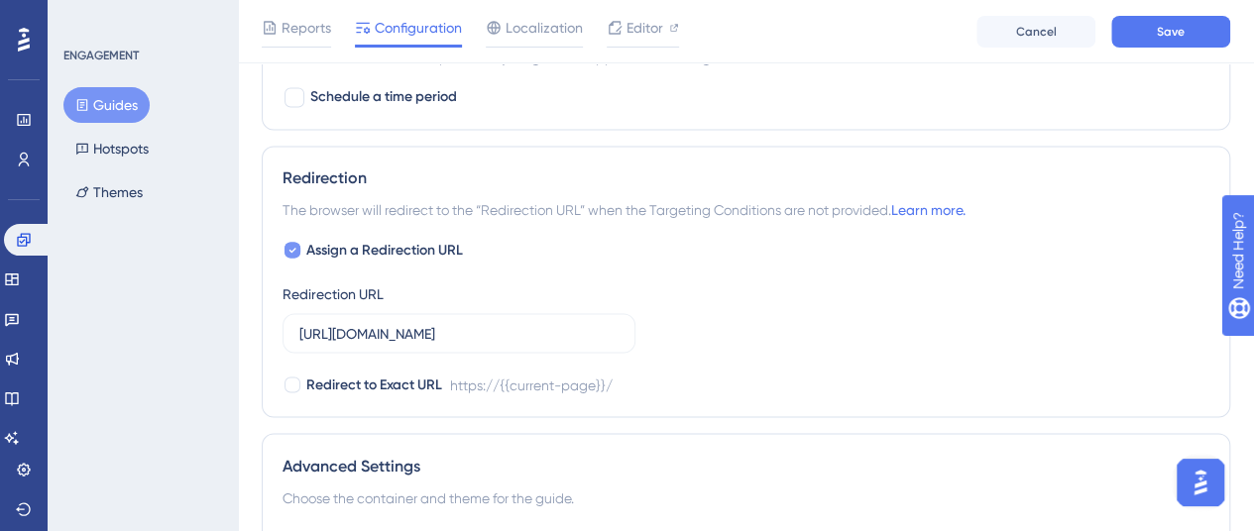
click at [289, 245] on icon at bounding box center [293, 250] width 8 height 16
checkbox input "false"
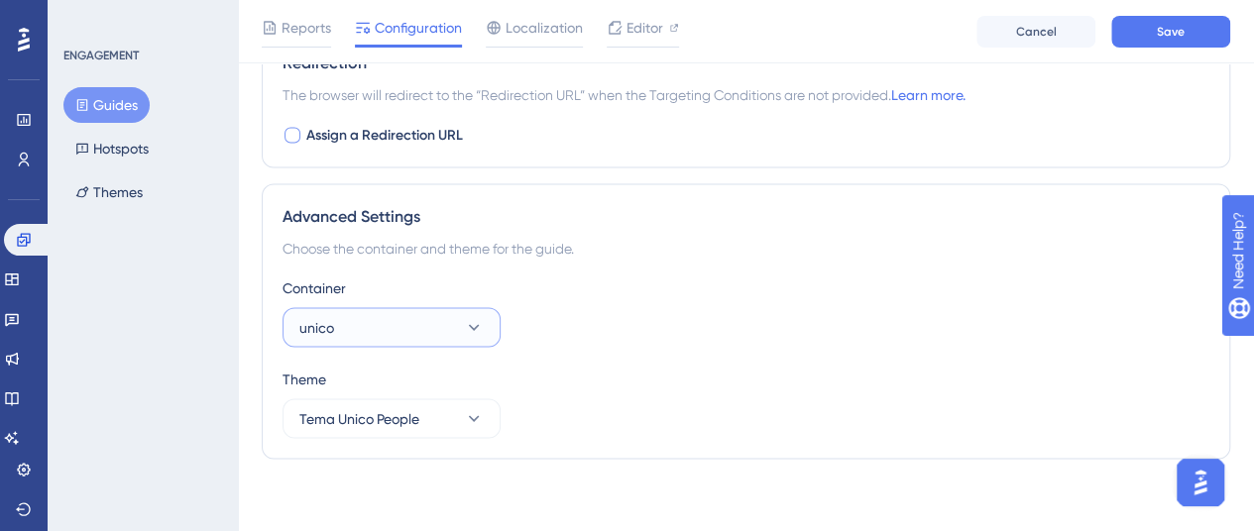
click at [477, 321] on icon at bounding box center [474, 327] width 20 height 20
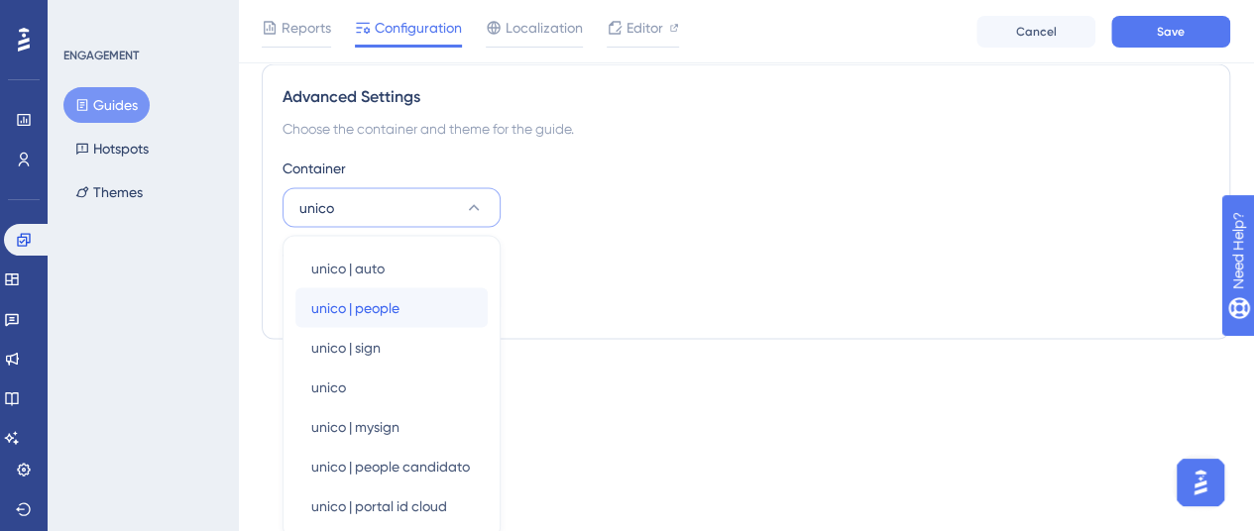
click at [432, 300] on div "unico | people unico | people" at bounding box center [391, 308] width 161 height 40
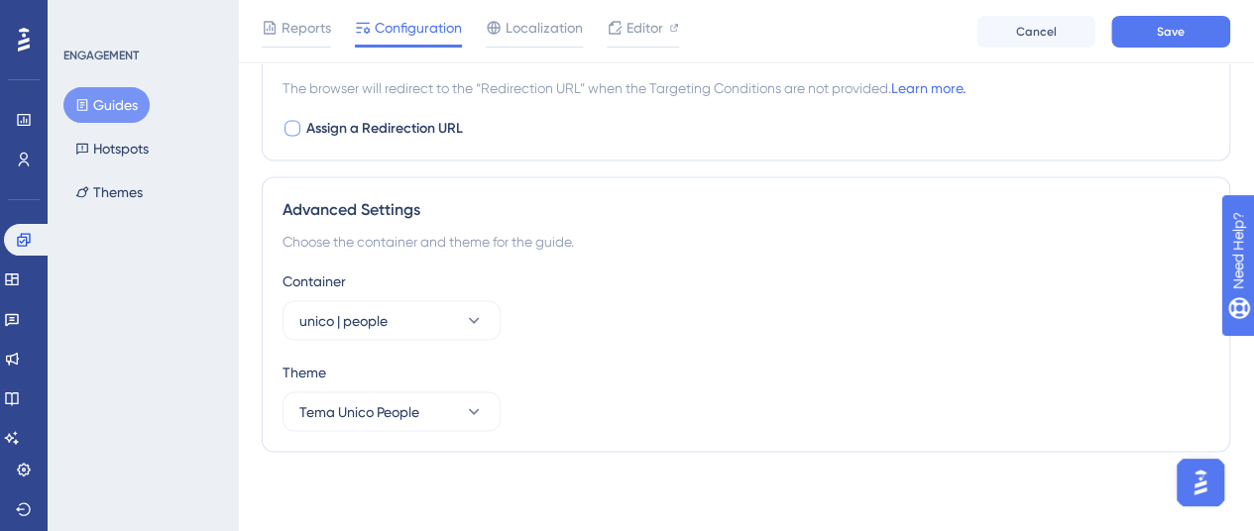
scroll to position [1752, 0]
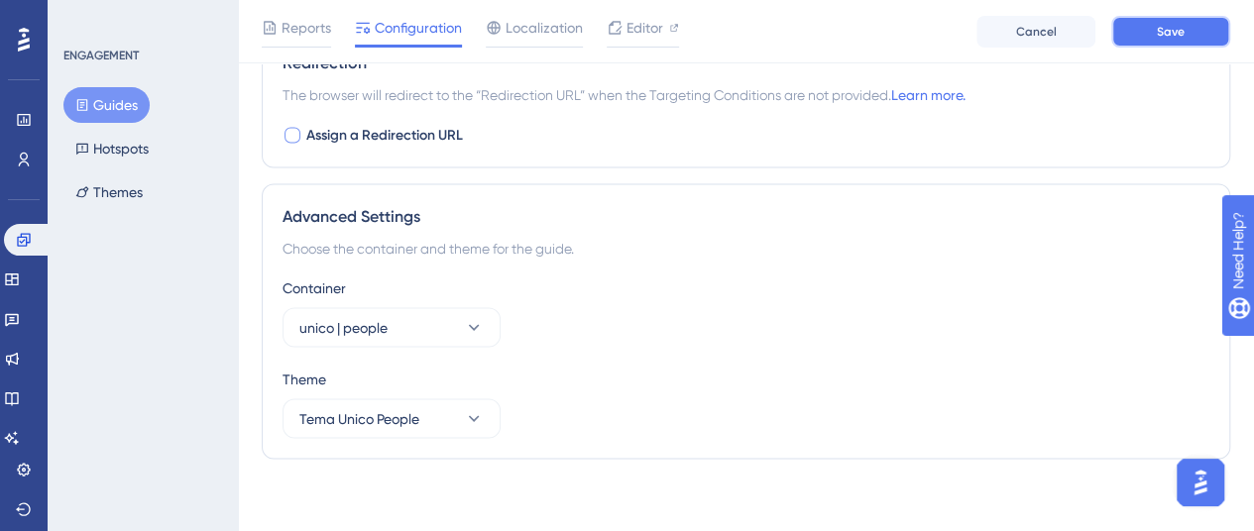
click at [1183, 22] on button "Save" at bounding box center [1171, 32] width 119 height 32
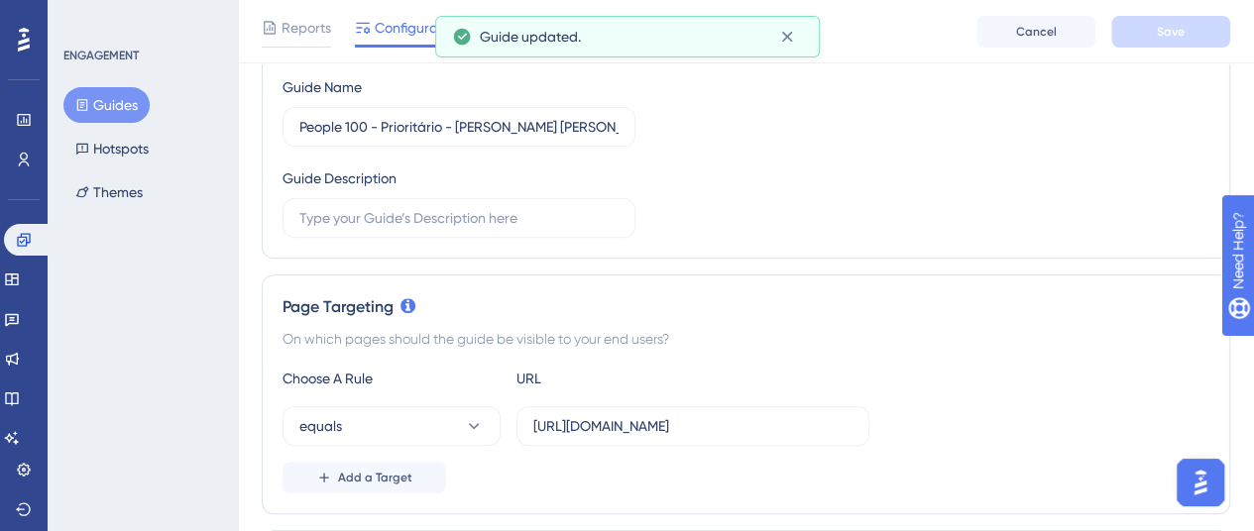
scroll to position [0, 0]
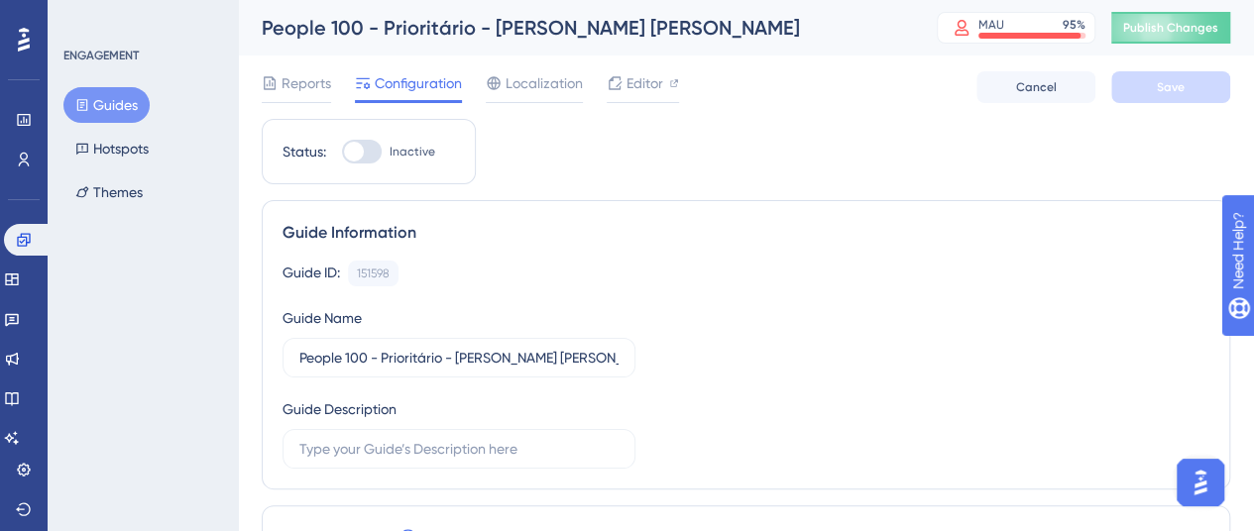
click at [118, 106] on button "Guides" at bounding box center [106, 105] width 86 height 36
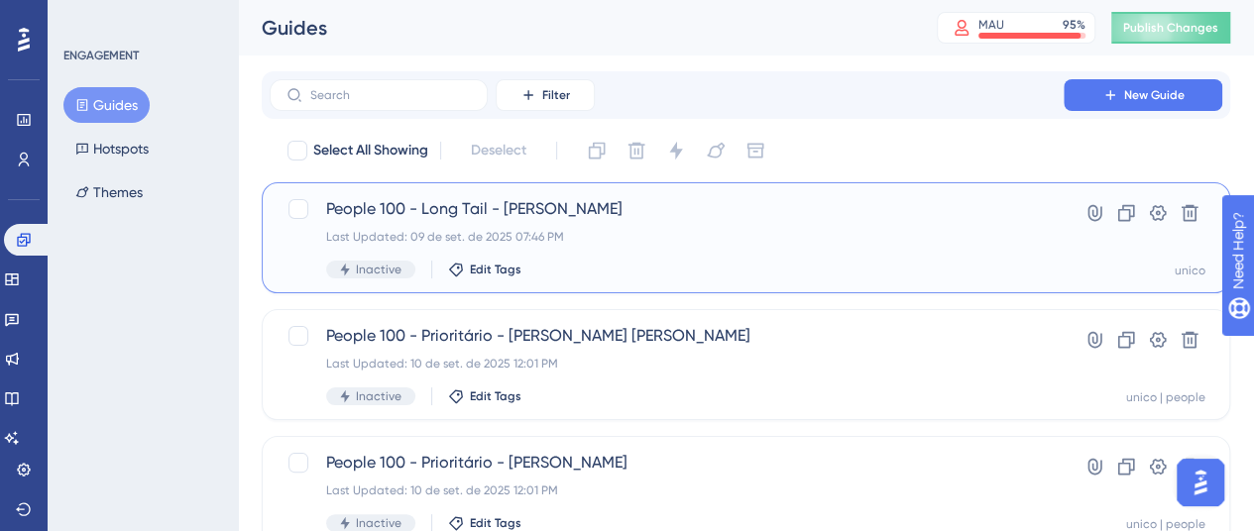
click at [727, 228] on div "People 100 - Long Tail - [PERSON_NAME] Last Updated: 09 de set. de 2025 07:46 P…" at bounding box center [666, 237] width 681 height 81
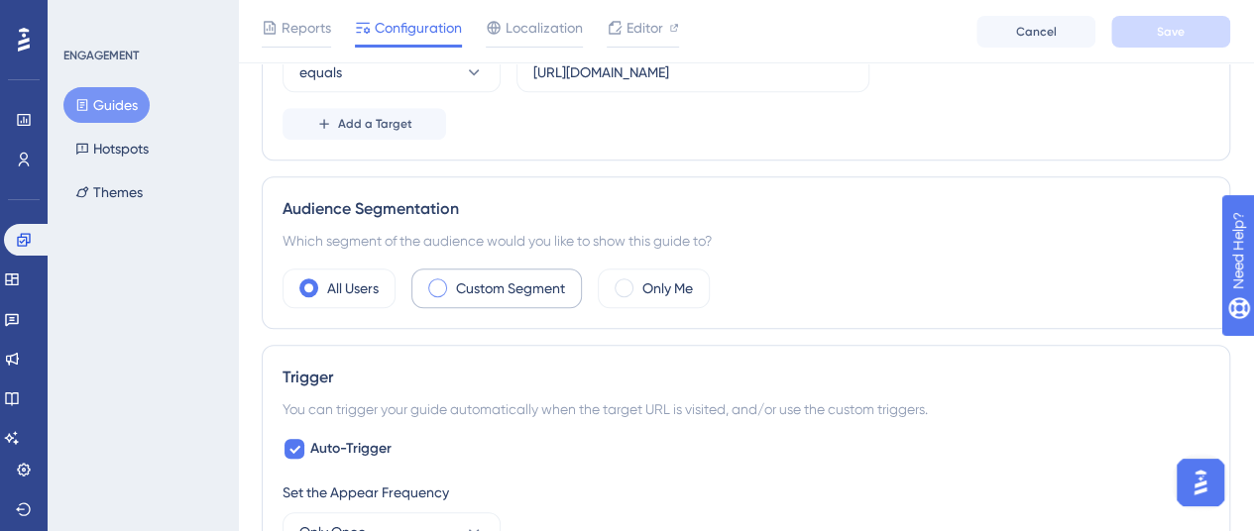
scroll to position [595, 0]
click at [528, 294] on label "Custom Segment" at bounding box center [510, 287] width 109 height 24
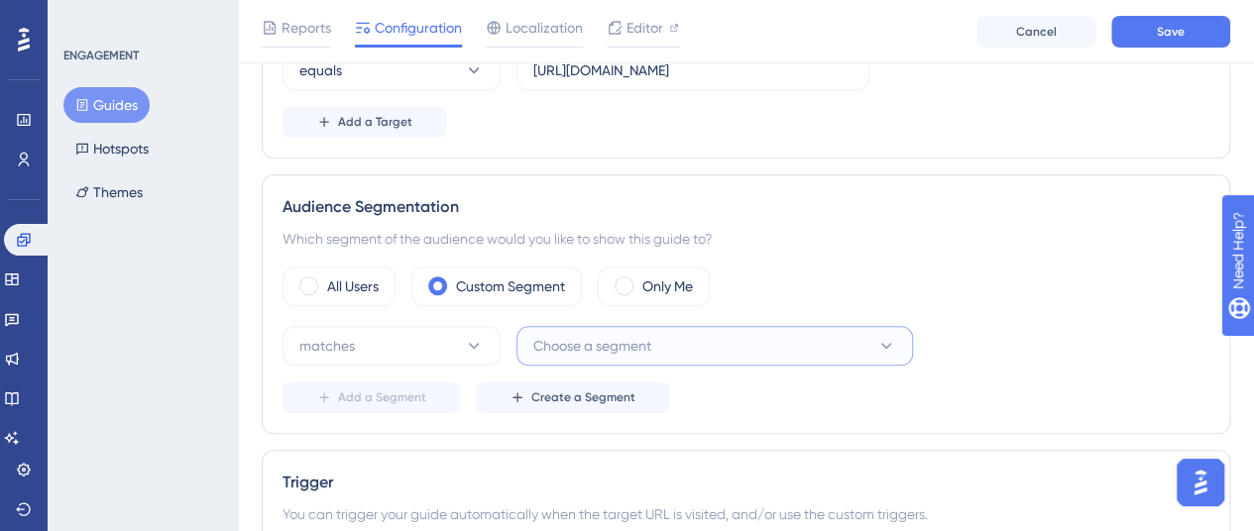
click at [770, 333] on button "Choose a segment" at bounding box center [715, 346] width 397 height 40
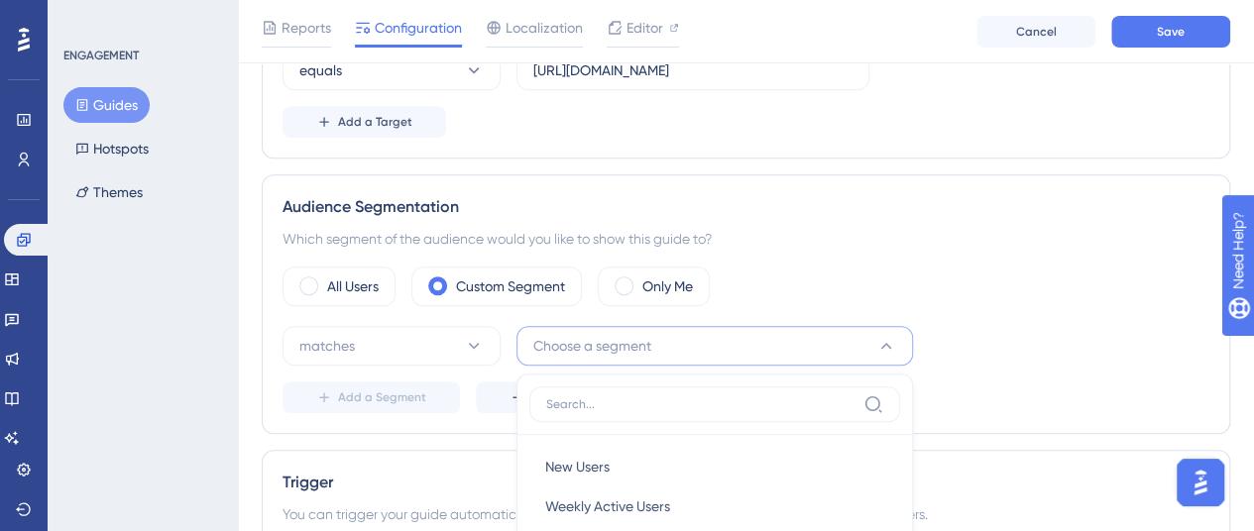
scroll to position [859, 0]
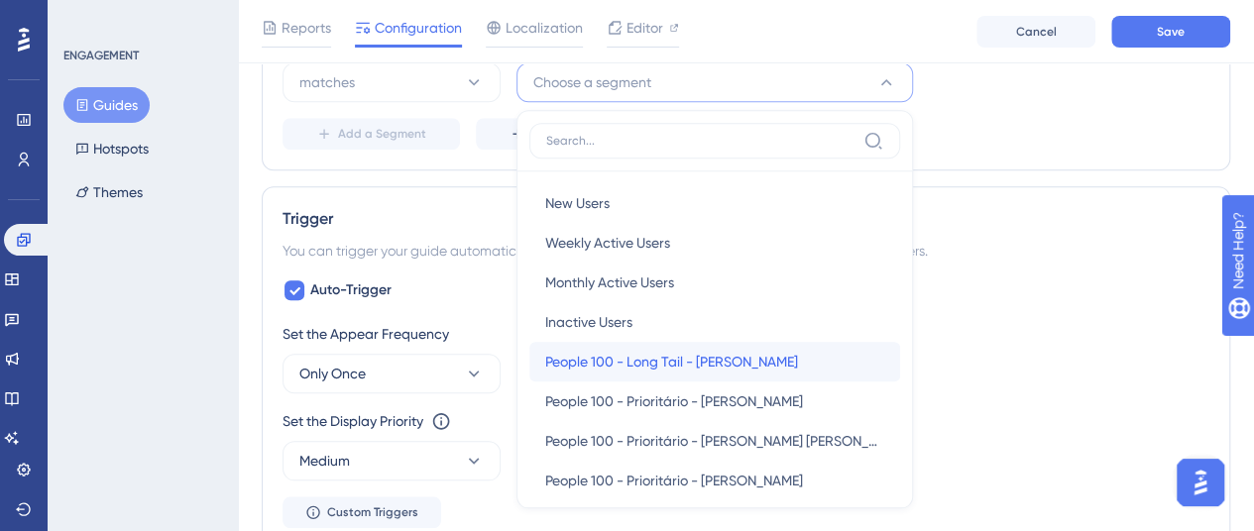
click at [778, 361] on span "People 100 - Long Tail - [PERSON_NAME]" at bounding box center [671, 362] width 253 height 24
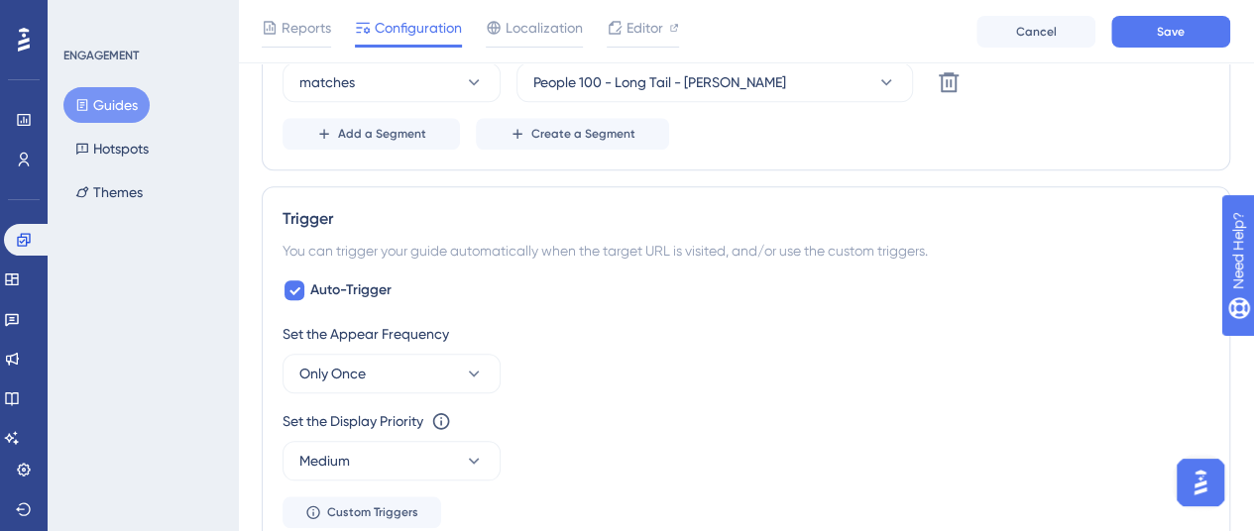
click at [945, 176] on div "Status: Inactive Guide Information Guide ID: 151599 Copy Guide Name People 100 …" at bounding box center [746, 282] width 969 height 2029
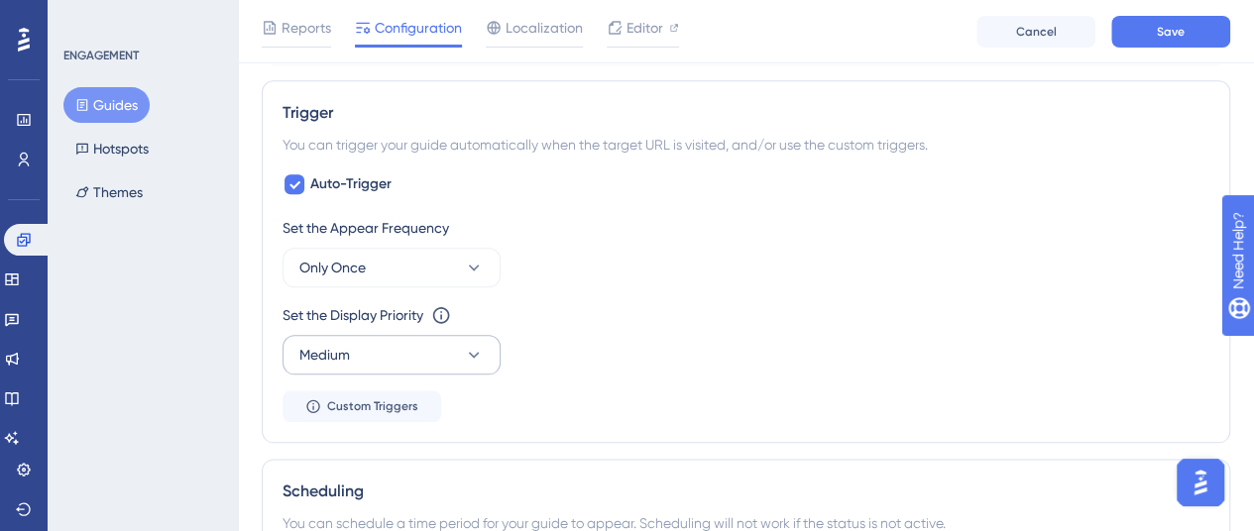
scroll to position [1057, 0]
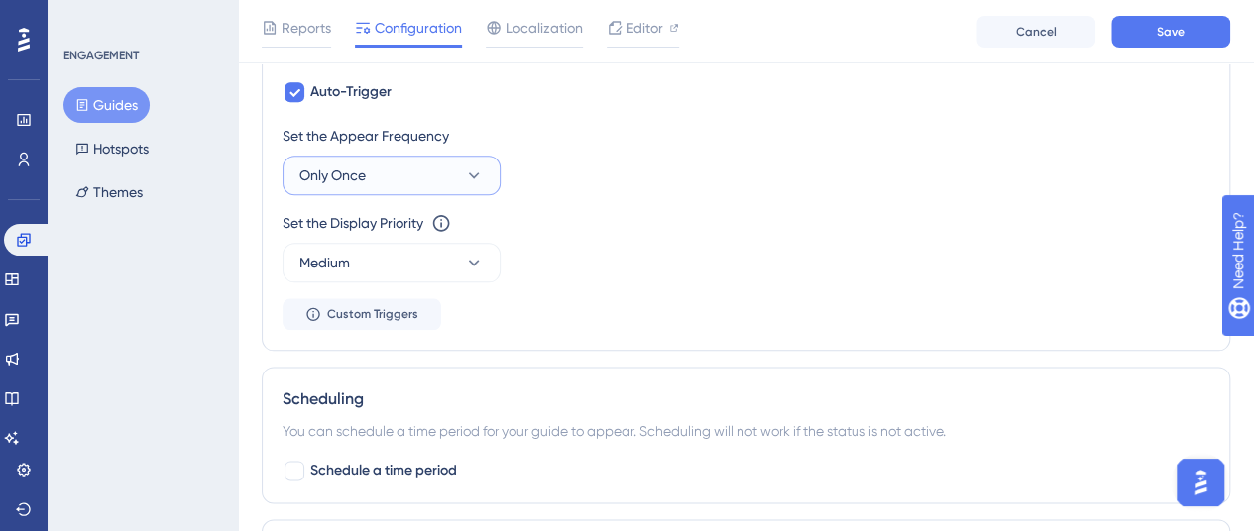
click at [407, 170] on button "Only Once" at bounding box center [392, 176] width 218 height 40
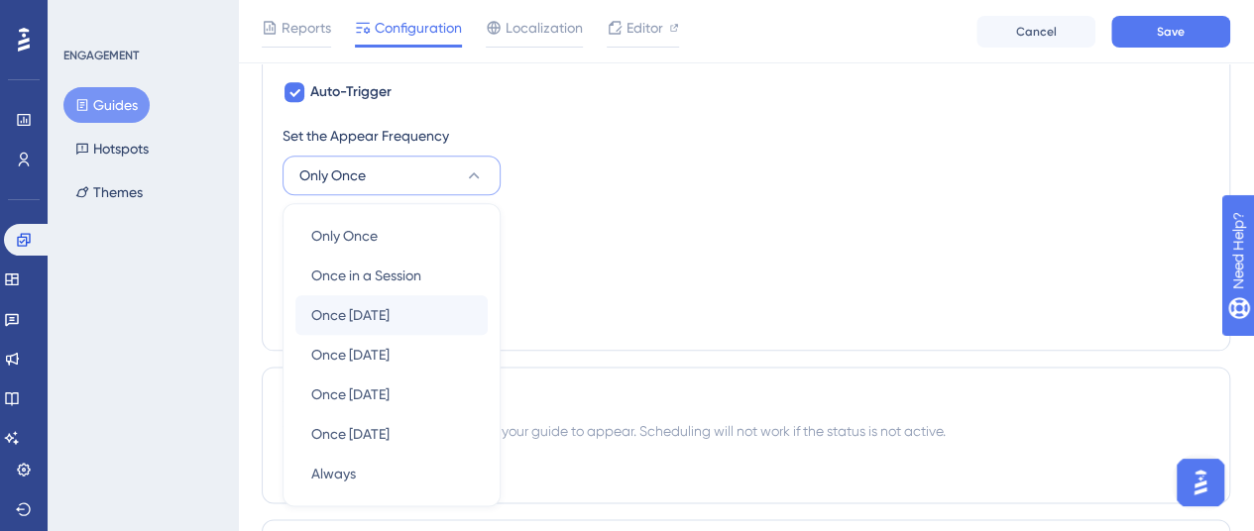
scroll to position [1141, 0]
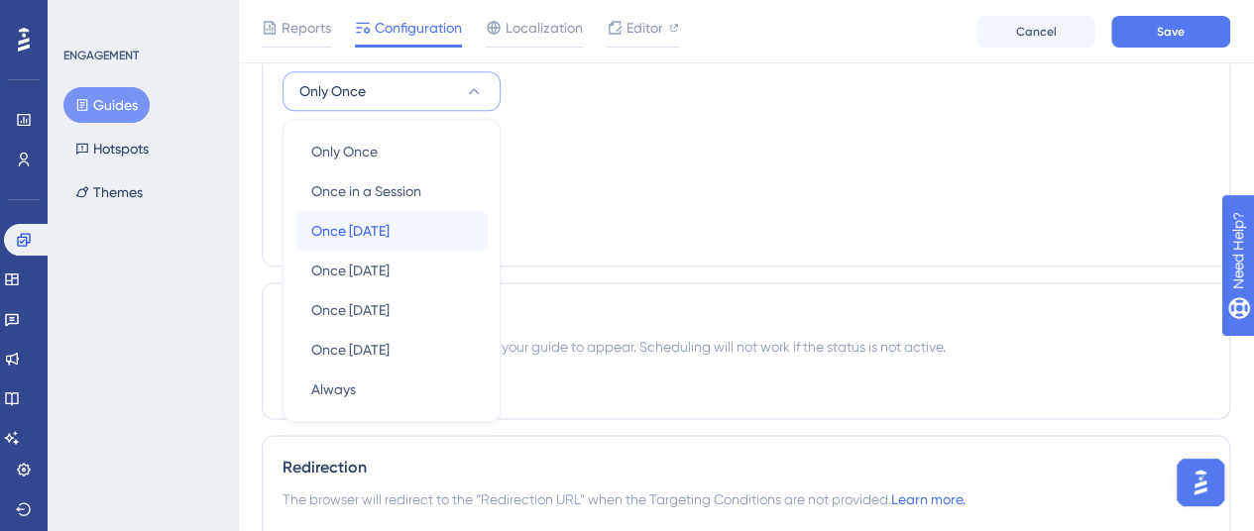
click at [385, 233] on span "Once [DATE]" at bounding box center [350, 231] width 78 height 24
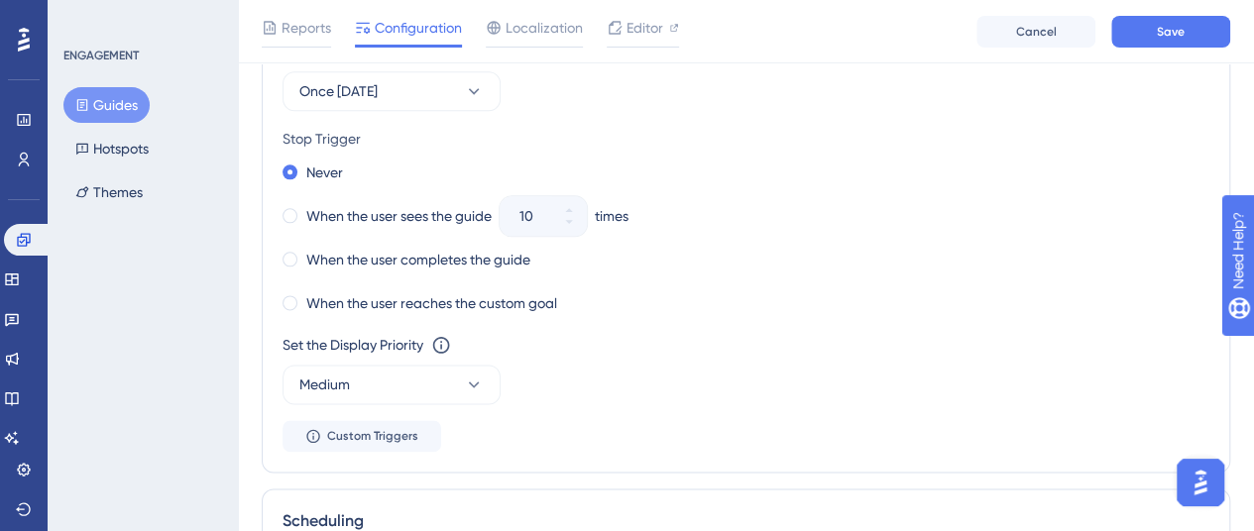
click at [767, 283] on div "Never When the user sees the guide 10 times When the user completes the guide W…" at bounding box center [746, 238] width 927 height 159
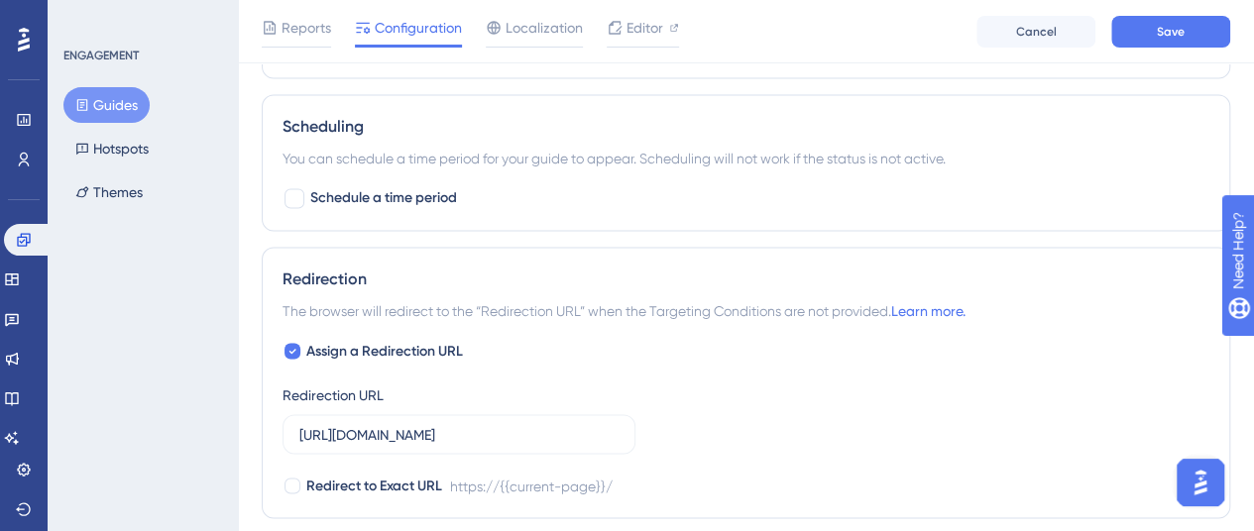
scroll to position [1538, 0]
drag, startPoint x: 292, startPoint y: 344, endPoint x: 373, endPoint y: 308, distance: 88.8
click at [292, 347] on icon at bounding box center [293, 349] width 7 height 5
checkbox input "false"
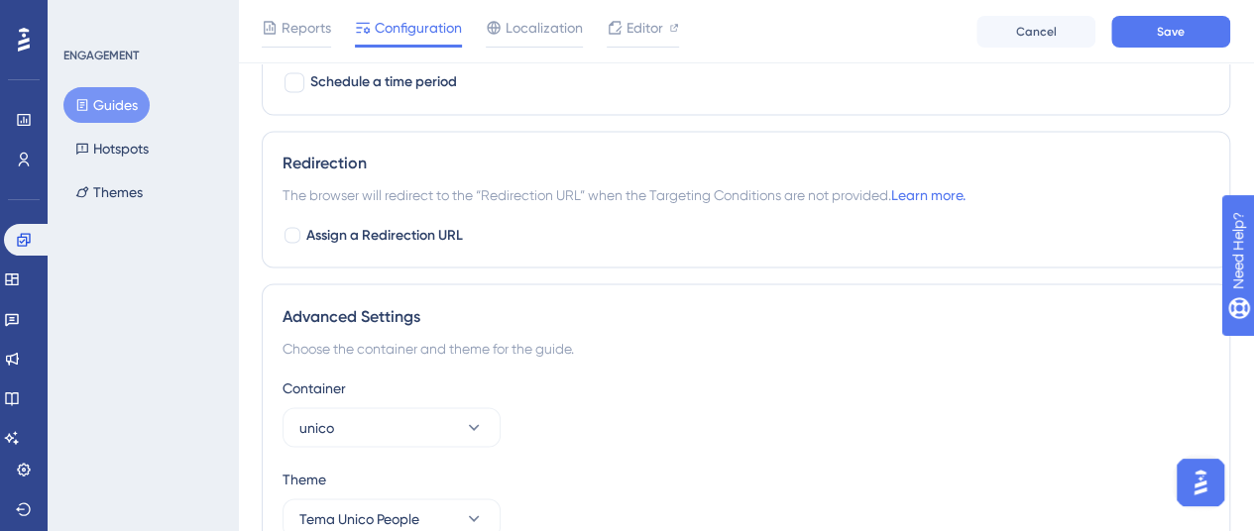
scroll to position [1752, 0]
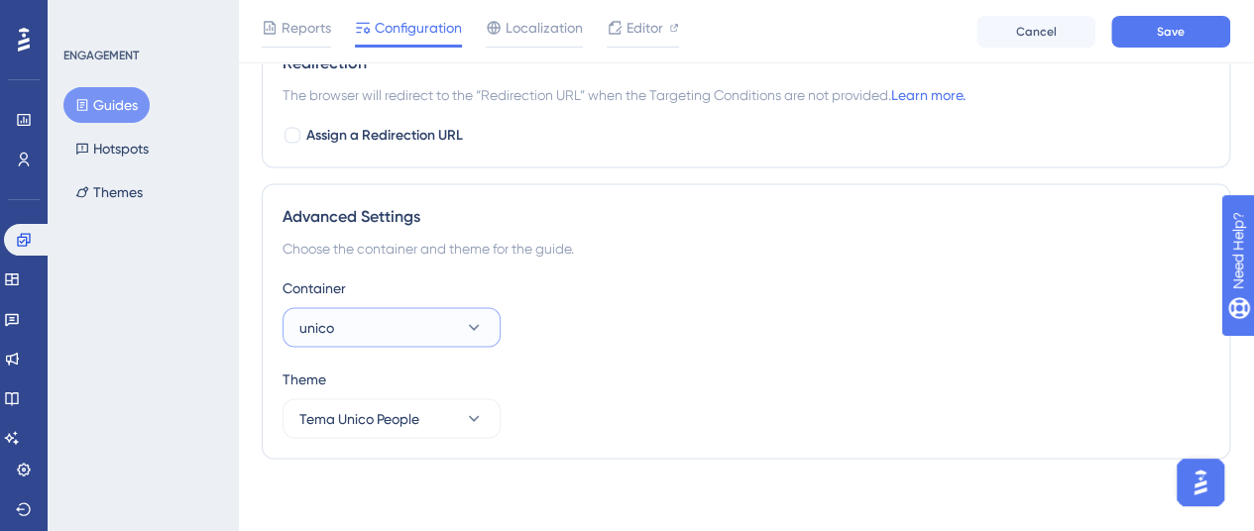
click at [436, 324] on button "unico" at bounding box center [392, 327] width 218 height 40
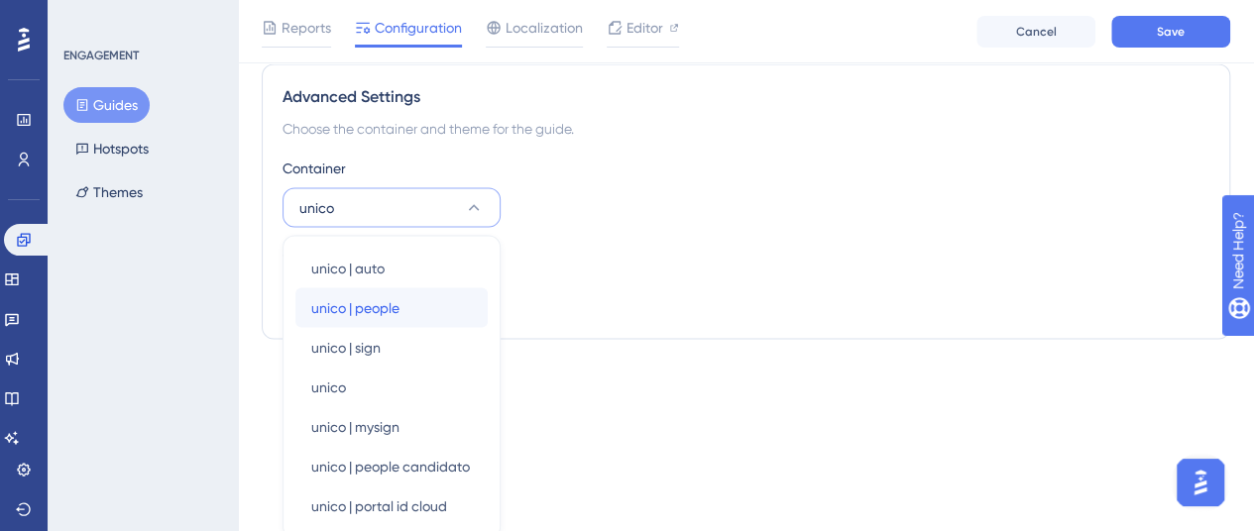
click at [440, 293] on div "unico | people unico | people" at bounding box center [391, 308] width 161 height 40
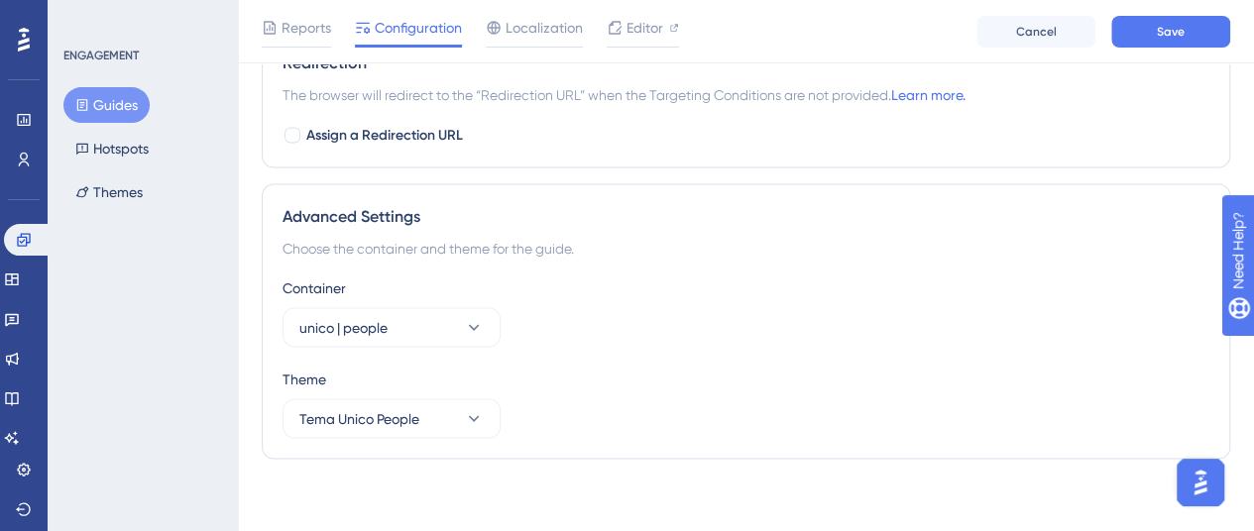
drag, startPoint x: 787, startPoint y: 336, endPoint x: 842, endPoint y: 332, distance: 54.7
click at [790, 336] on div "Container unico | people" at bounding box center [746, 311] width 927 height 71
click at [1202, 31] on button "Save" at bounding box center [1171, 32] width 119 height 32
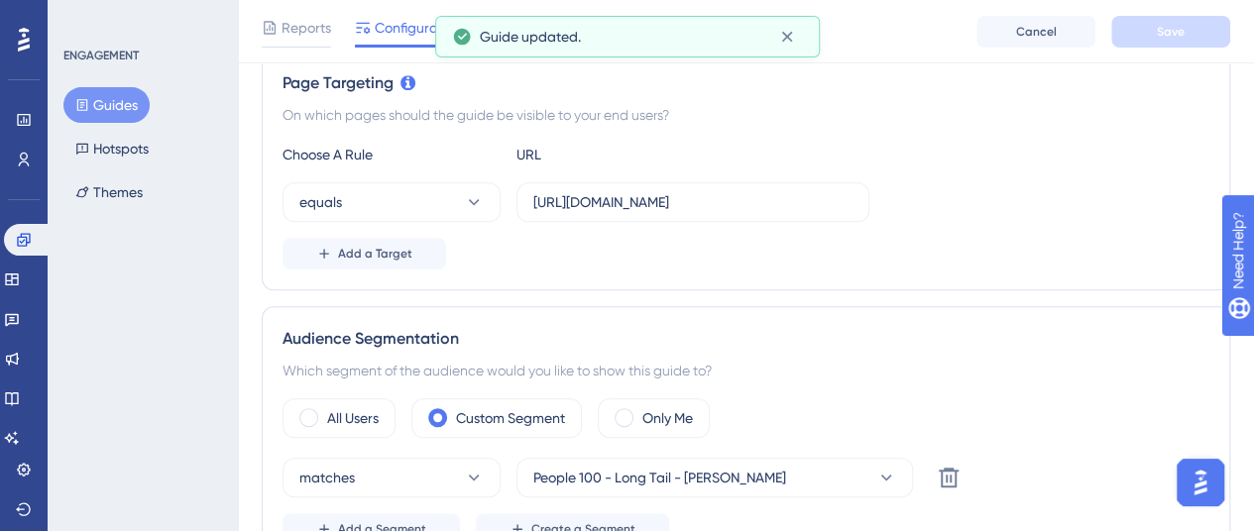
scroll to position [0, 0]
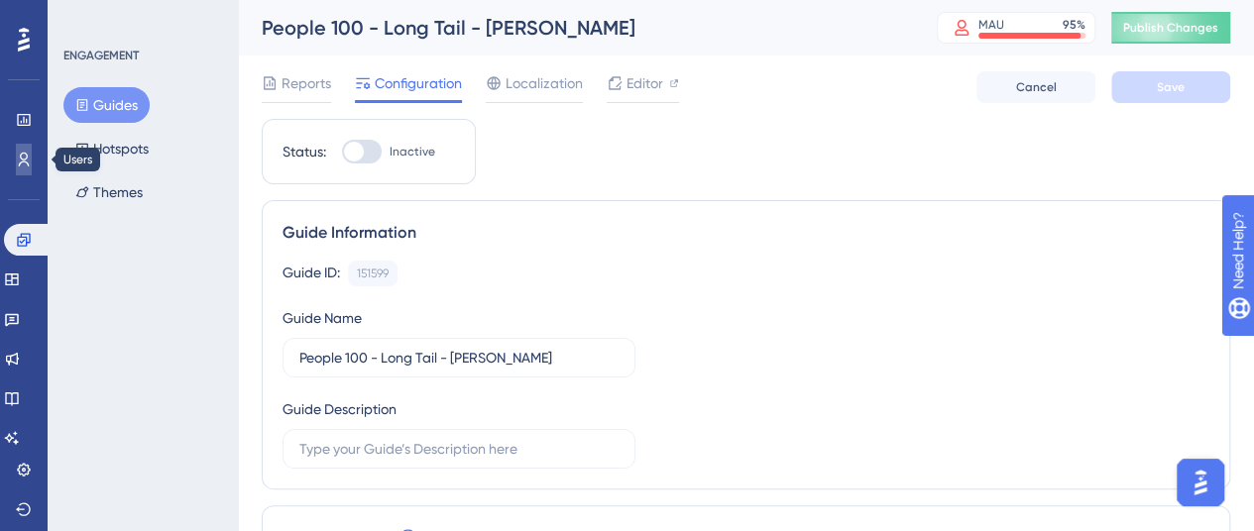
click at [22, 160] on icon at bounding box center [24, 160] width 11 height 14
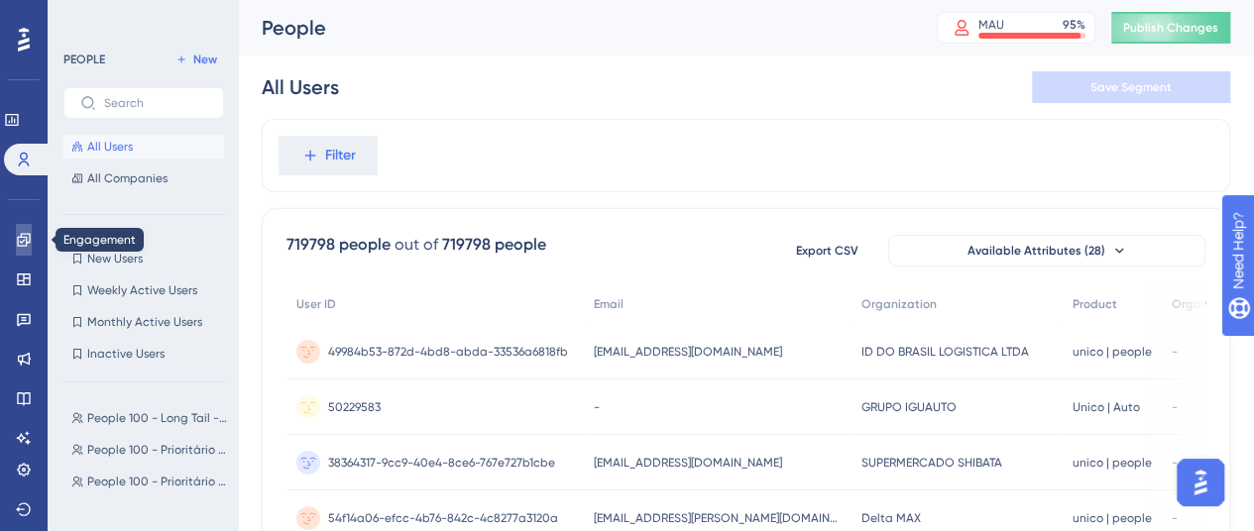
click at [25, 235] on icon at bounding box center [24, 240] width 16 height 16
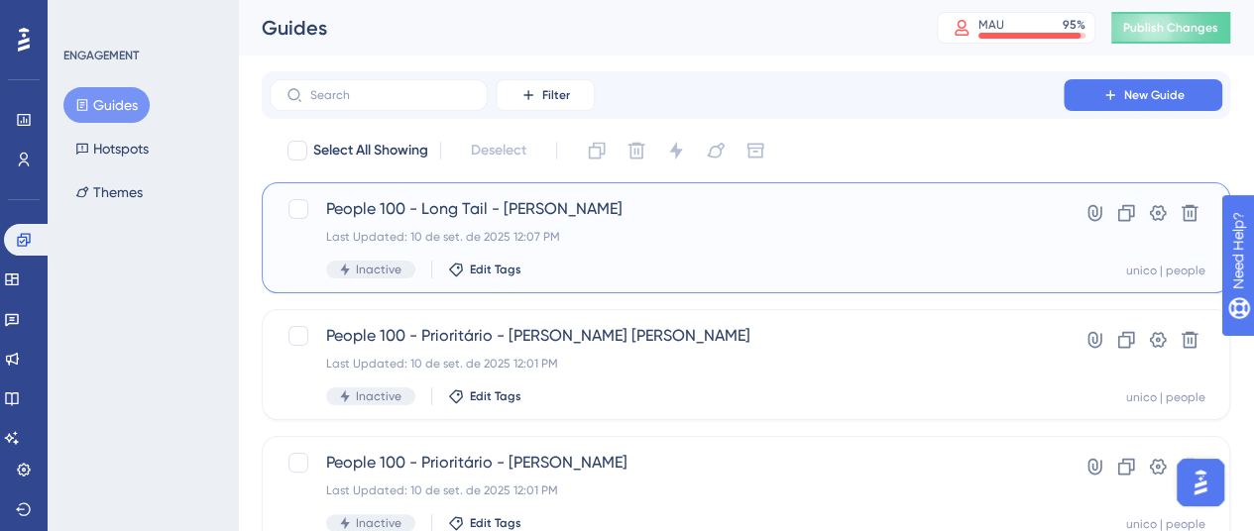
click at [759, 221] on div "People 100 - Long Tail - [PERSON_NAME] Last Updated: 10 de set. de 2025 12:07 P…" at bounding box center [666, 237] width 681 height 81
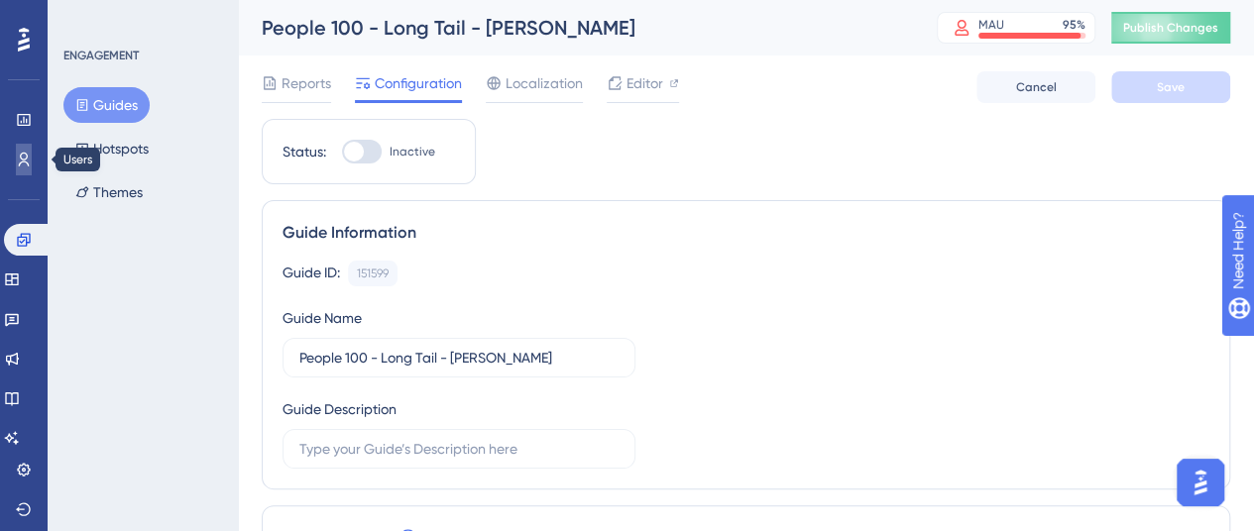
click at [29, 161] on icon at bounding box center [24, 160] width 16 height 16
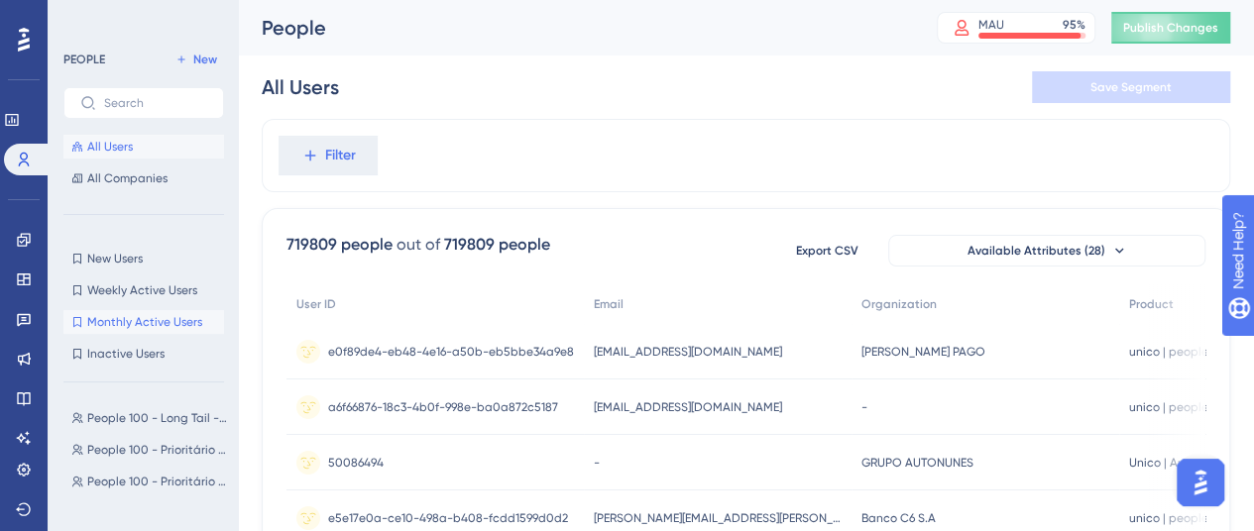
click at [159, 315] on span "Monthly Active Users" at bounding box center [144, 322] width 115 height 16
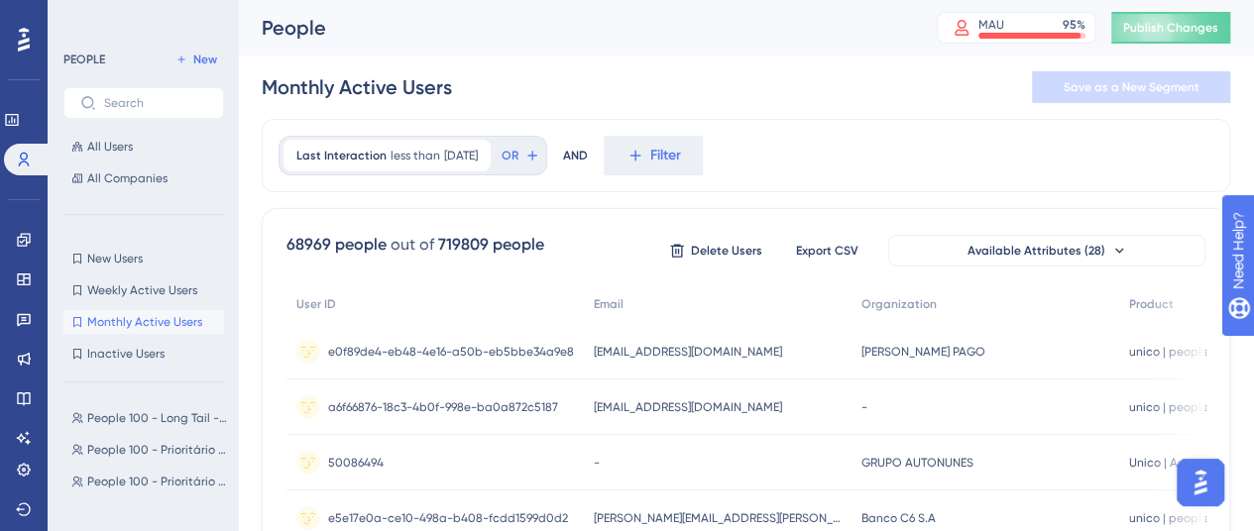
click at [1199, 483] on img "Open AI Assistant Launcher" at bounding box center [1201, 483] width 36 height 36
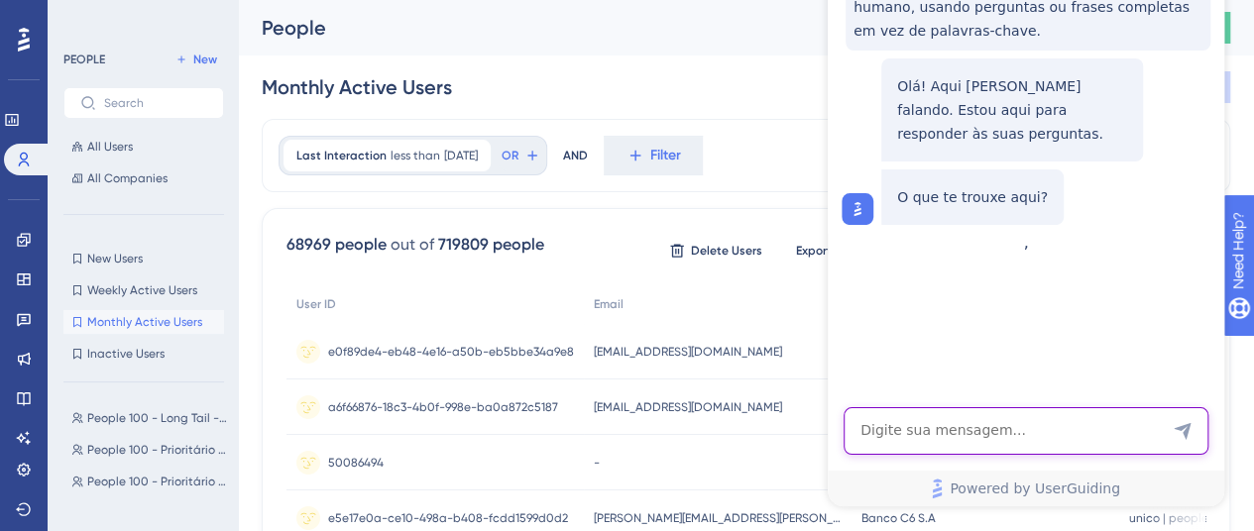
click at [988, 429] on textarea "AI Assistant Text Input" at bounding box center [1026, 432] width 365 height 48
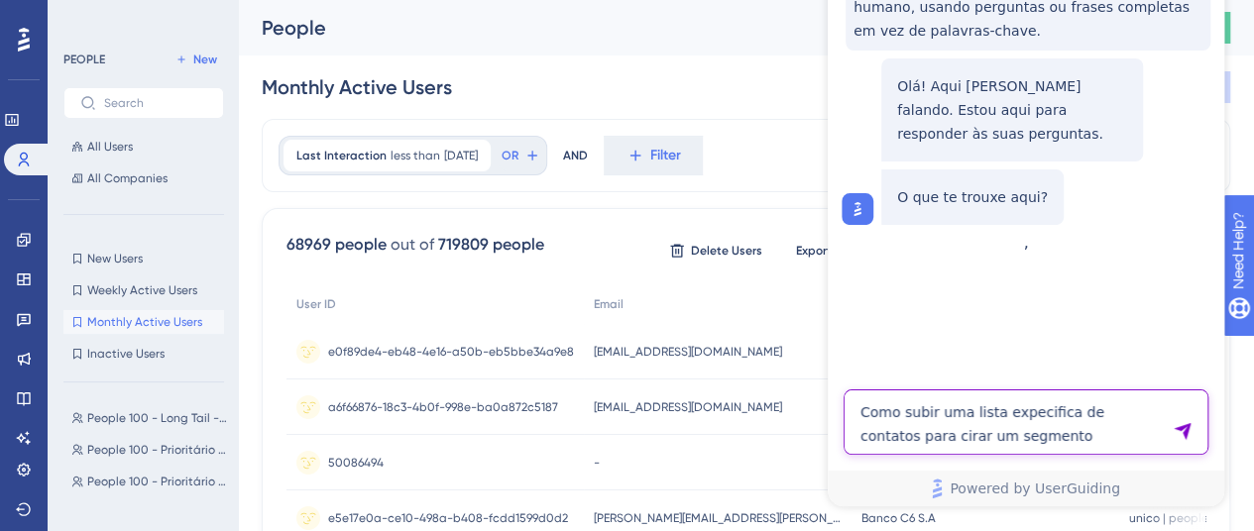
type textarea "Como subir uma lista expecifica de contatos para cirar um segmento"
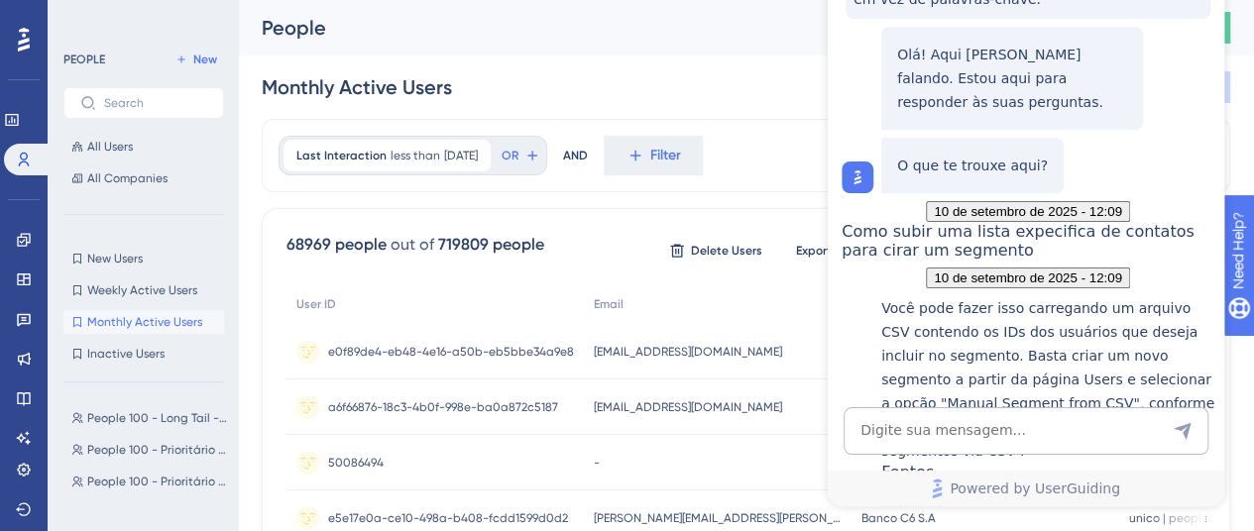
scroll to position [297, 0]
